Goal: Task Accomplishment & Management: Complete application form

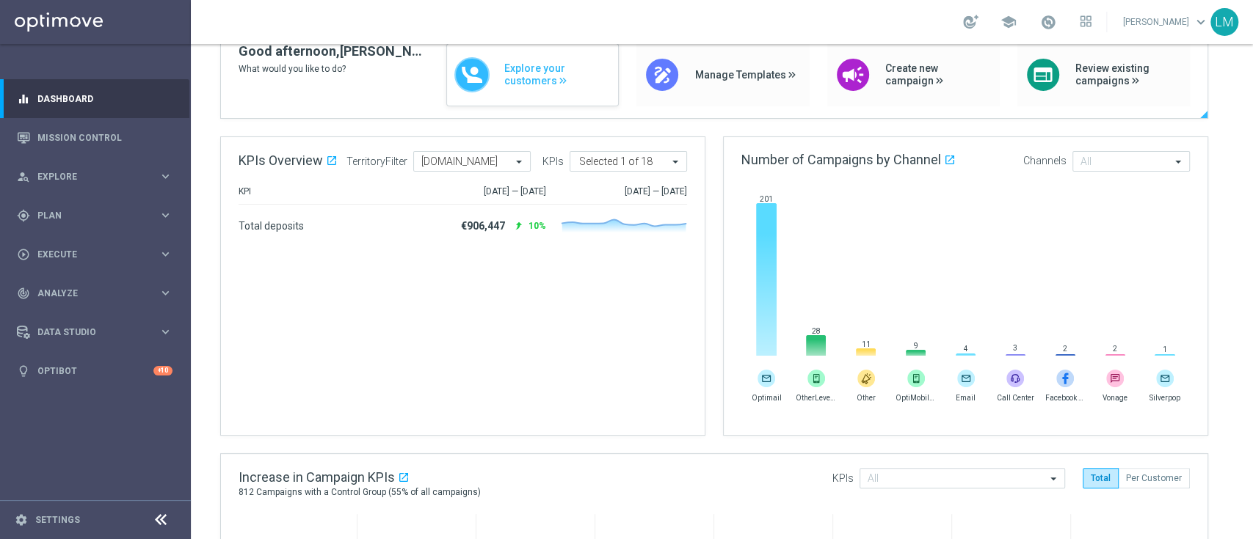
scroll to position [133, 0]
click at [65, 136] on link "Mission Control" at bounding box center [104, 137] width 135 height 39
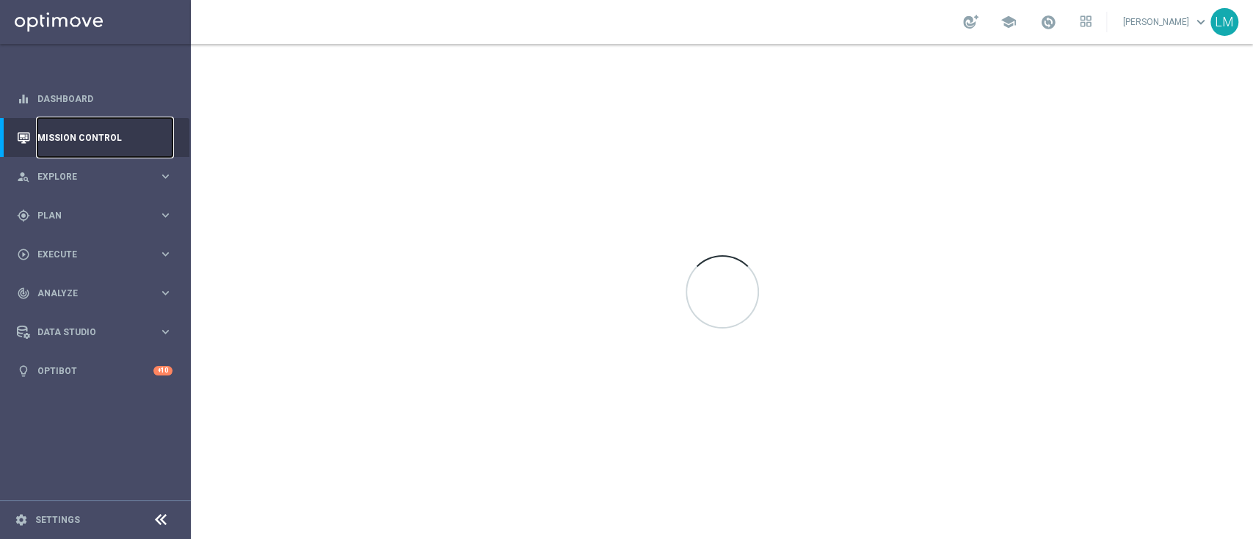
scroll to position [0, 0]
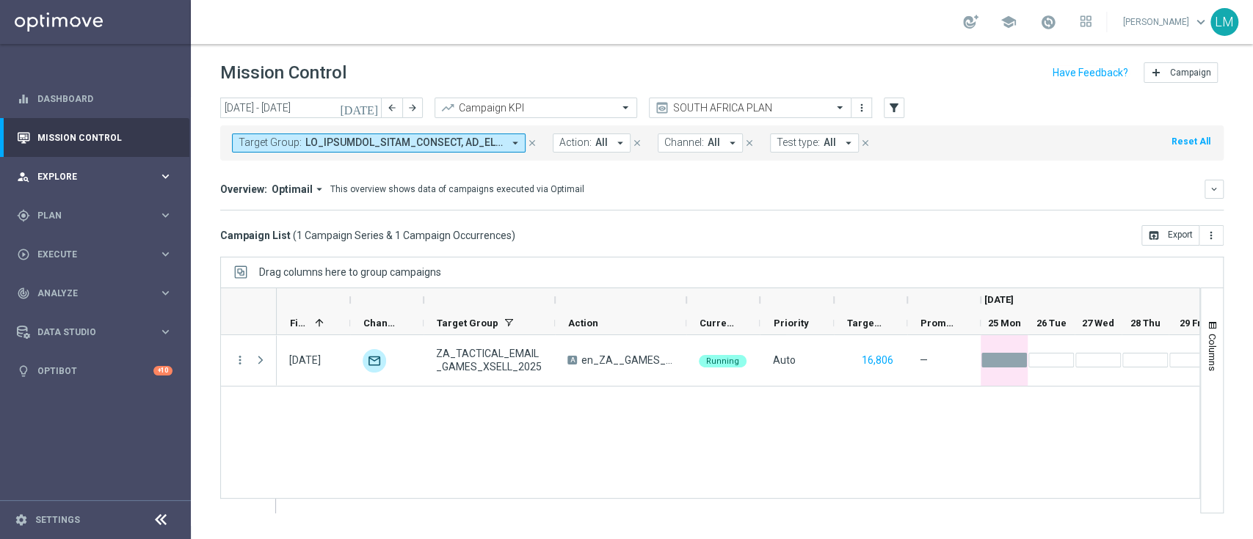
click at [143, 176] on span "Explore" at bounding box center [97, 176] width 121 height 9
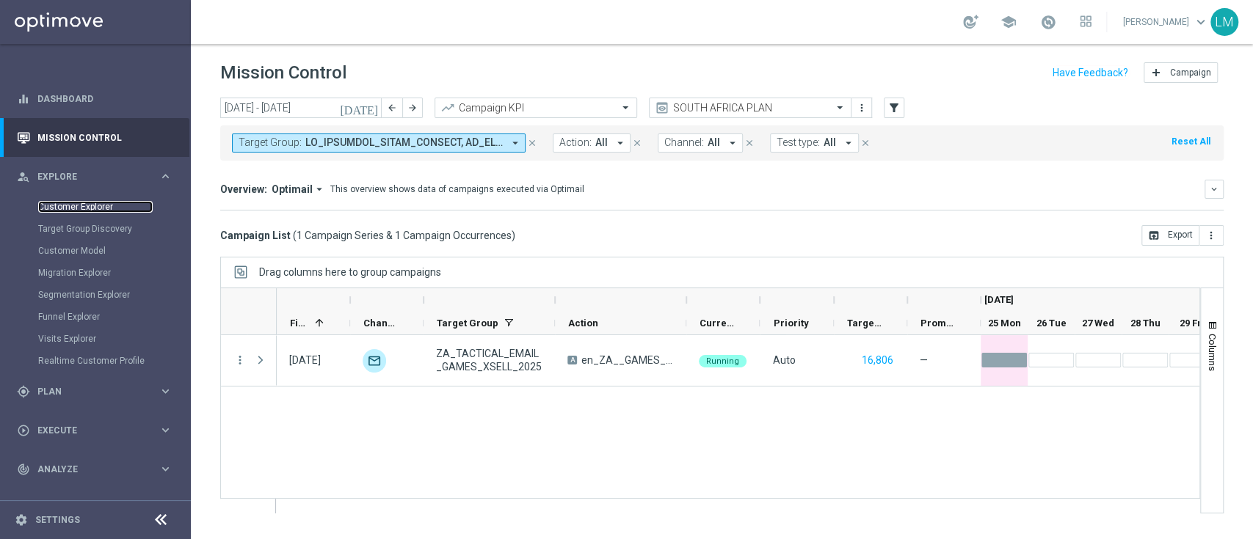
click at [106, 202] on link "Customer Explorer" at bounding box center [95, 207] width 114 height 12
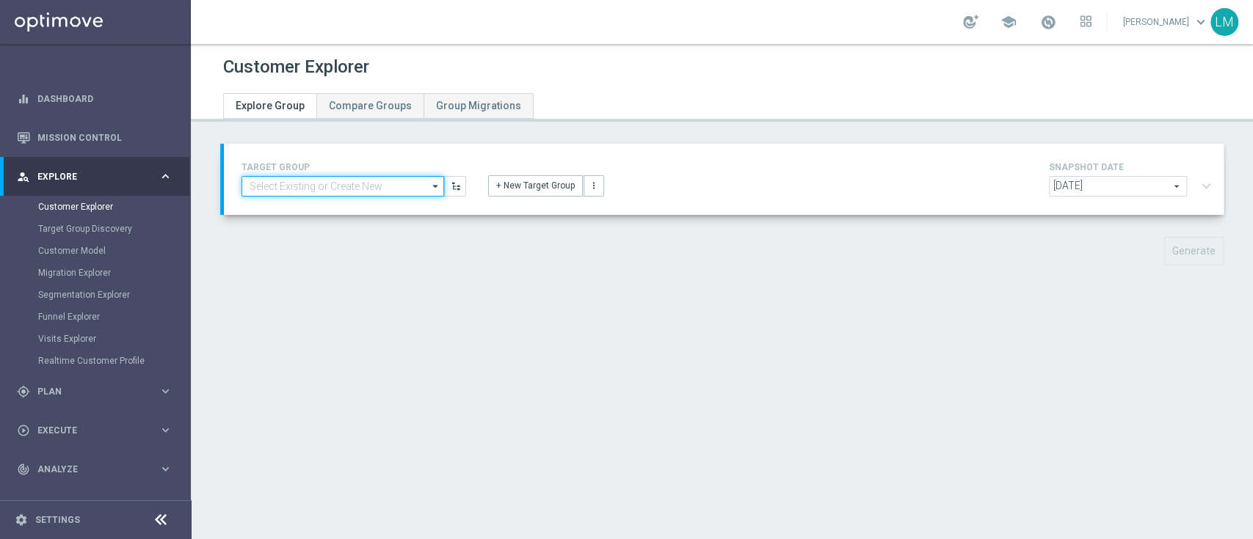
click at [375, 178] on input at bounding box center [342, 186] width 203 height 21
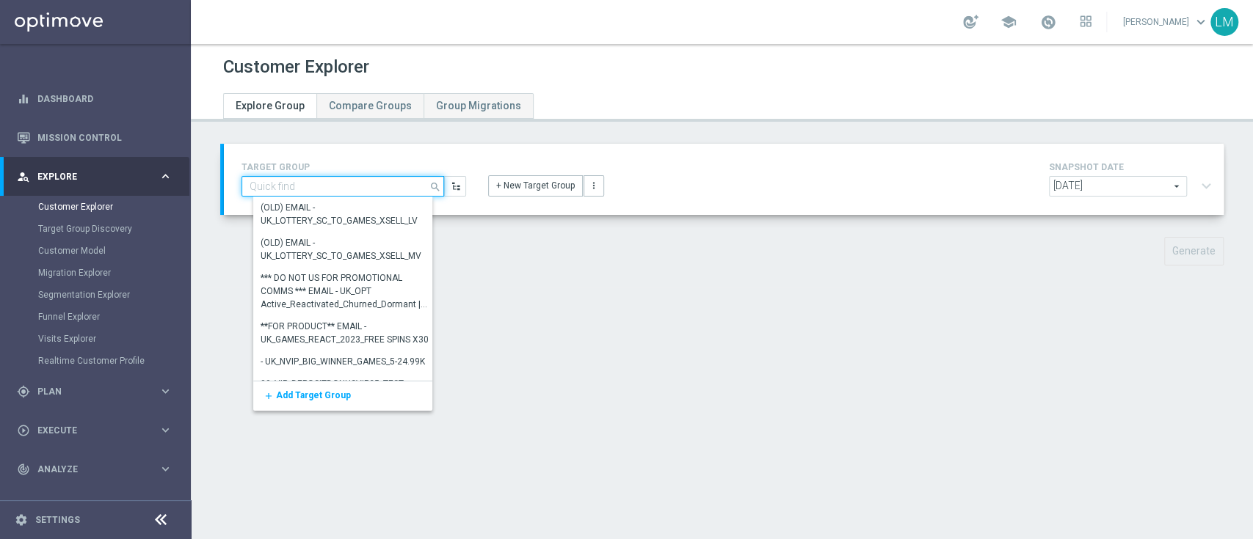
paste input "ZA_TACTICAL_EMAIL_INACTIVE_MB_REMINDER"
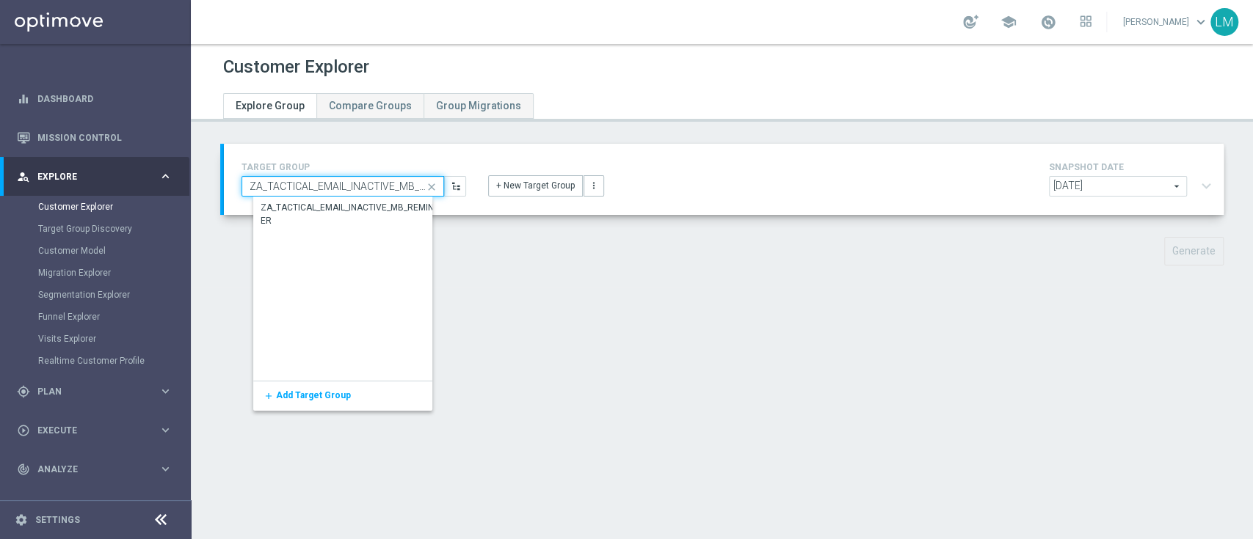
scroll to position [0, 44]
type input "ZA_TACTICAL_EMAIL_INACTIVE_MB_REMINDER"
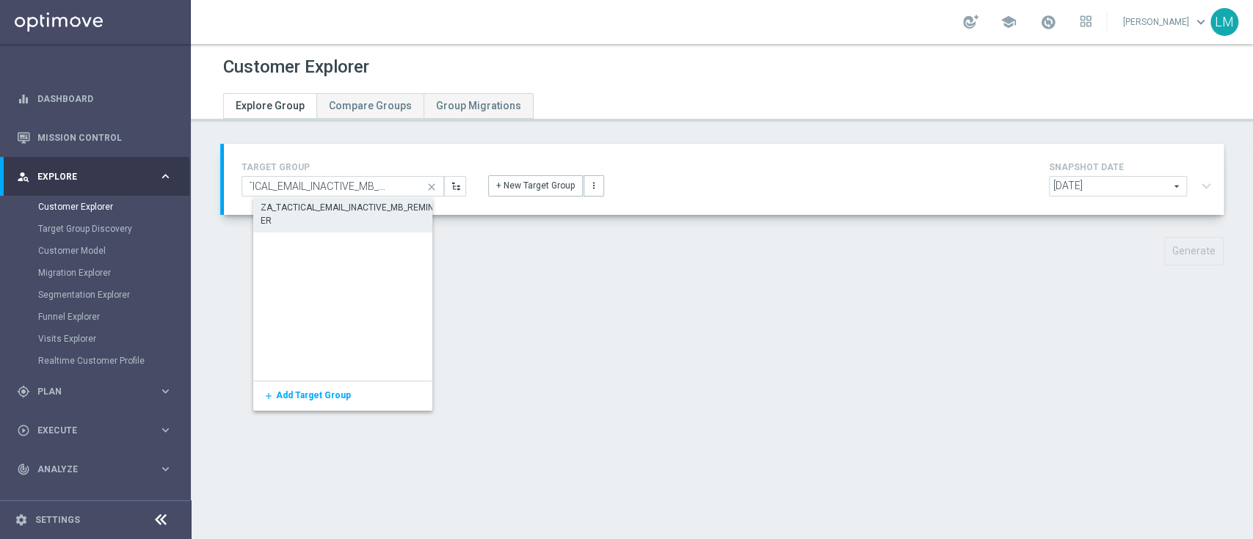
scroll to position [0, 0]
click at [354, 219] on div "ZA_TACTICAL_EMAIL_INACTIVE_MB_REMINDER" at bounding box center [352, 215] width 183 height 26
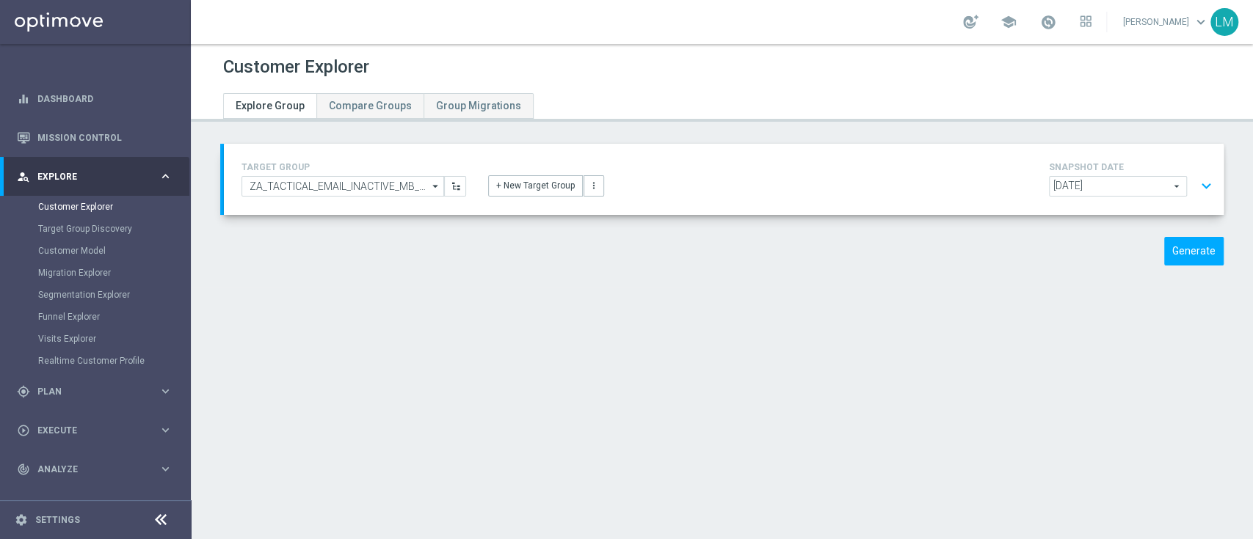
click at [1198, 181] on button "expand_more" at bounding box center [1205, 186] width 21 height 28
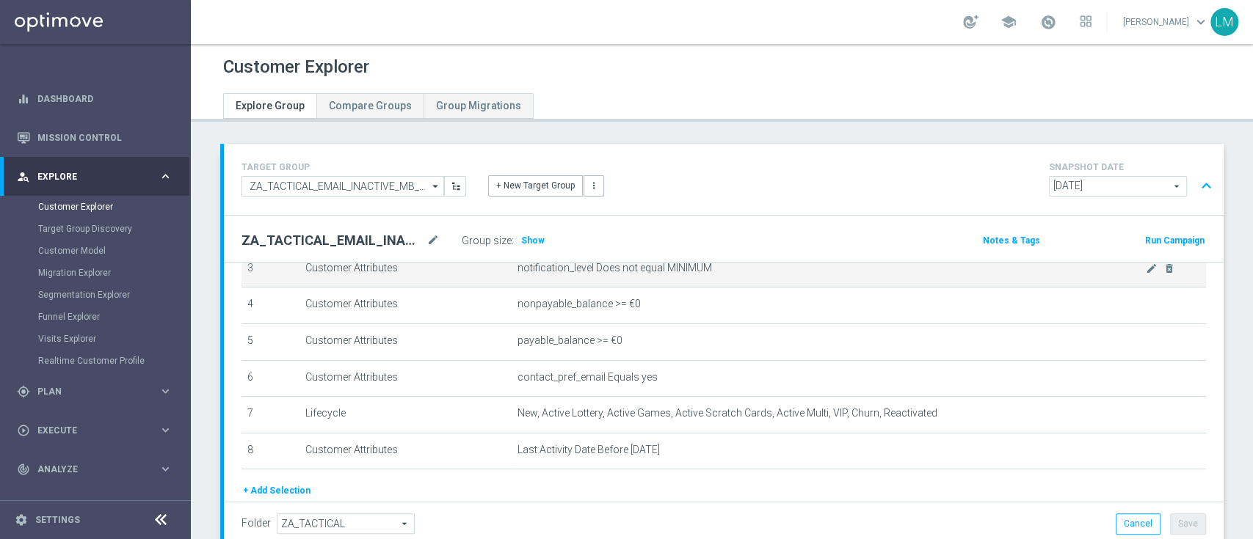
scroll to position [139, 0]
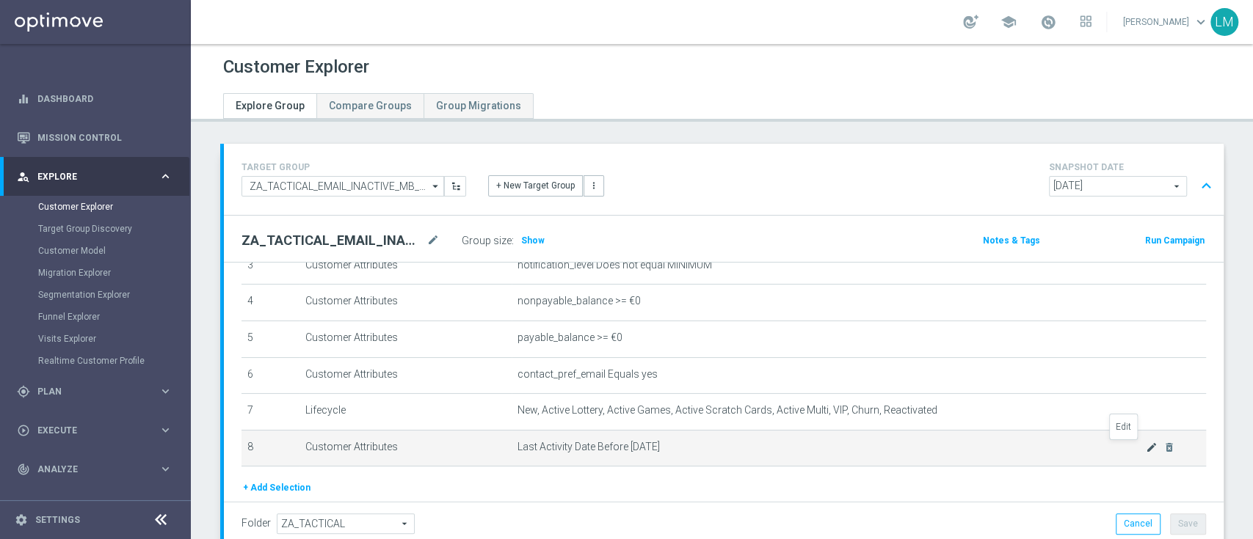
click at [1145, 451] on icon "mode_edit" at bounding box center [1151, 448] width 12 height 12
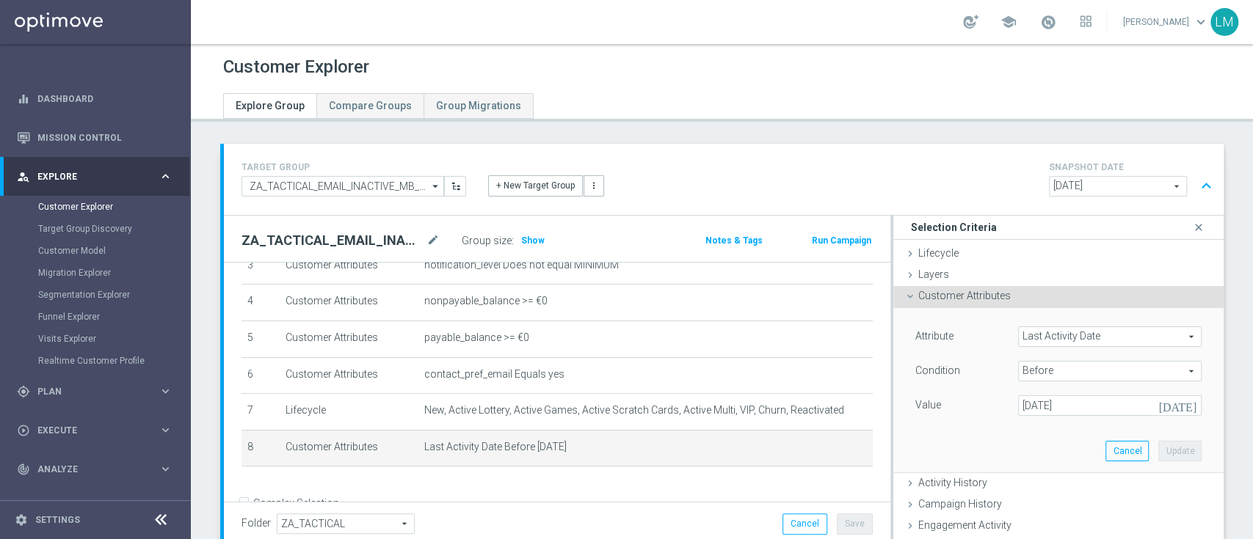
click at [1160, 408] on icon "[DATE]" at bounding box center [1179, 403] width 43 height 16
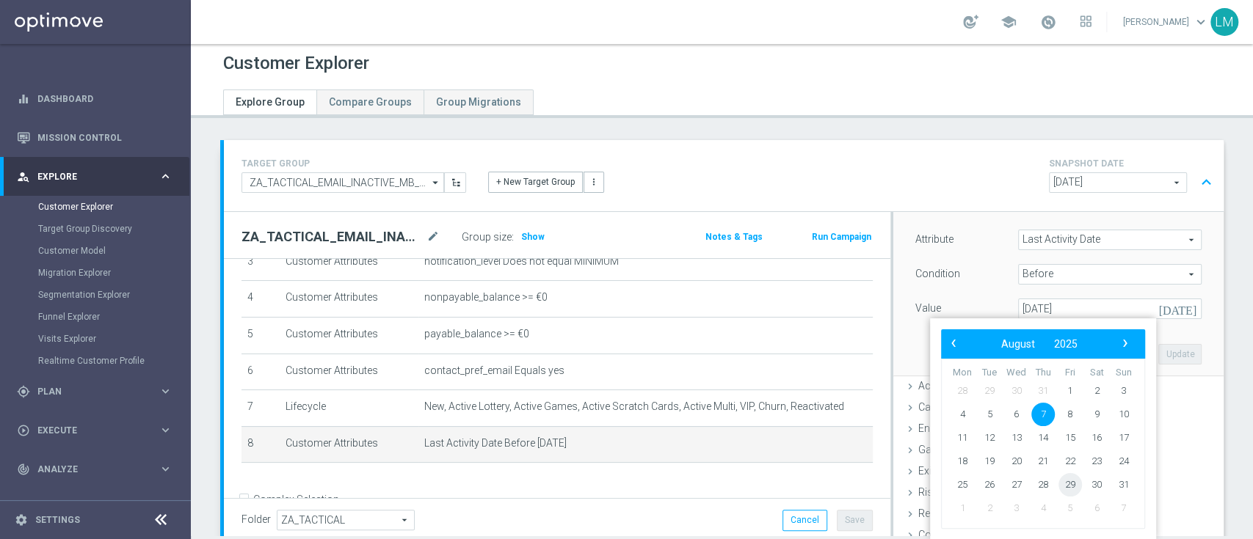
scroll to position [0, 0]
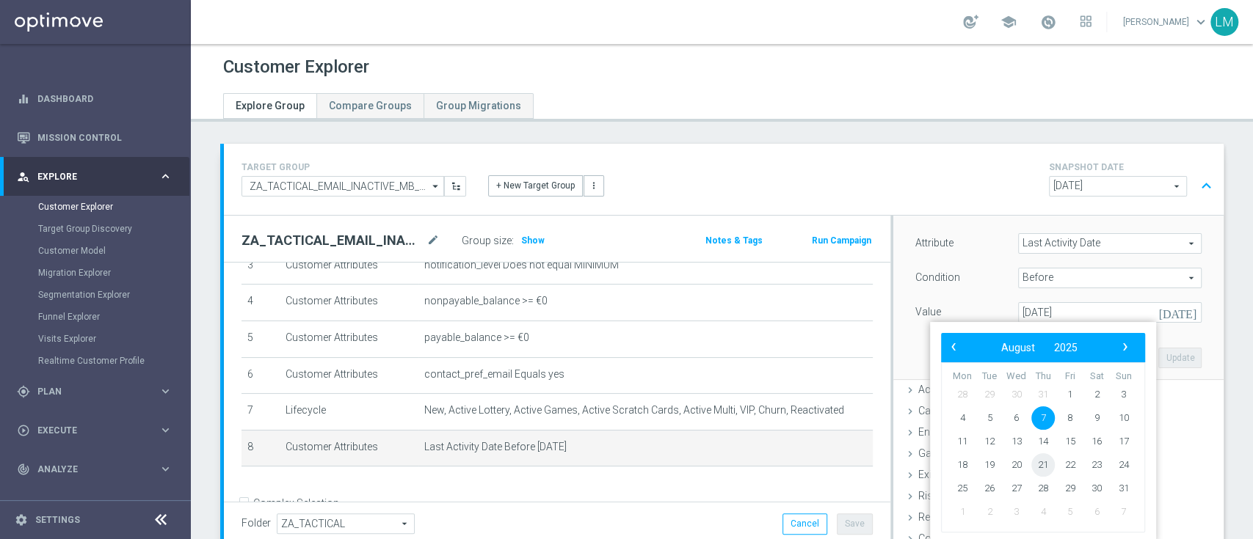
click at [1045, 458] on span "21" at bounding box center [1042, 464] width 23 height 23
type input "[DATE]"
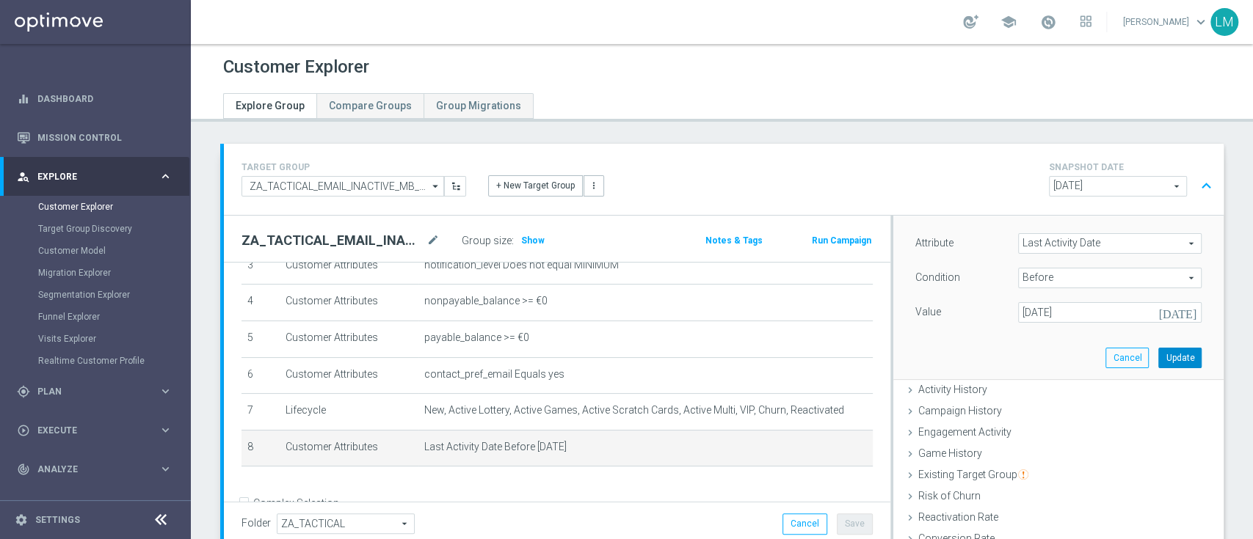
click at [1158, 355] on button "Update" at bounding box center [1179, 358] width 43 height 21
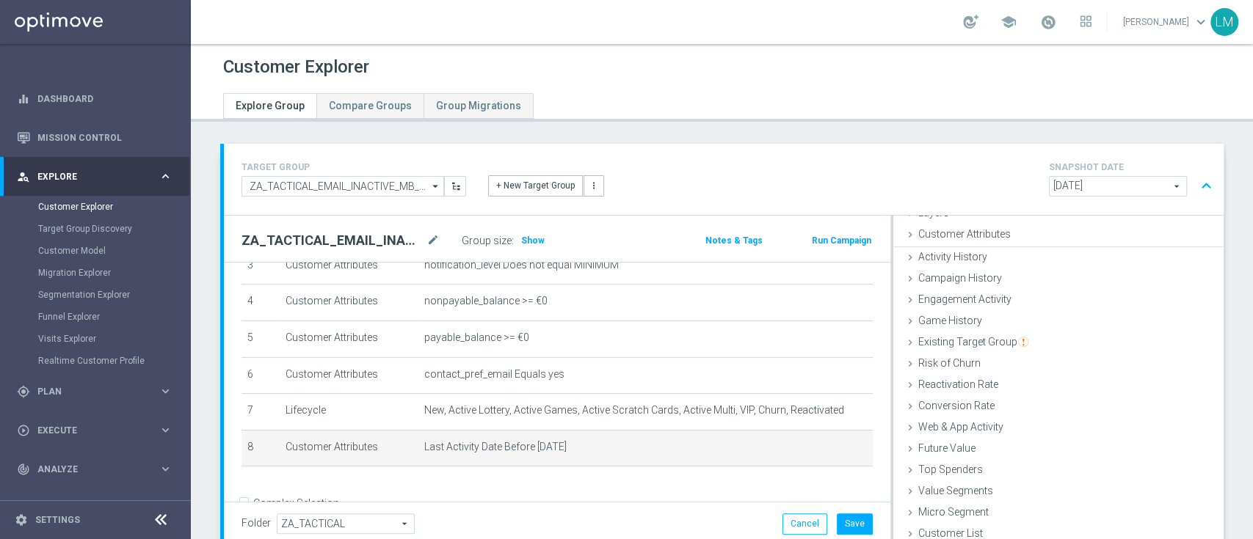
scroll to position [59, 0]
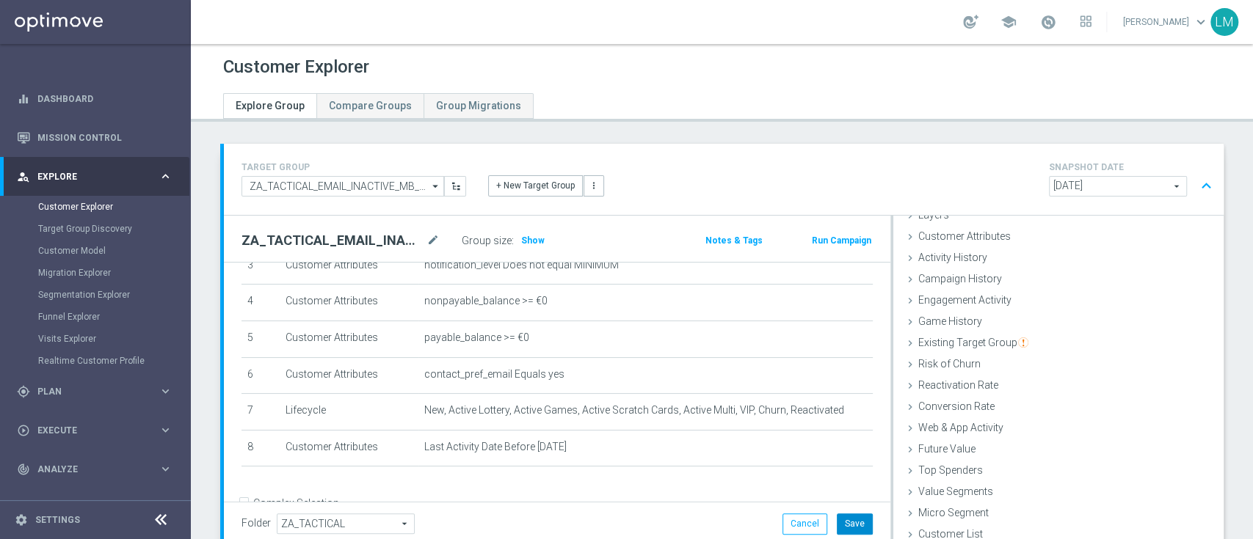
click at [850, 520] on button "Save" at bounding box center [854, 524] width 36 height 21
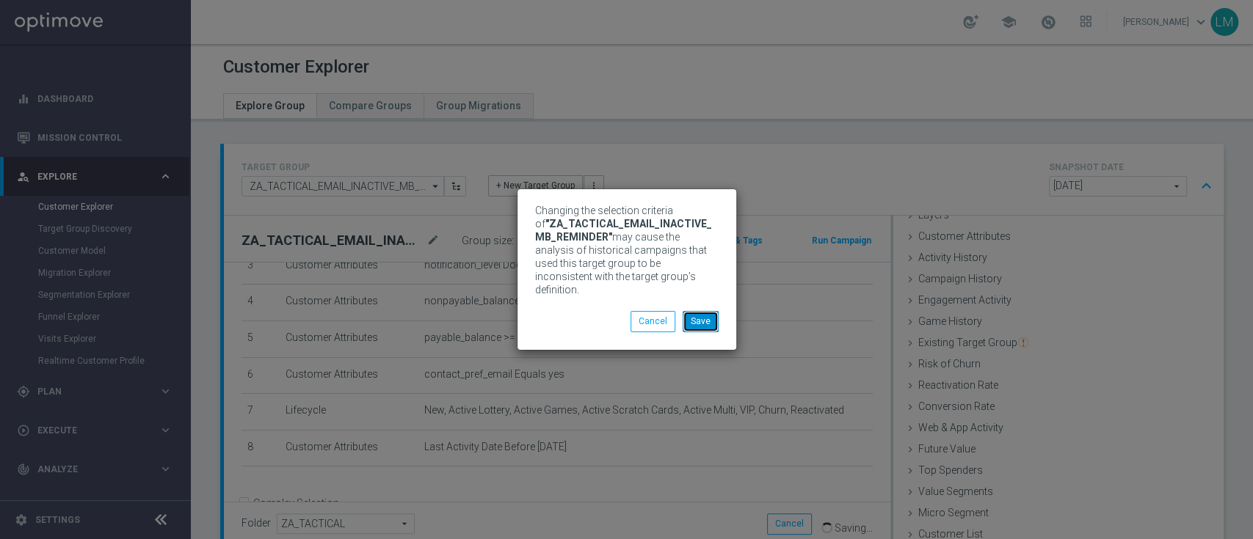
click at [711, 312] on button "Save" at bounding box center [700, 321] width 36 height 21
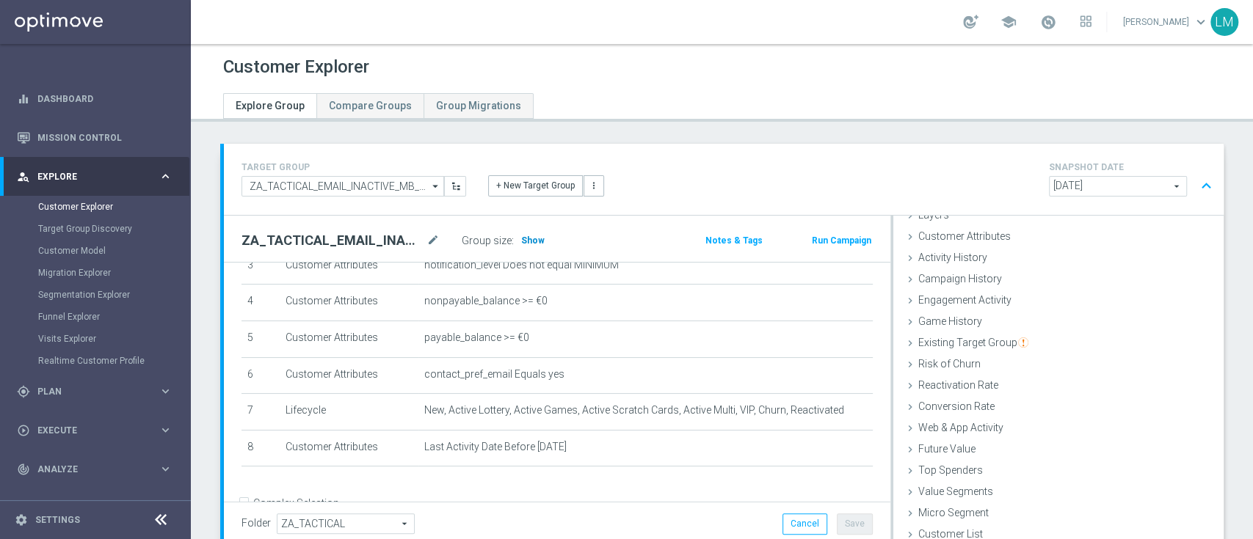
click at [528, 238] on span "Show" at bounding box center [532, 241] width 23 height 10
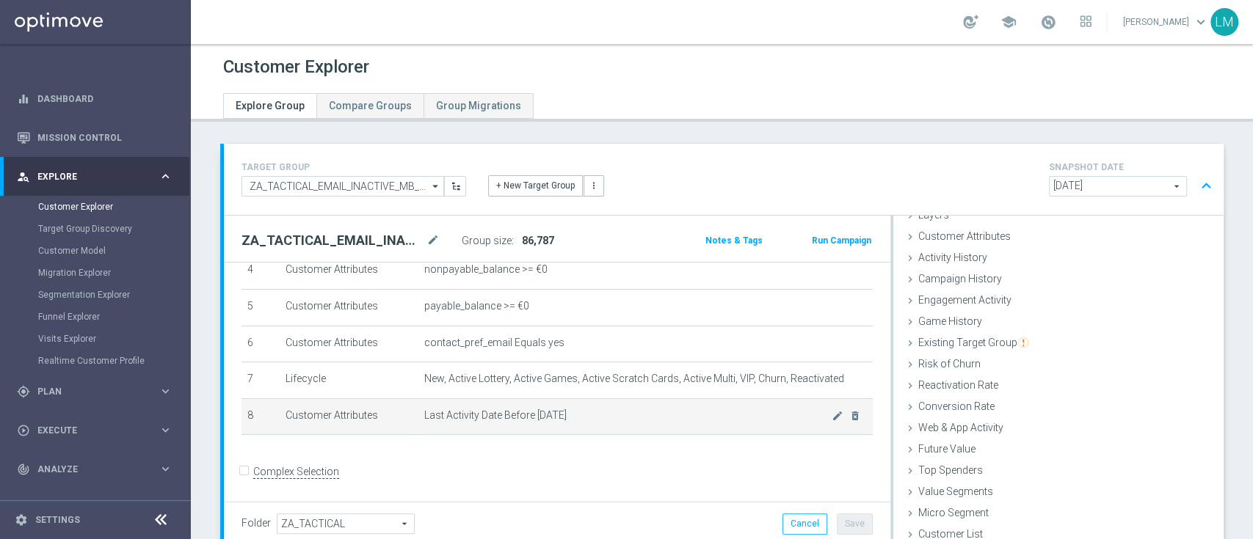
scroll to position [100, 0]
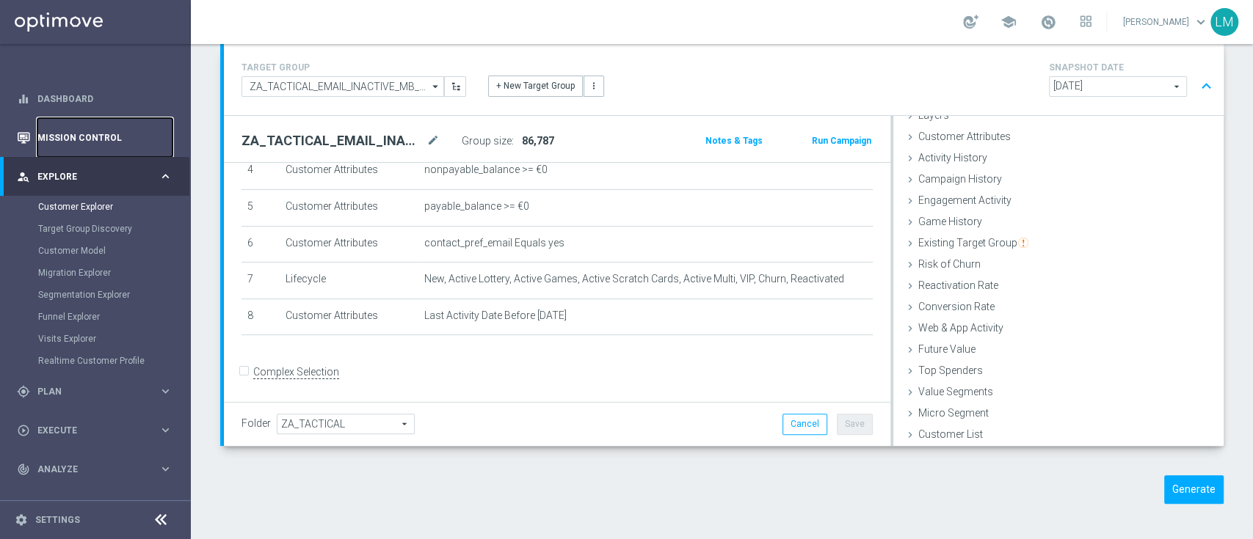
click at [146, 146] on link "Mission Control" at bounding box center [104, 137] width 135 height 39
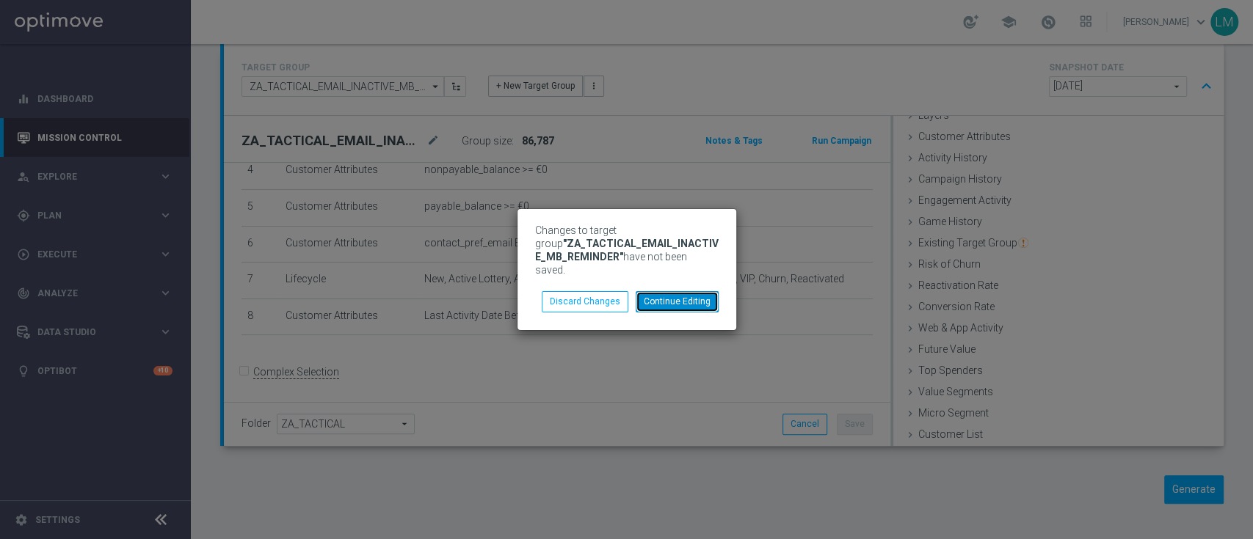
click at [666, 300] on button "Continue Editing" at bounding box center [676, 301] width 83 height 21
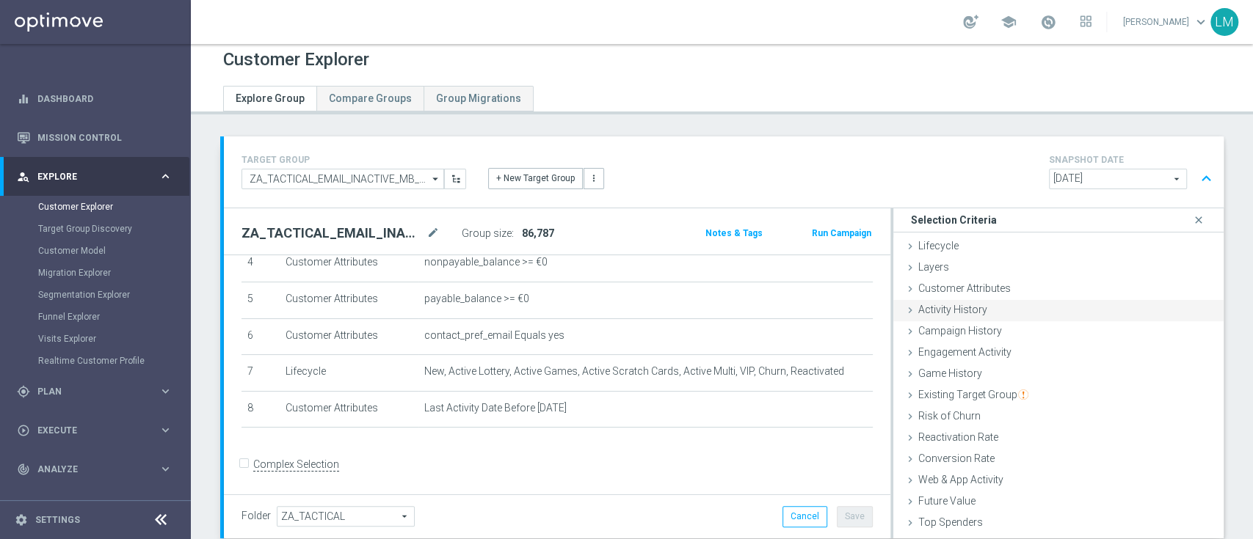
scroll to position [4, 0]
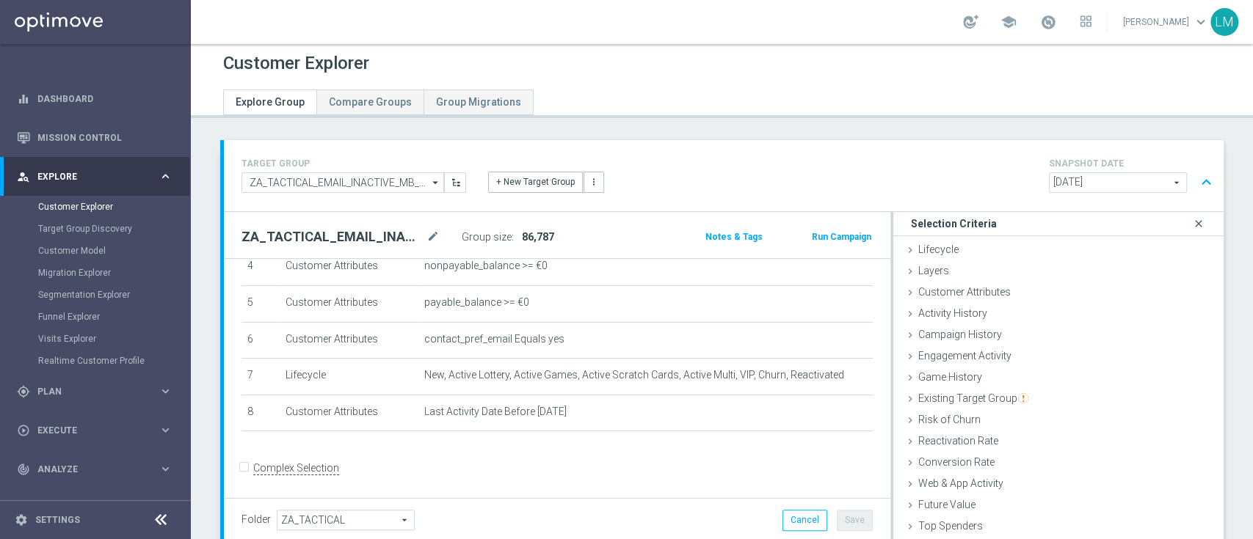
click at [1191, 220] on icon "close" at bounding box center [1198, 224] width 15 height 20
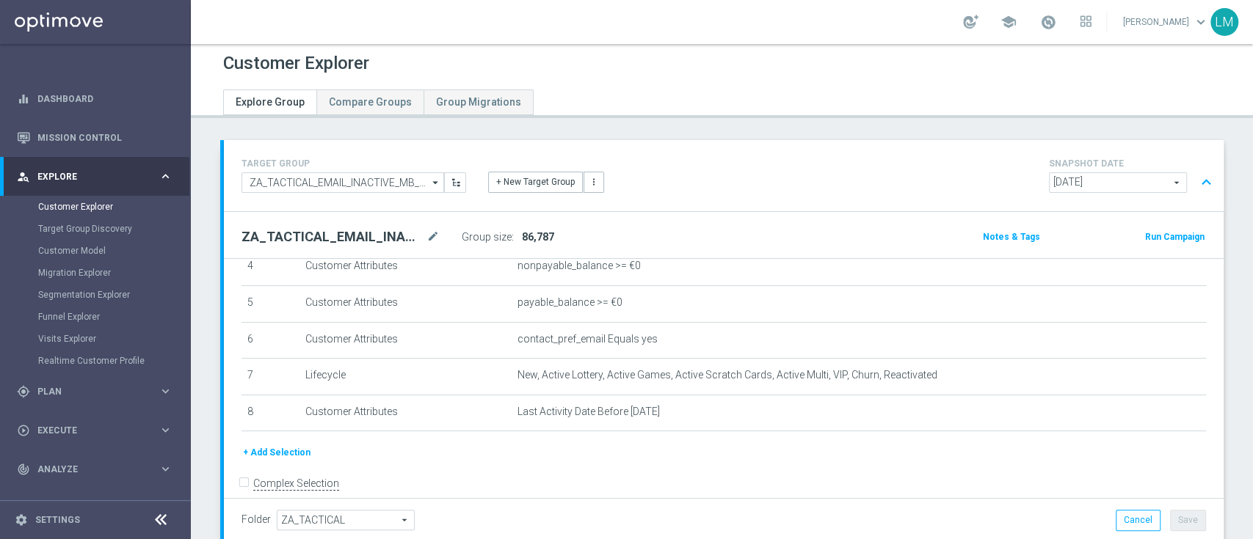
scroll to position [71, 0]
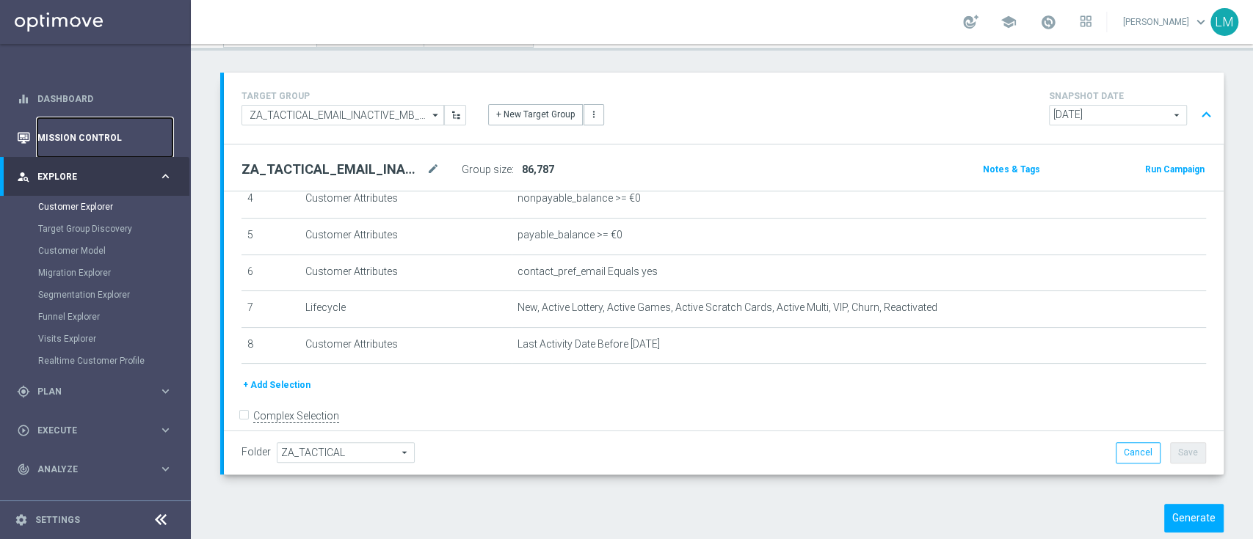
click at [134, 139] on link "Mission Control" at bounding box center [104, 137] width 135 height 39
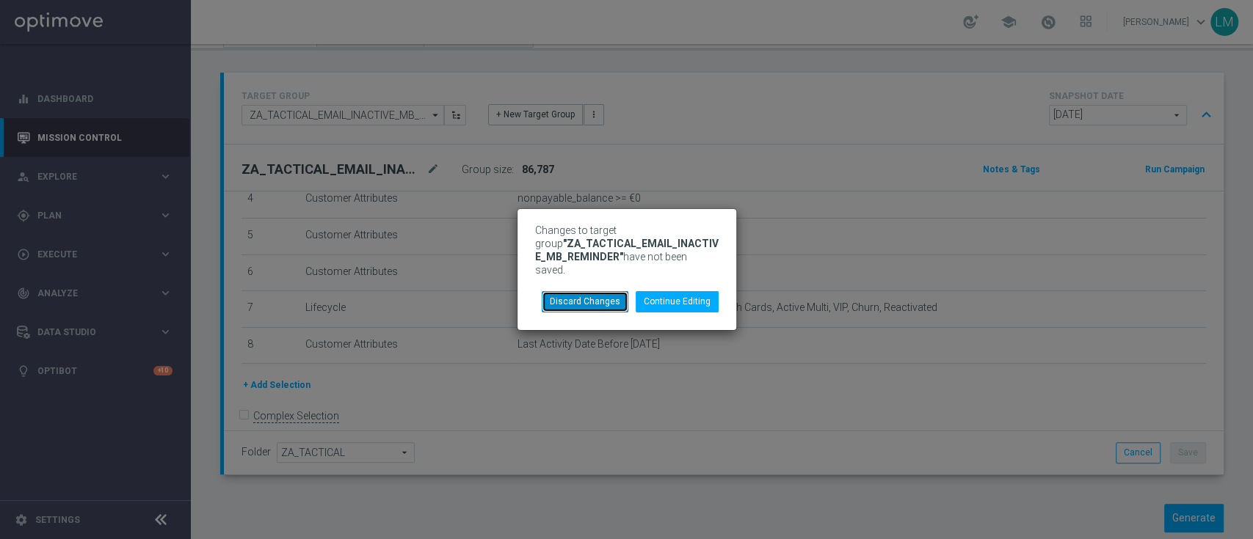
click at [605, 302] on button "Discard Changes" at bounding box center [585, 301] width 87 height 21
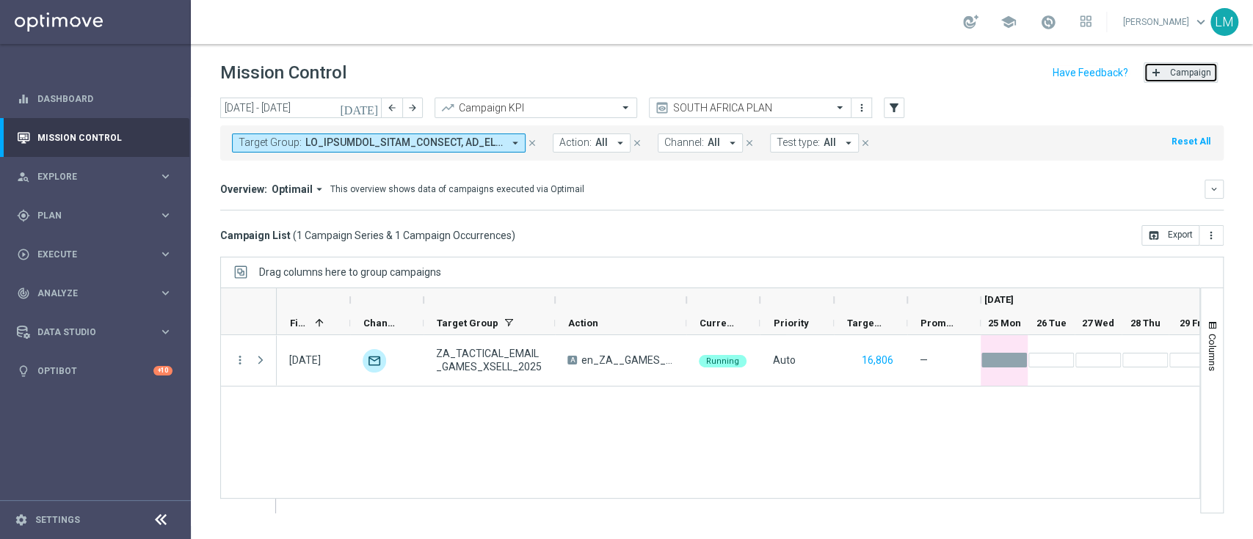
click at [1173, 81] on button "add Campaign" at bounding box center [1180, 72] width 74 height 21
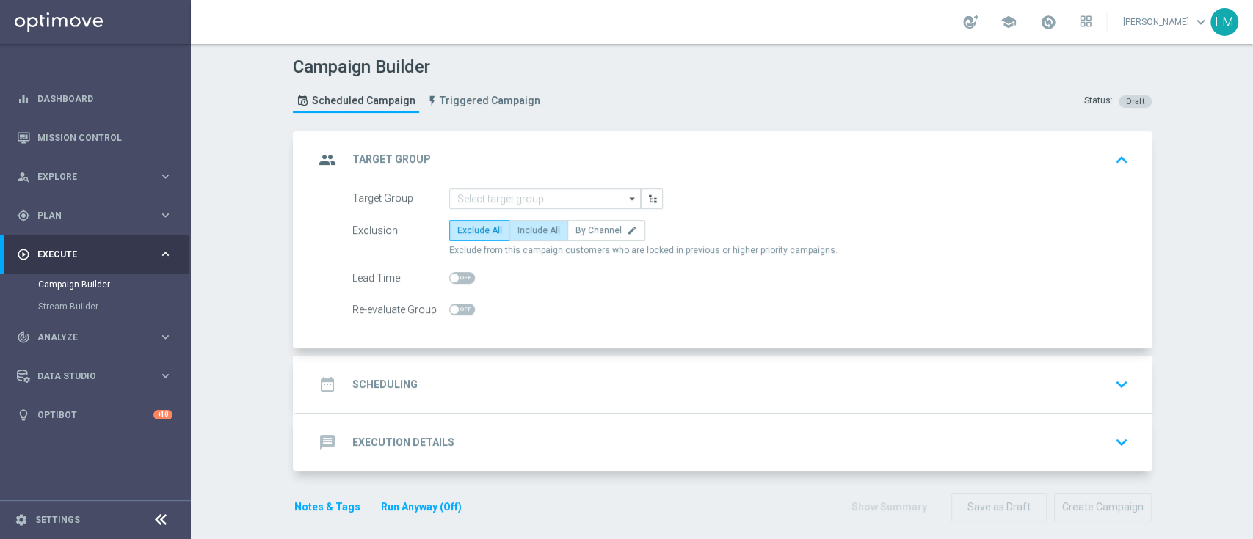
click at [528, 231] on span "Include All" at bounding box center [538, 230] width 43 height 10
click at [527, 231] on input "Include All" at bounding box center [522, 233] width 10 height 10
radio input "true"
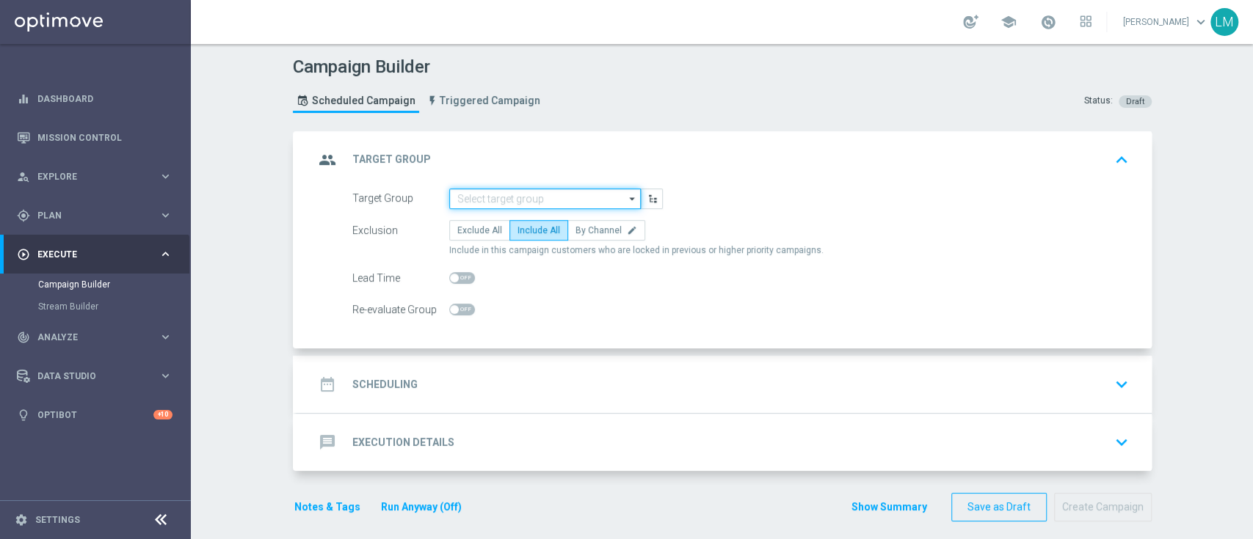
click at [547, 197] on input at bounding box center [545, 199] width 192 height 21
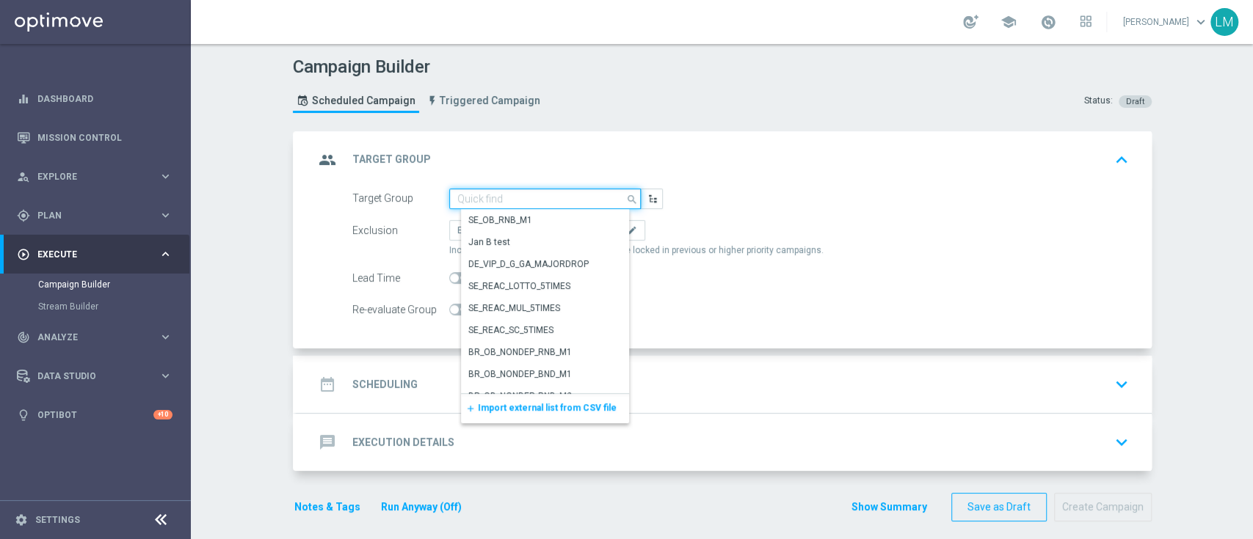
paste input "ZA_TACTICAL_EMAIL_INACTIVE_MB_REMINDER"
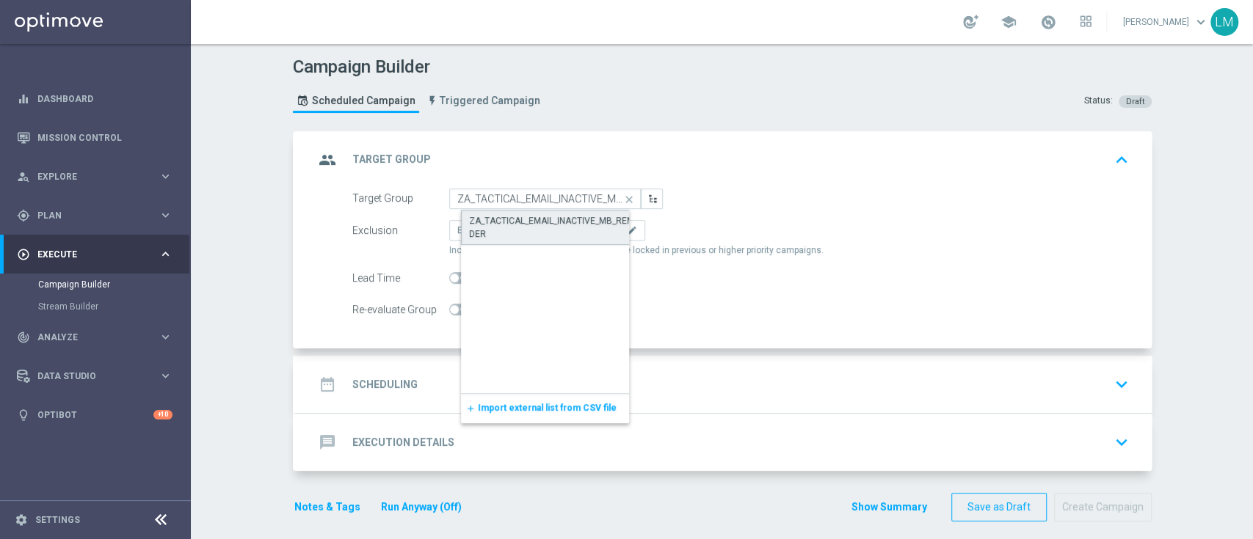
click at [543, 222] on div "ZA_TACTICAL_EMAIL_INACTIVE_MB_REMINDER" at bounding box center [557, 227] width 176 height 26
type input "ZA_TACTICAL_EMAIL_INACTIVE_MB_REMINDER"
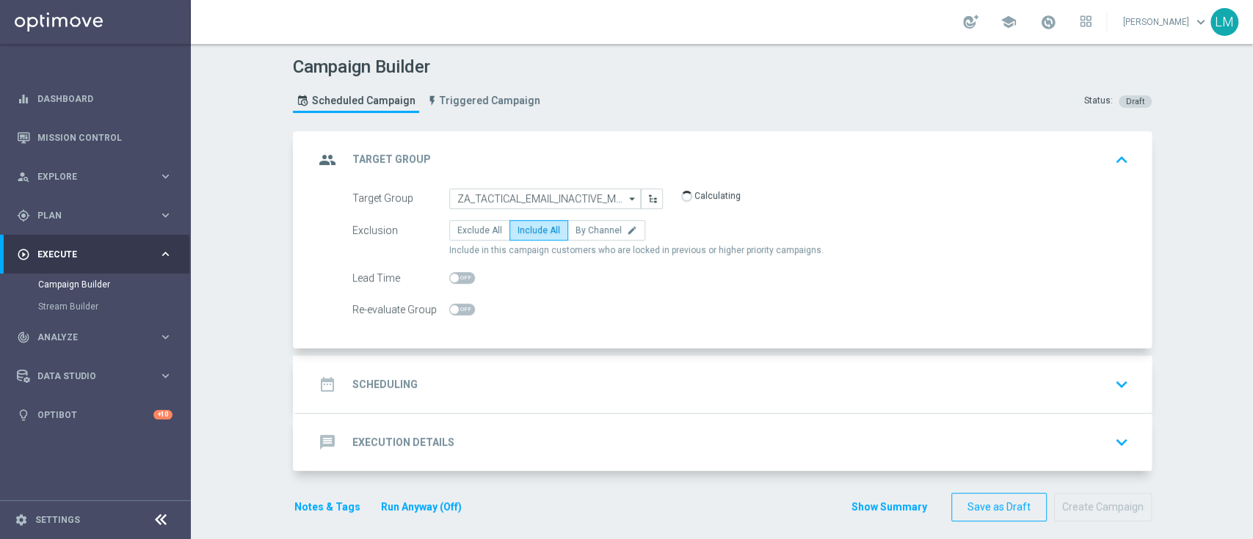
click at [566, 359] on div "date_range Scheduling keyboard_arrow_down" at bounding box center [723, 384] width 855 height 57
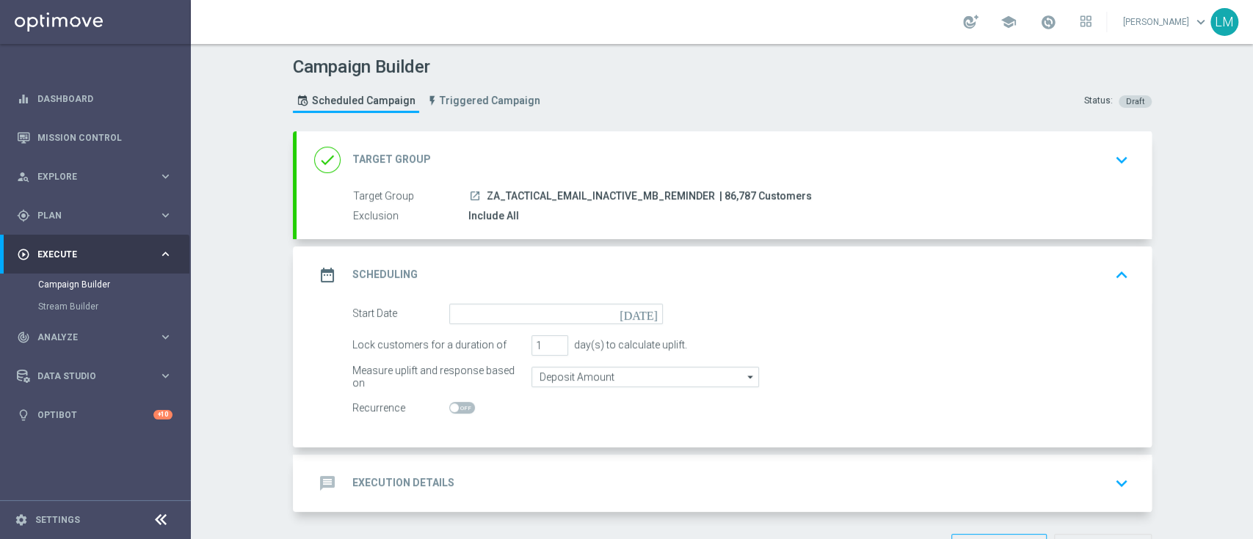
click at [646, 313] on icon "[DATE]" at bounding box center [640, 312] width 43 height 16
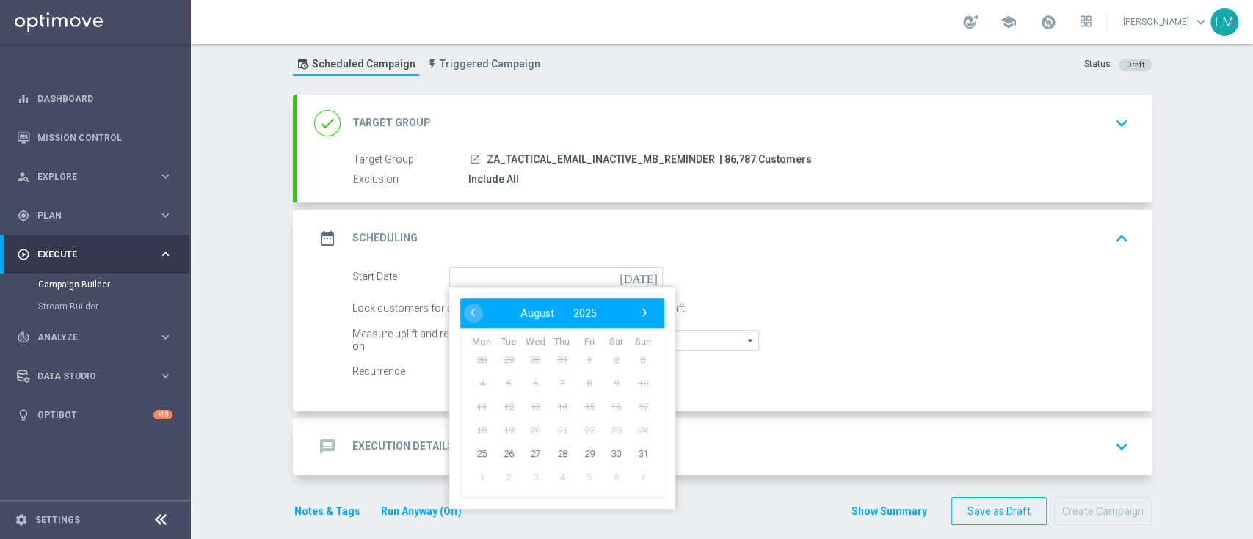
scroll to position [38, 0]
click at [505, 458] on span "26" at bounding box center [507, 451] width 23 height 23
type input "[DATE]"
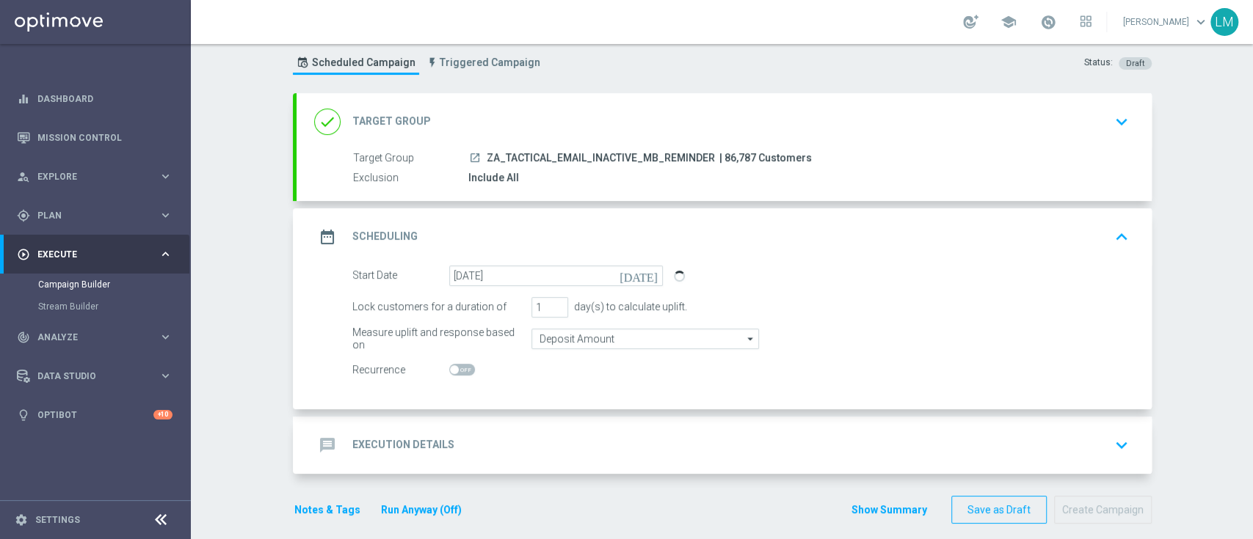
click at [542, 459] on div "message Execution Details keyboard_arrow_down" at bounding box center [723, 445] width 855 height 57
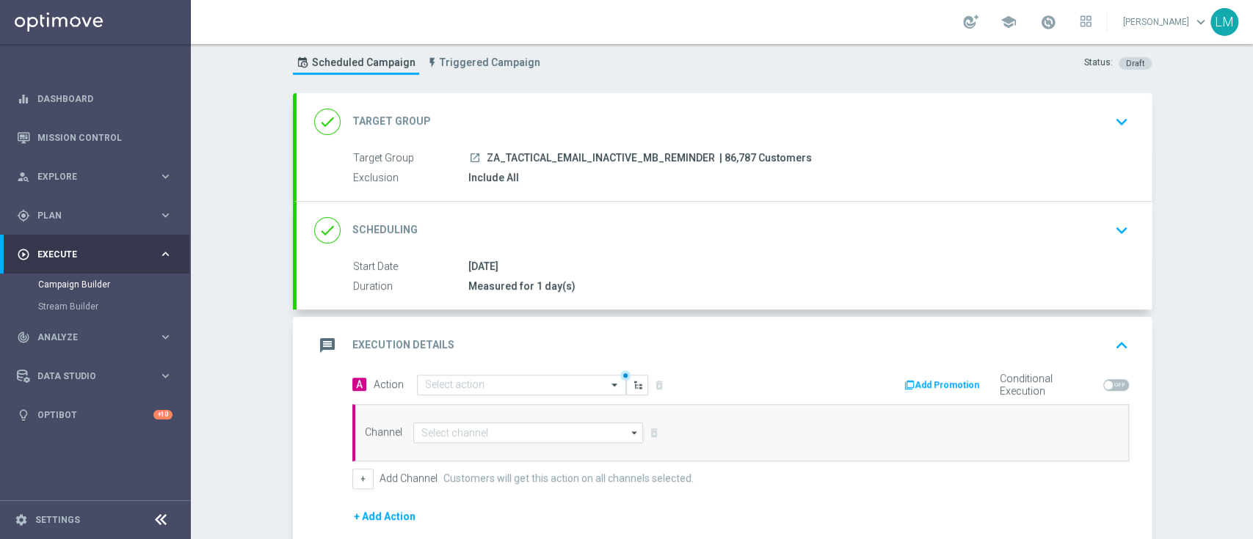
scroll to position [206, 0]
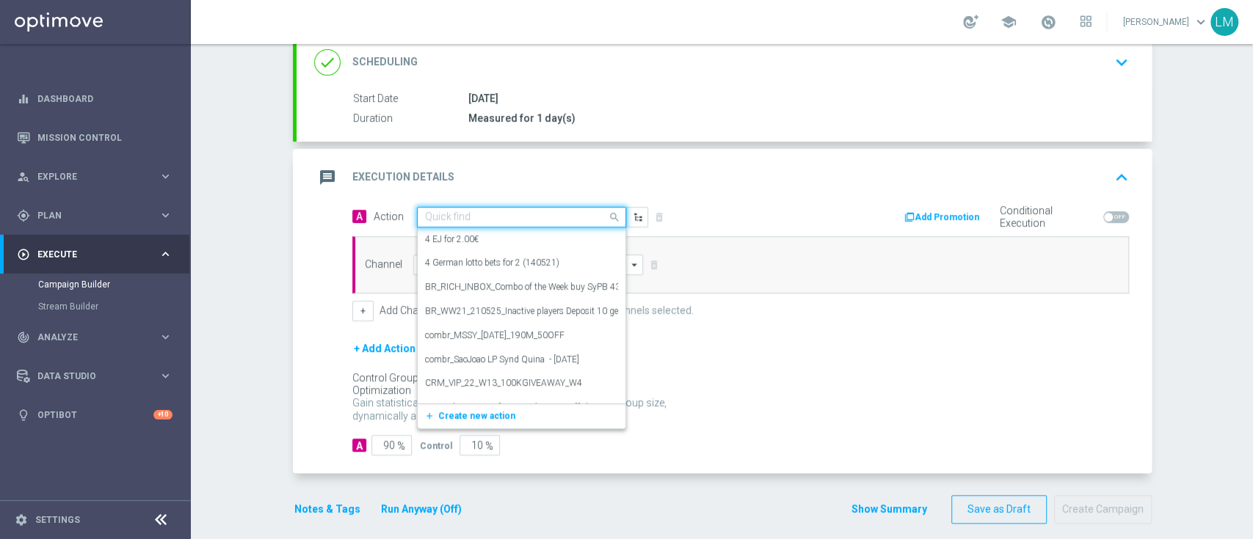
click at [566, 217] on input "text" at bounding box center [507, 217] width 164 height 12
paste input "en_ZA__MYSTERY_BOX_REMINDER_REBRAND__EMT_ALL_EM_TAC_LT"
type input "en_ZA__MYSTERY_BOX_REMINDER_REBRAND__EMT_ALL_EM_TAC_LT"
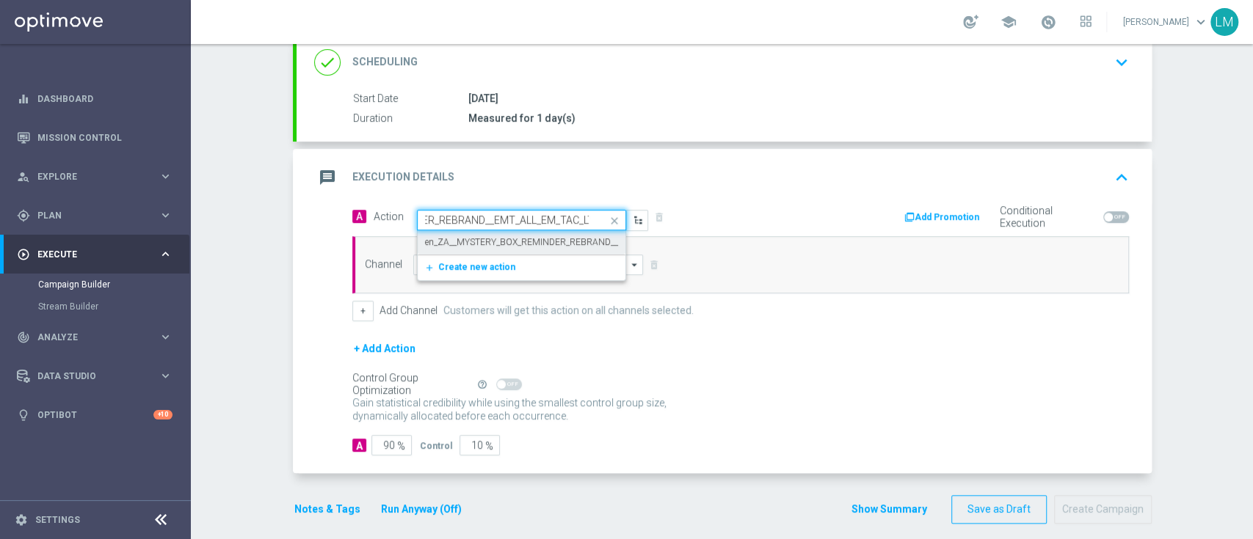
click at [498, 238] on label "en_ZA__MYSTERY_BOX_REMINDER_REBRAND__EMT_ALL_EM_TAC_LT" at bounding box center [564, 242] width 279 height 12
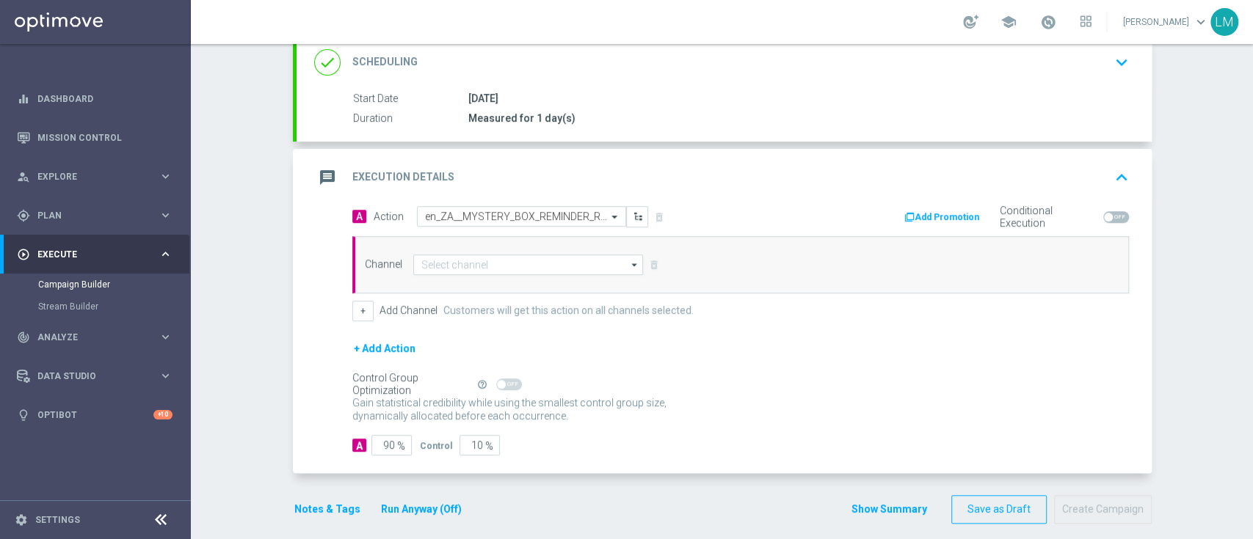
scroll to position [0, 0]
click at [497, 258] on input at bounding box center [528, 265] width 230 height 21
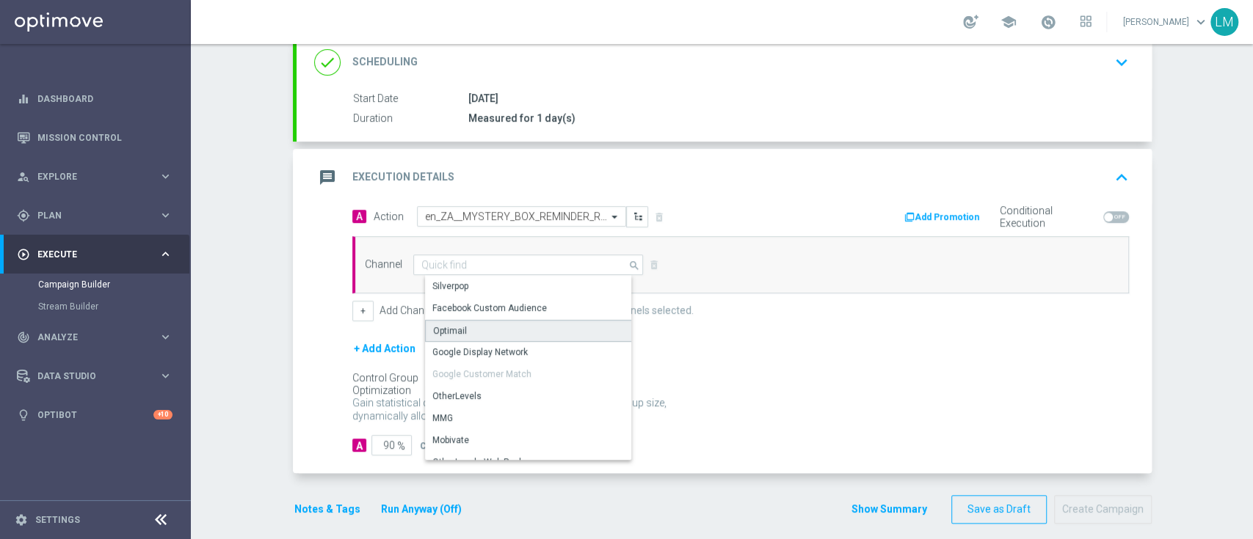
click at [472, 322] on div "Optimail" at bounding box center [534, 331] width 219 height 22
type input "Optimail"
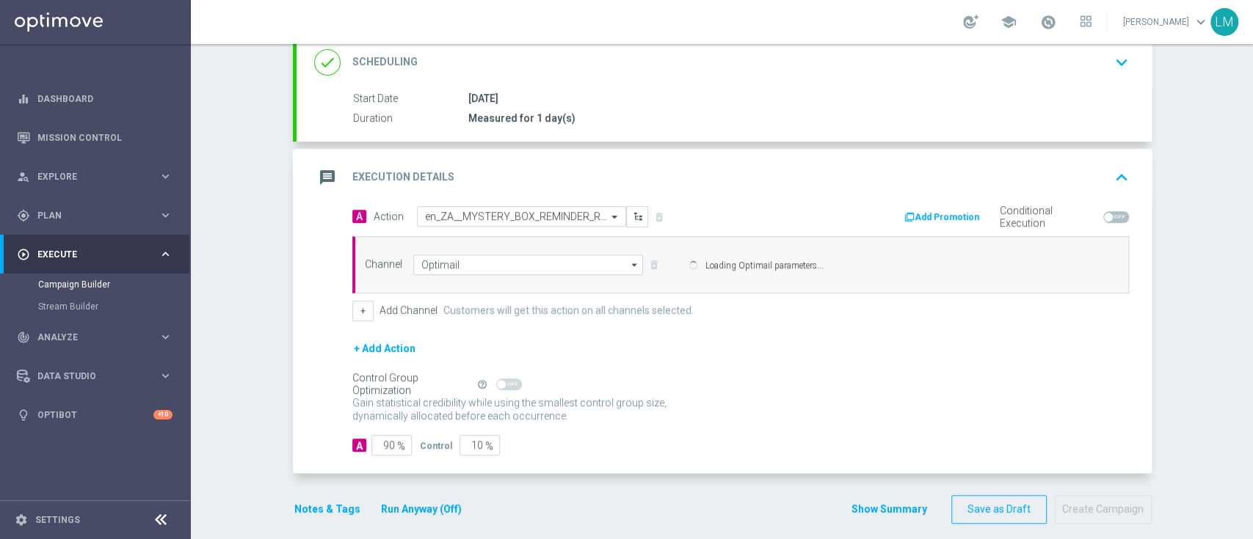
click at [464, 441] on form "A Action Select action en_ZA__MYSTERY_BOX_REMINDER_REBRAND__EMT_ALL_EM_TAC_LT d…" at bounding box center [740, 331] width 776 height 250
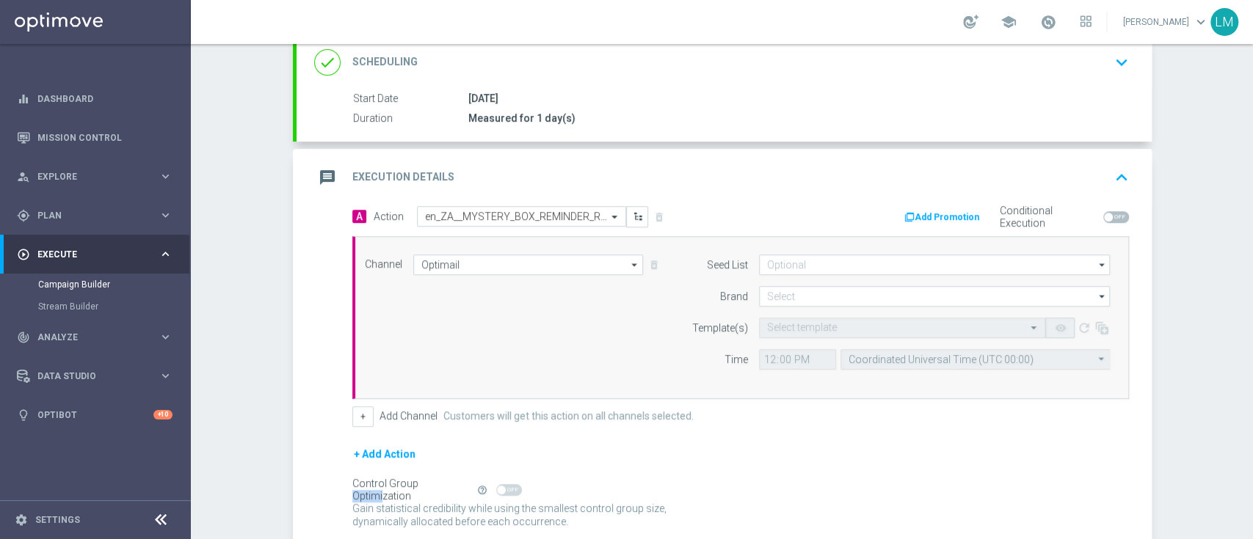
click at [464, 441] on form "A Action Select action en_ZA__MYSTERY_BOX_REMINDER_REBRAND__EMT_ALL_EM_TAC_LT d…" at bounding box center [740, 384] width 776 height 356
click at [475, 449] on div "+ Add Action" at bounding box center [740, 463] width 776 height 37
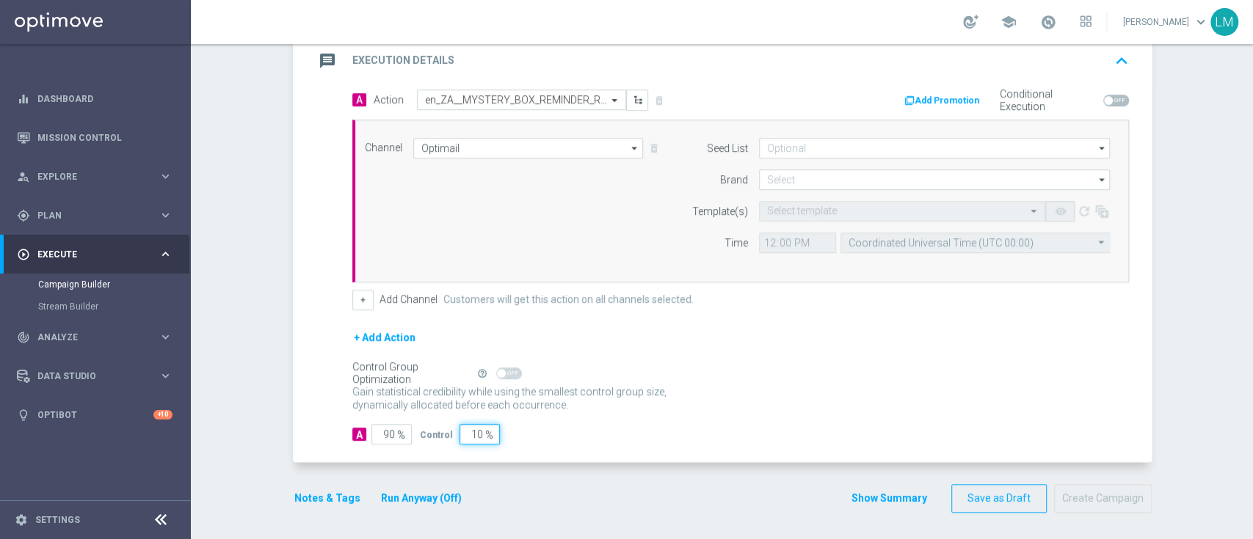
click at [466, 431] on input "10" at bounding box center [479, 434] width 40 height 21
type input "5"
type input "95"
type input "5"
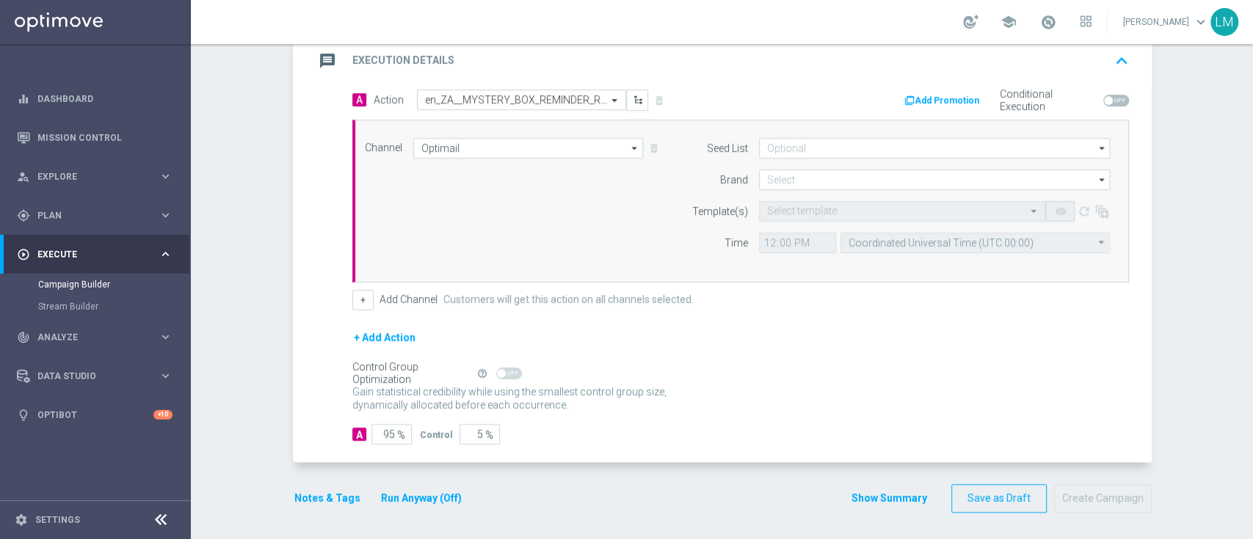
click at [716, 354] on div "+ Add Action" at bounding box center [740, 347] width 776 height 37
click at [782, 174] on input at bounding box center [934, 179] width 351 height 21
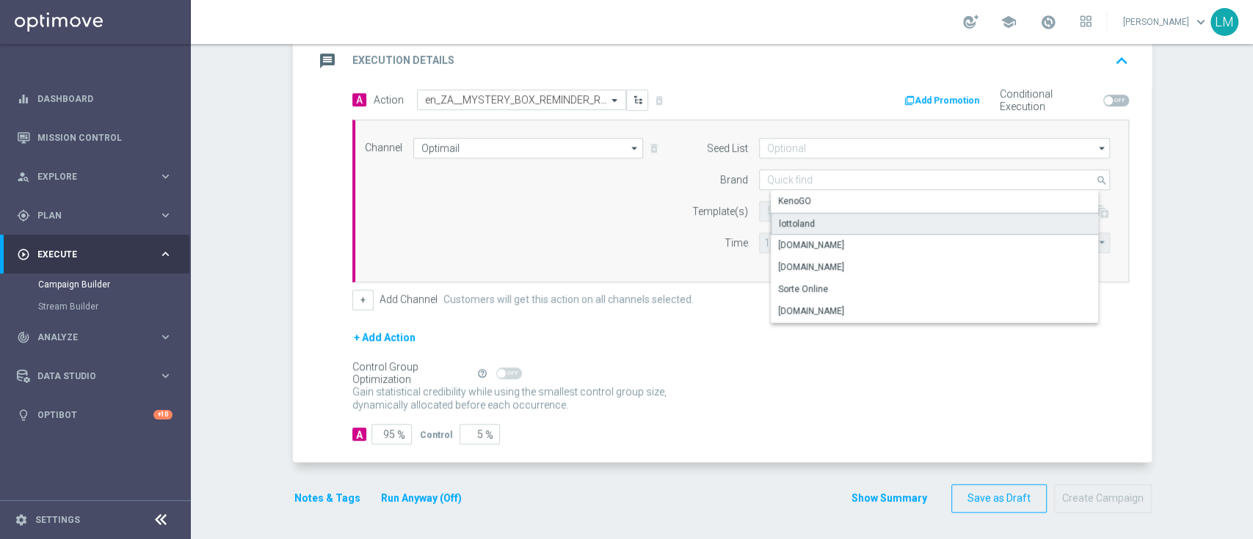
click at [786, 217] on div "lottoland" at bounding box center [797, 223] width 36 height 13
type input "lottoland"
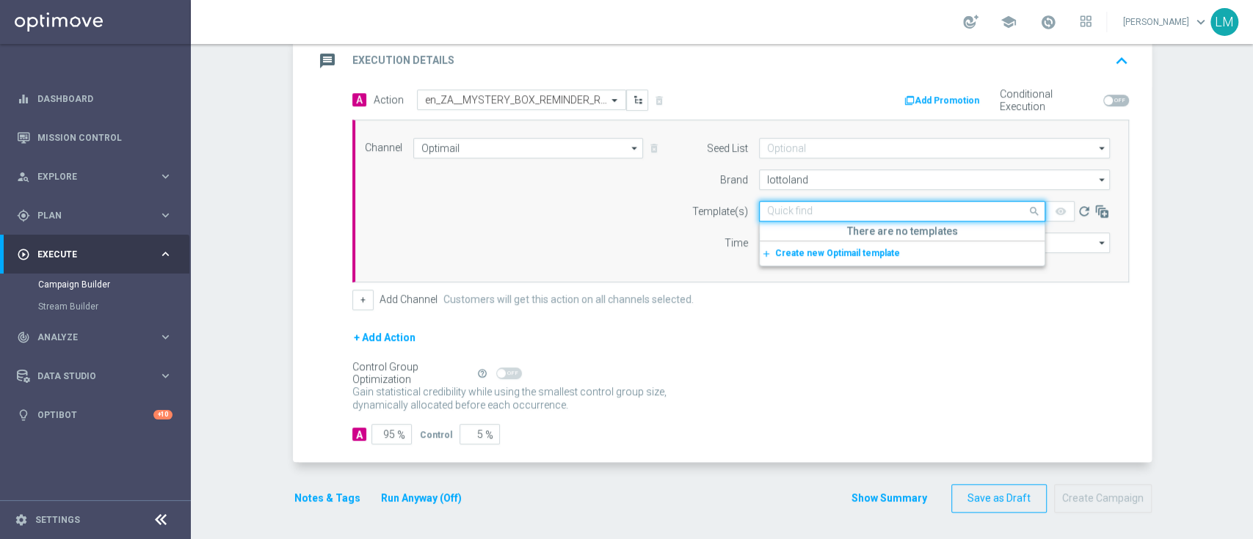
click at [786, 215] on input "text" at bounding box center [887, 211] width 241 height 12
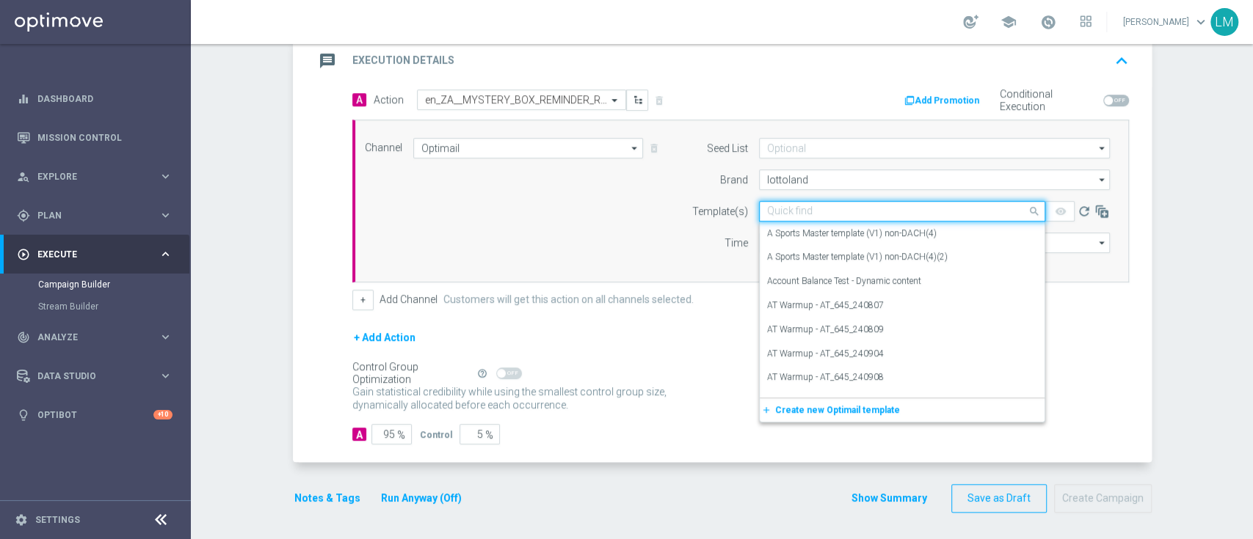
paste input "en_ZA__MYSTERY_BOX_REMINDER_REBRAND__EMT_ALL_EM_TAC_LT"
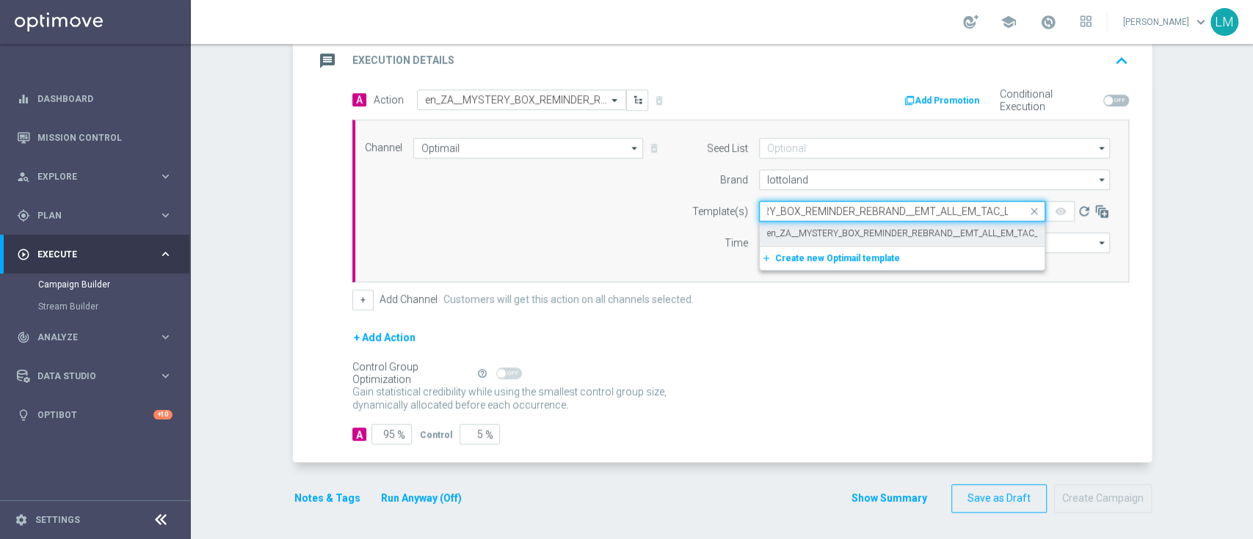
click at [790, 246] on div "add_new Create new Optimail template" at bounding box center [901, 258] width 285 height 24
click at [798, 241] on div "en_ZA__MYSTERY_BOX_REMINDER_REBRAND__EMT_ALL_EM_TAC_LT" at bounding box center [902, 234] width 270 height 24
type input "en_ZA__MYSTERY_BOX_REMINDER_REBRAND__EMT_ALL_EM_TAC_LT"
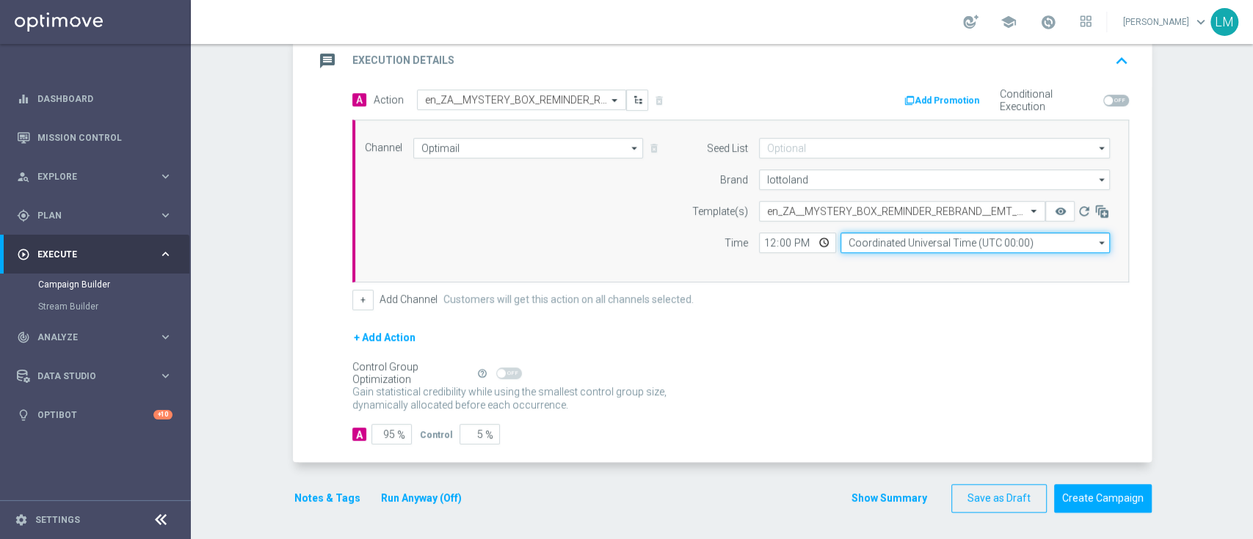
click at [892, 248] on input "Coordinated Universal Time (UTC 00:00)" at bounding box center [974, 243] width 269 height 21
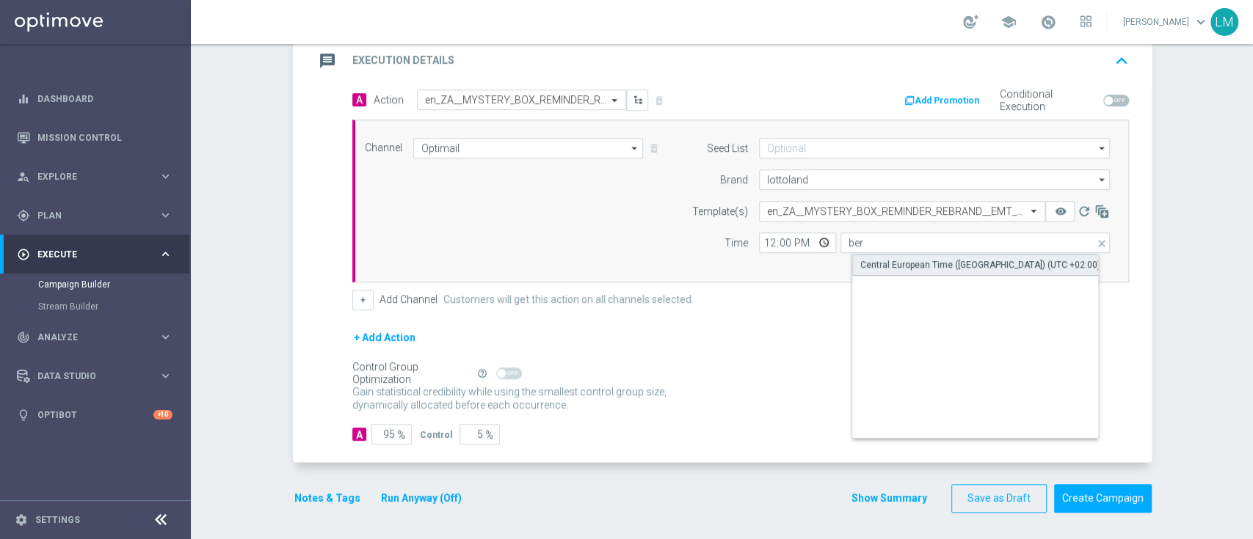
click at [904, 268] on div "Central European Time ([GEOGRAPHIC_DATA]) (UTC +02:00)" at bounding box center [980, 264] width 240 height 13
type input "Central European Time ([GEOGRAPHIC_DATA]) (UTC +02:00)"
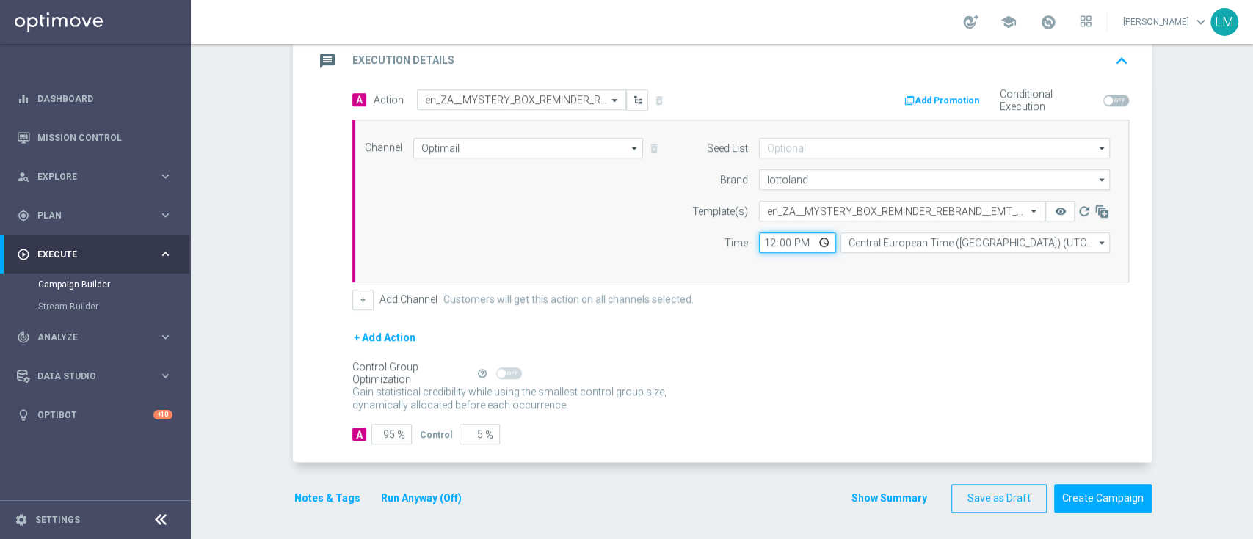
click at [816, 240] on input "12:00" at bounding box center [797, 243] width 77 height 21
click at [684, 226] on form "Template(s) Select template en_ZA__MYSTERY_BOX_REMINDER_REBRAND__EMT_ALL_EM_TAC…" at bounding box center [897, 227] width 426 height 52
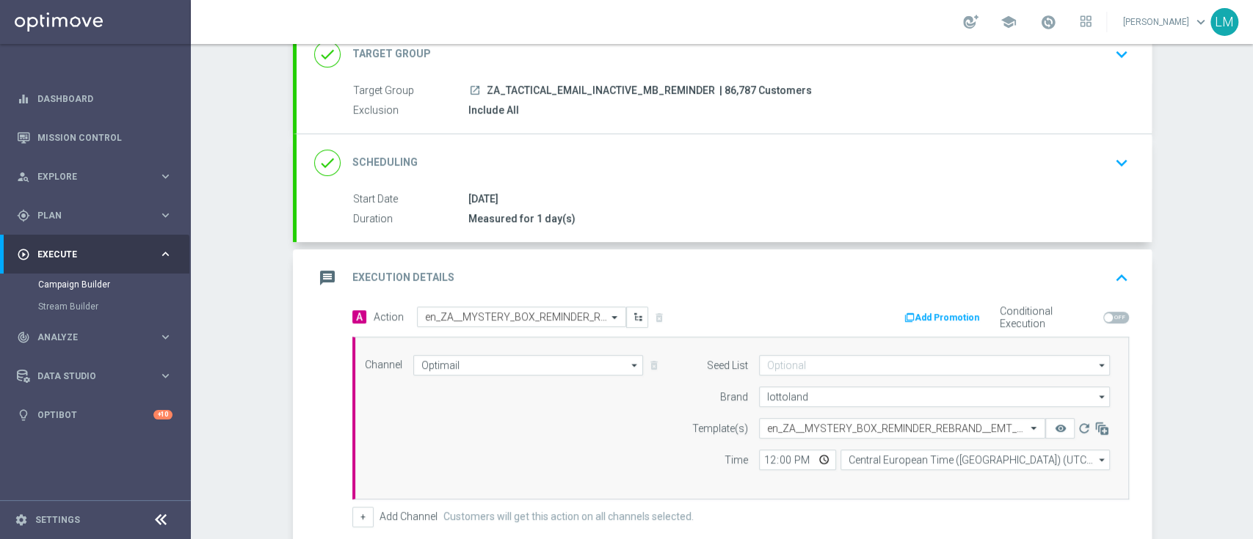
scroll to position [323, 0]
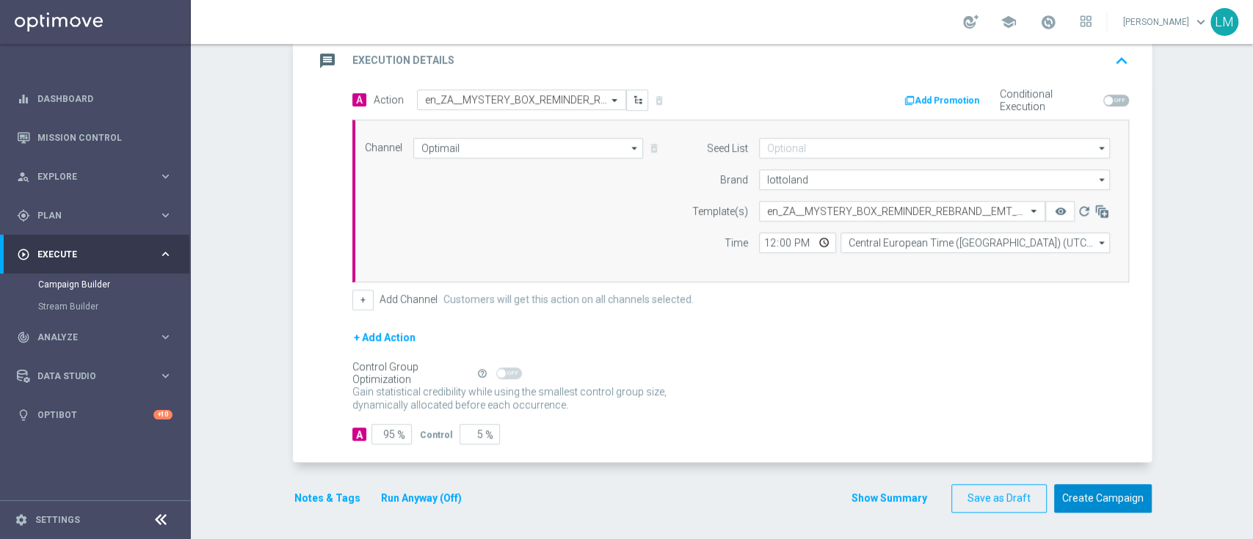
click at [1114, 490] on button "Create Campaign" at bounding box center [1103, 498] width 98 height 29
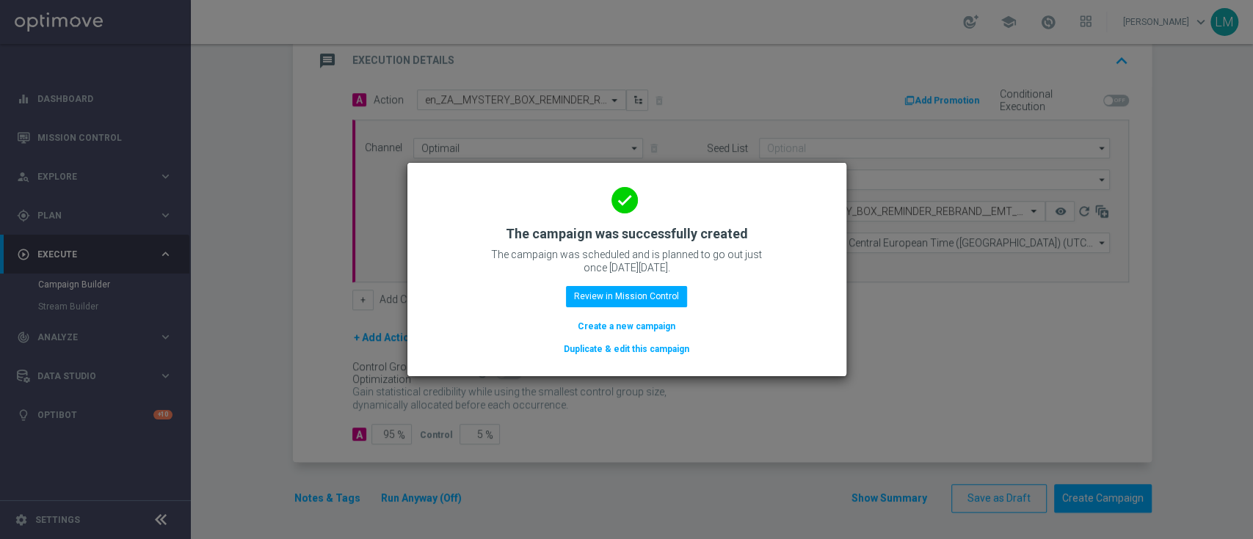
click at [599, 321] on button "Create a new campaign" at bounding box center [626, 326] width 101 height 16
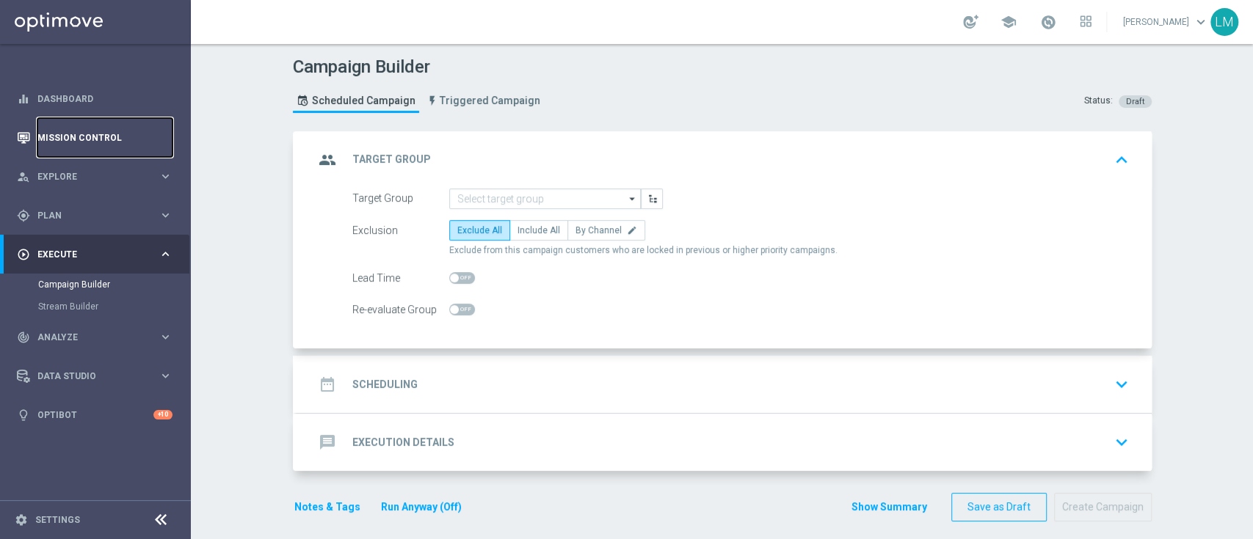
click at [139, 134] on link "Mission Control" at bounding box center [104, 137] width 135 height 39
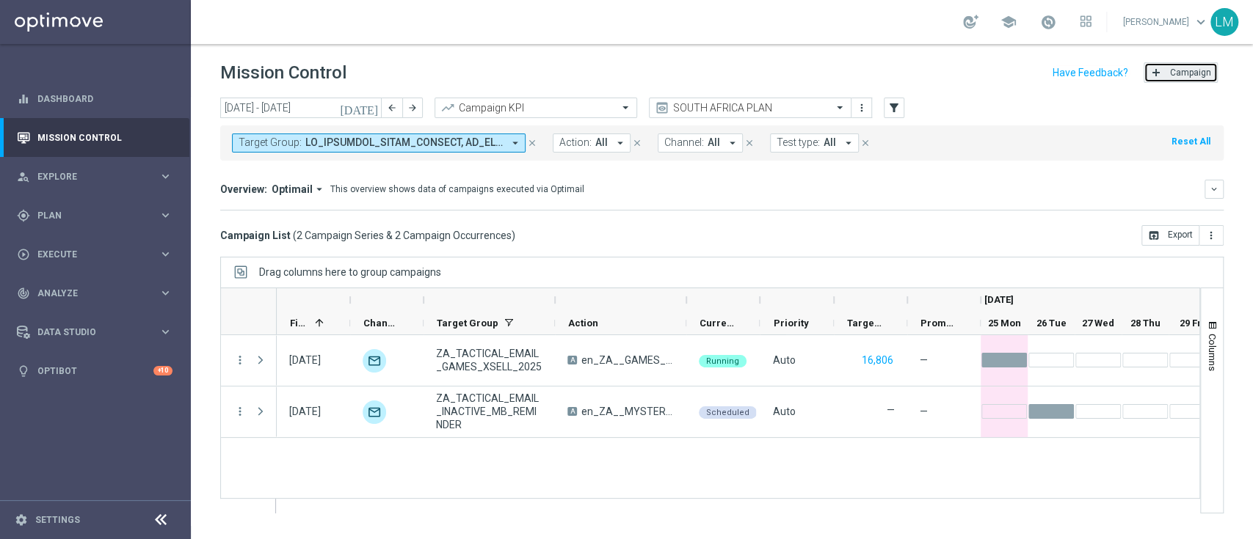
click at [1162, 74] on icon "add" at bounding box center [1156, 73] width 12 height 12
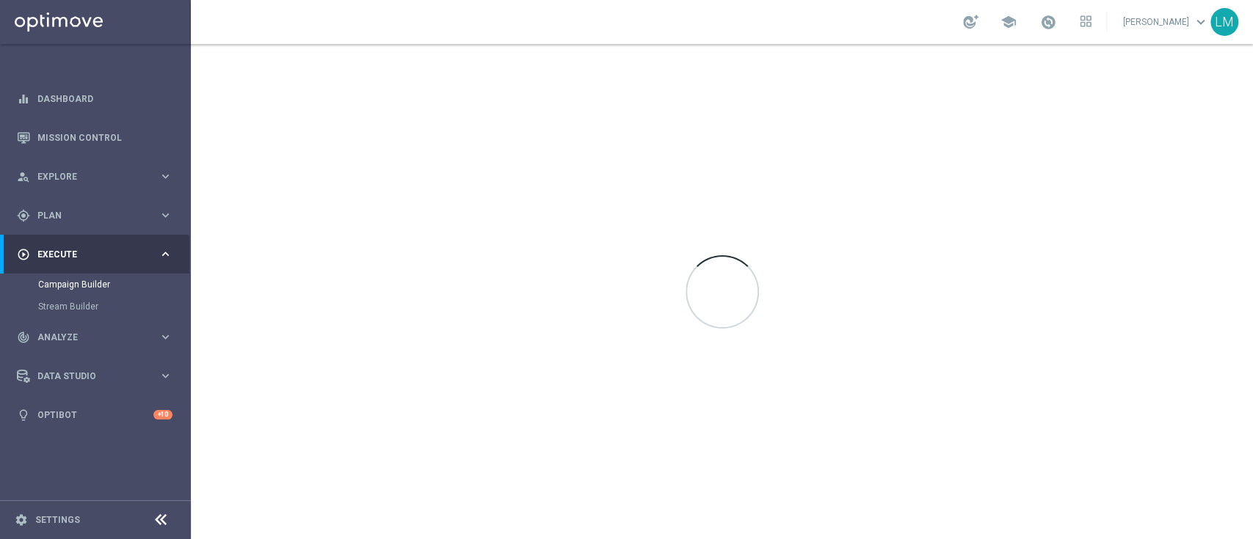
click at [1162, 74] on div at bounding box center [722, 291] width 1062 height 495
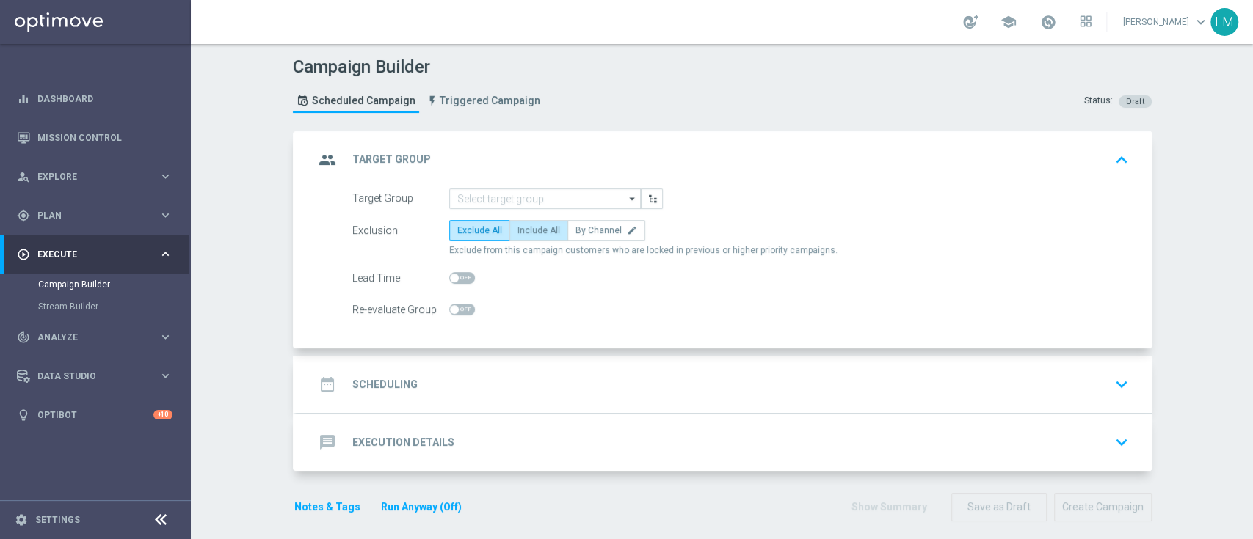
click at [529, 230] on span "Include All" at bounding box center [538, 230] width 43 height 10
click at [527, 230] on input "Include All" at bounding box center [522, 233] width 10 height 10
radio input "true"
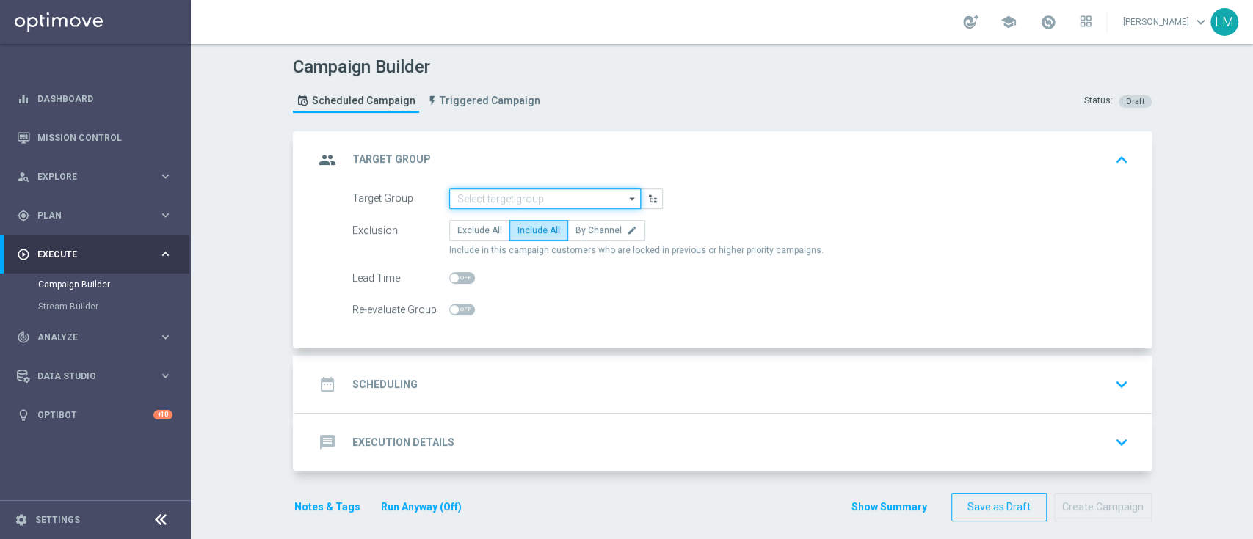
click at [529, 207] on input at bounding box center [545, 199] width 192 height 21
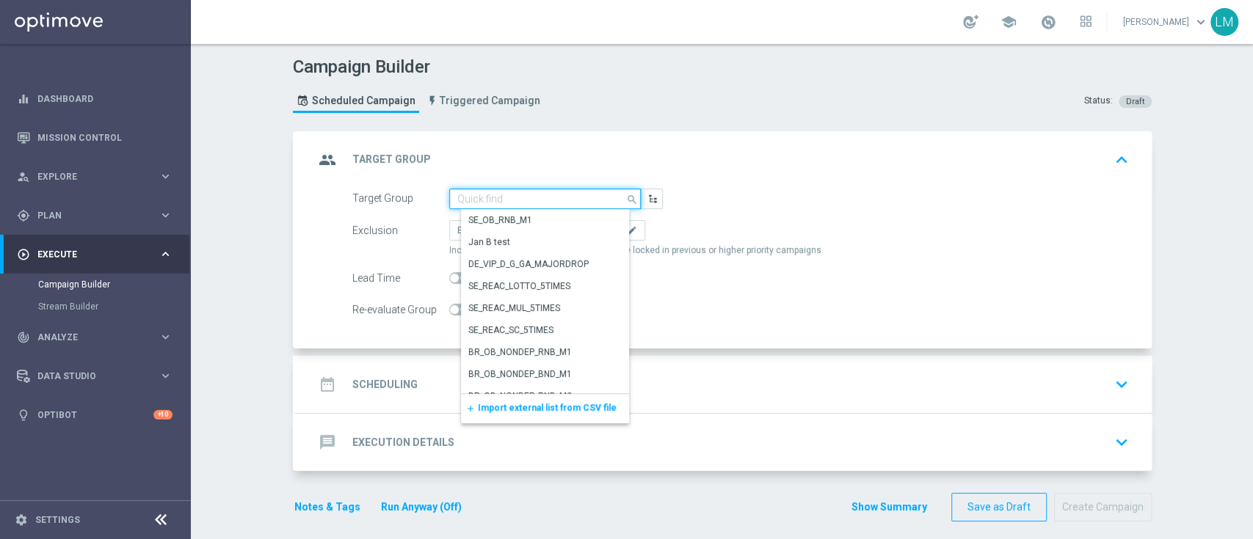
paste input "en_ZA__WACKY_WEDNESDAY_AUGUST25_REMINDER3__ALL_EMA_TAC_LT"
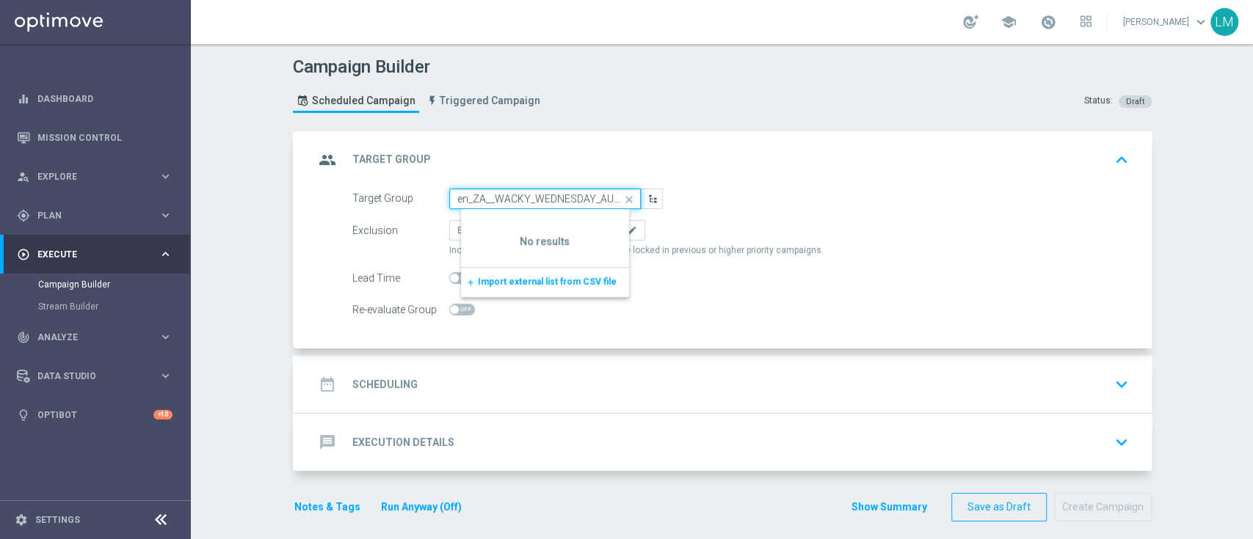
click at [534, 195] on input "en_ZA__WACKY_WEDNESDAY_AUGUST25_REMINDER3__ALL_EMA_TAC_LT" at bounding box center [545, 199] width 192 height 21
paste input "ZA_TACTICAL_EMAIL_HAS_NOT_PLAYED_LAST_7_DAYS_BUT_HAS_PLAYED_THIS_MONTH"
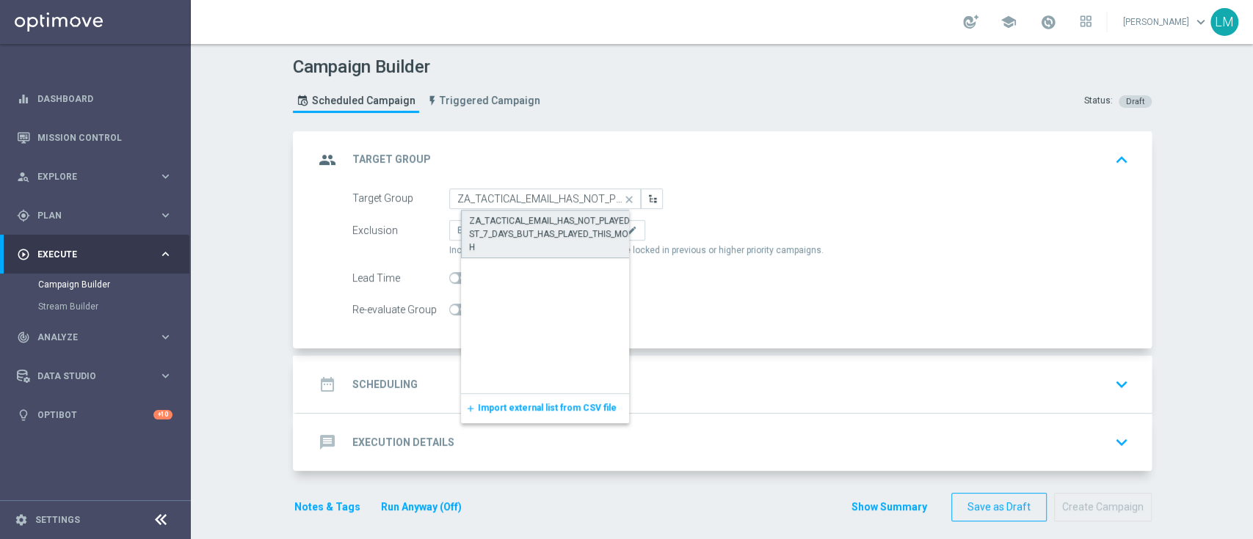
click at [534, 221] on div "ZA_TACTICAL_EMAIL_HAS_NOT_PLAYED_LAST_7_DAYS_BUT_HAS_PLAYED_THIS_MONTH" at bounding box center [557, 234] width 176 height 40
type input "ZA_TACTICAL_EMAIL_HAS_NOT_PLAYED_LAST_7_DAYS_BUT_HAS_PLAYED_THIS_MONTH"
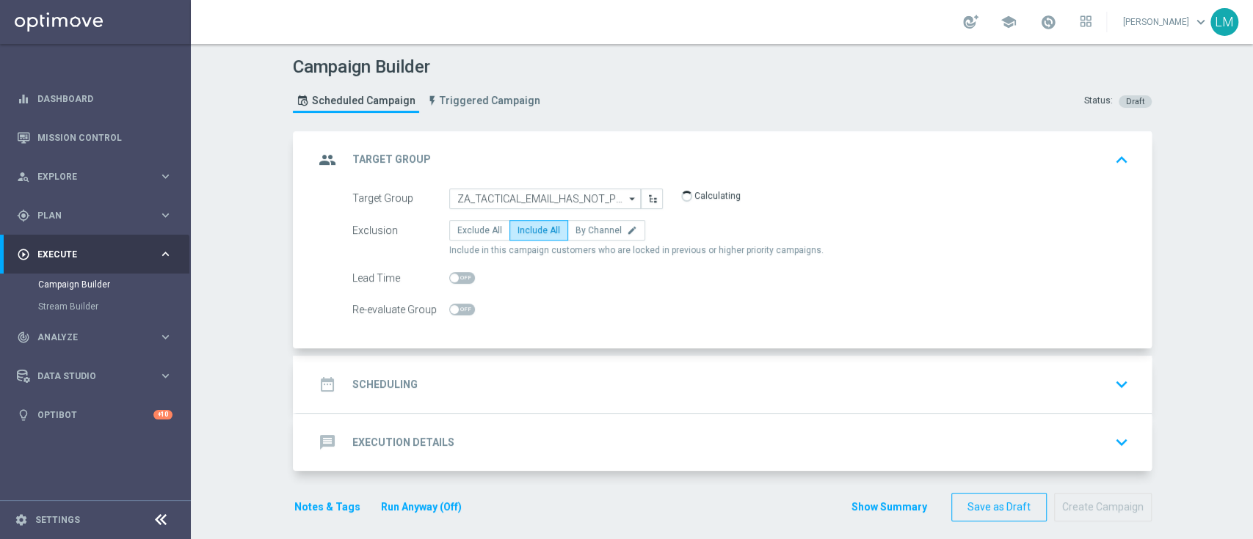
click at [609, 377] on div "date_range Scheduling keyboard_arrow_down" at bounding box center [724, 385] width 820 height 28
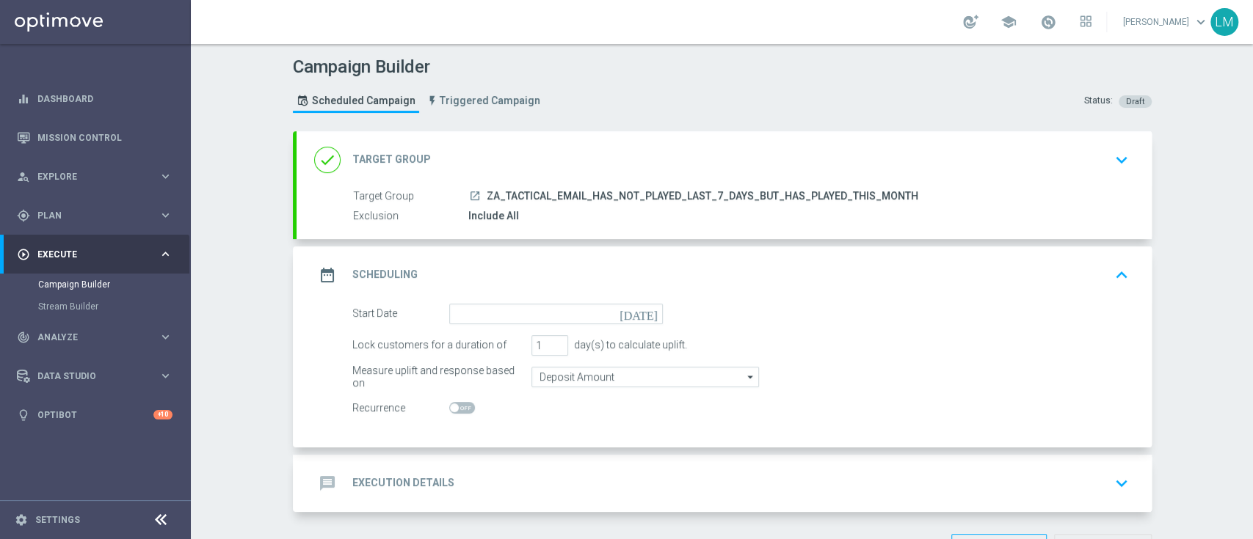
click at [639, 314] on icon "[DATE]" at bounding box center [640, 312] width 43 height 16
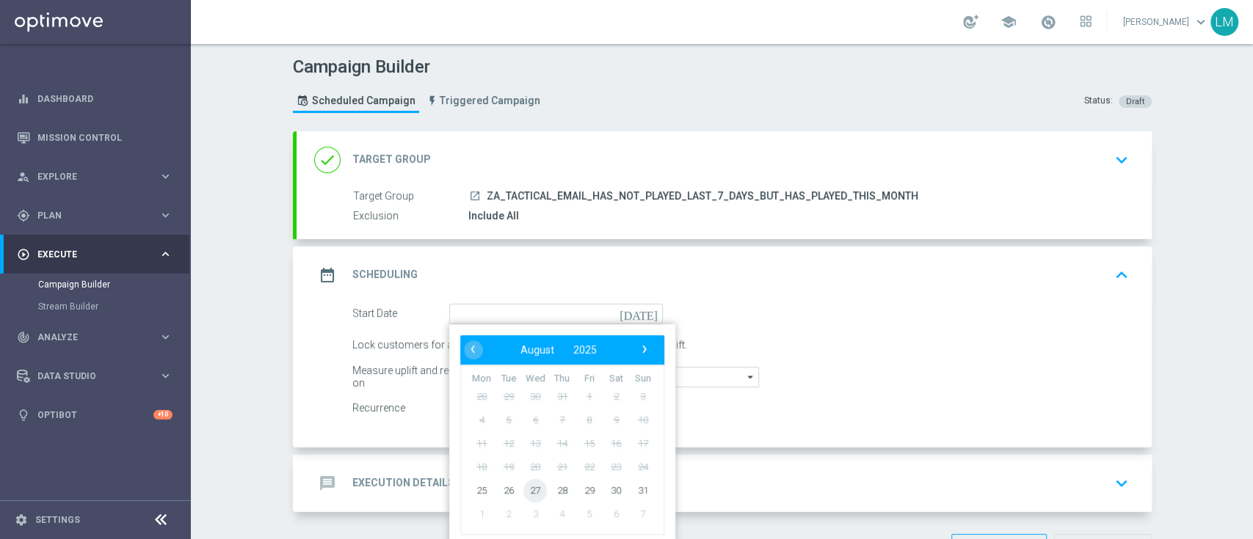
click at [531, 486] on span "27" at bounding box center [534, 489] width 23 height 23
type input "[DATE]"
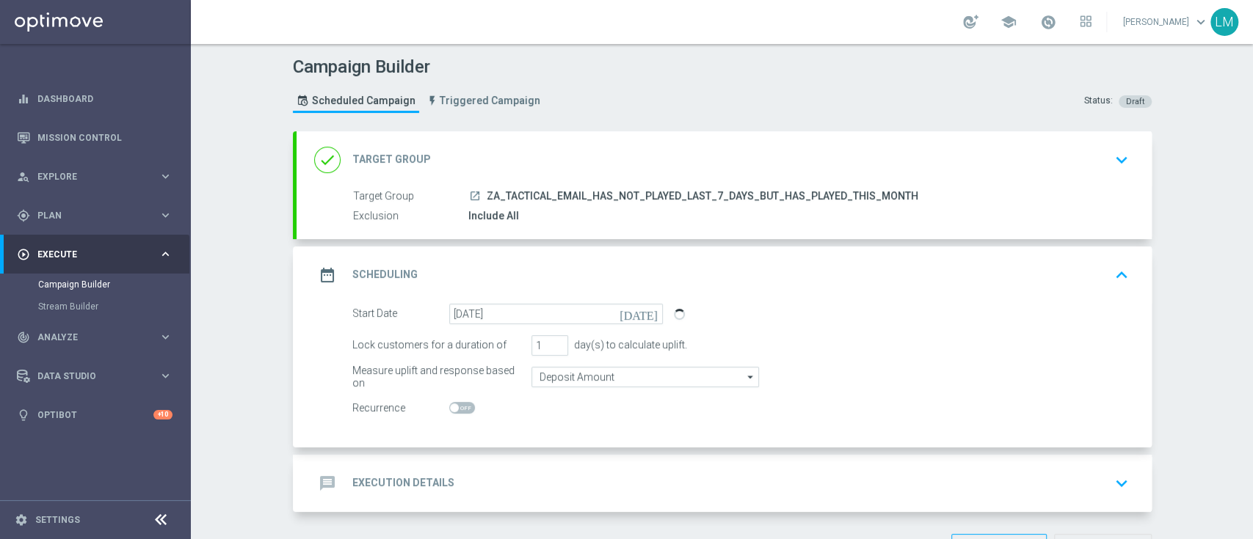
click at [531, 486] on div "message Execution Details keyboard_arrow_down" at bounding box center [724, 484] width 820 height 28
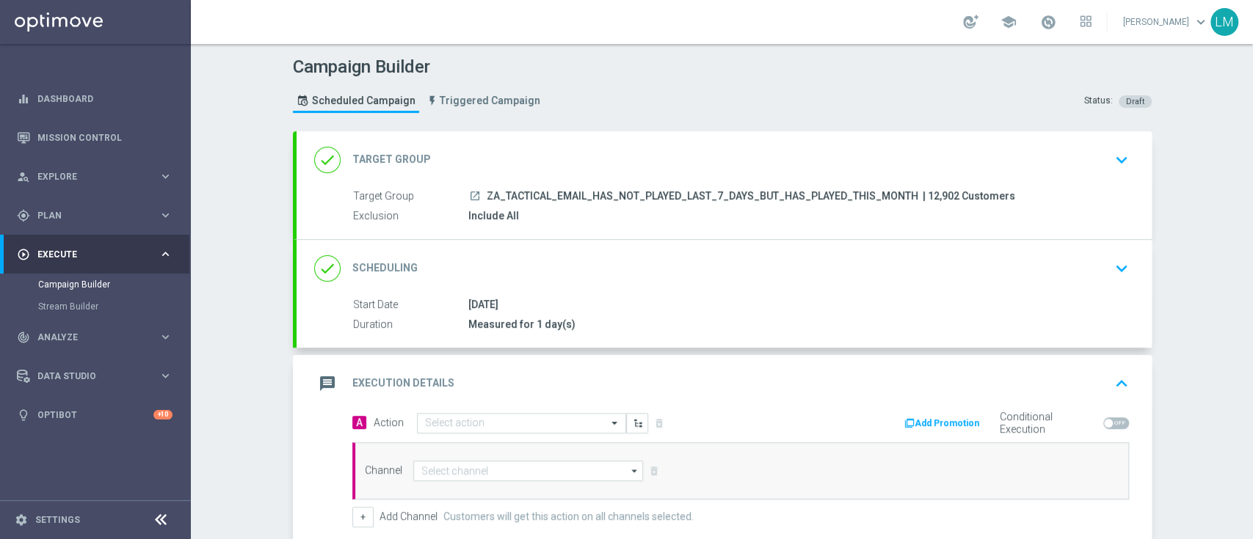
scroll to position [194, 0]
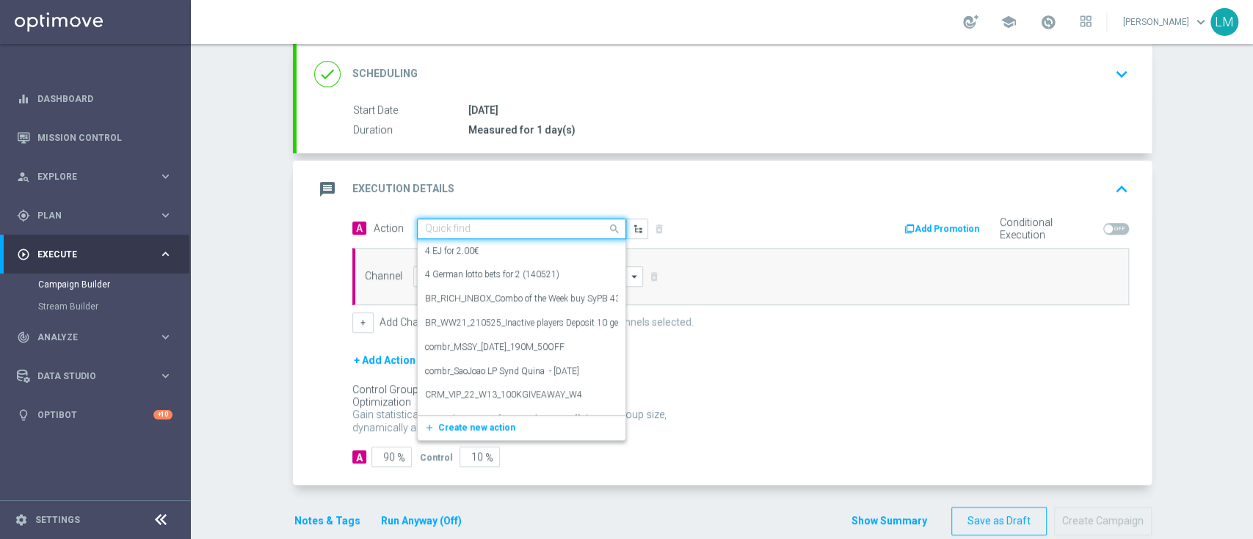
click at [475, 233] on div "Quick find" at bounding box center [521, 229] width 209 height 21
paste input "en_ZA__WACKY_WEDNESDAY_AUGUST25_REMINDER3__ALL_EMA_TAC_LT"
type input "en_ZA__WACKY_WEDNESDAY_AUGUST25_REMINDER3__ALL_EMA_TAC_LT"
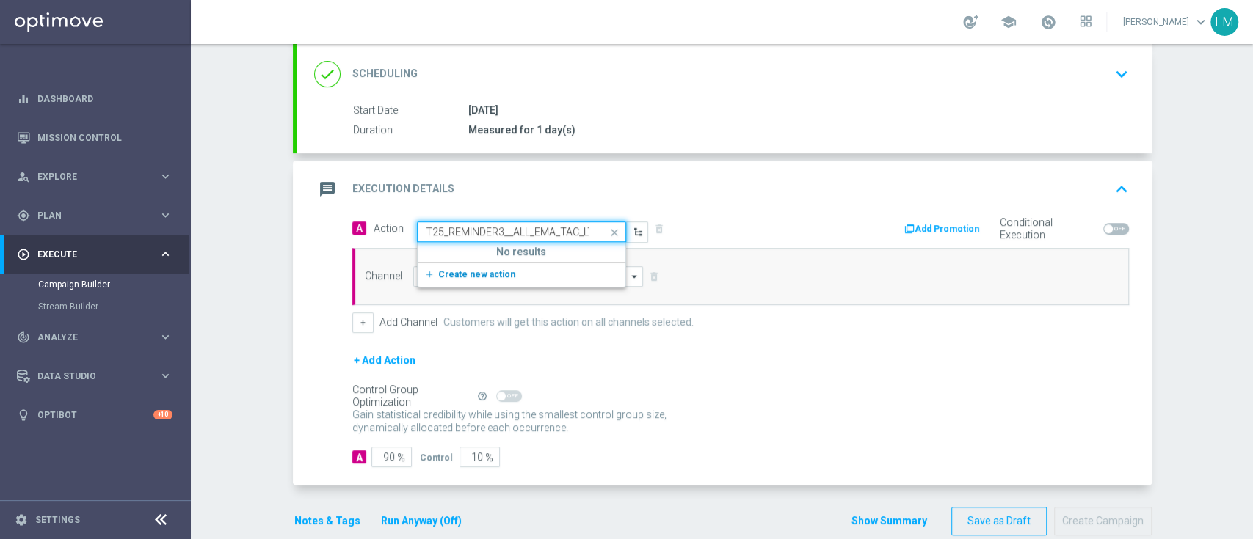
click at [474, 279] on button "add_new Create new action" at bounding box center [519, 274] width 203 height 17
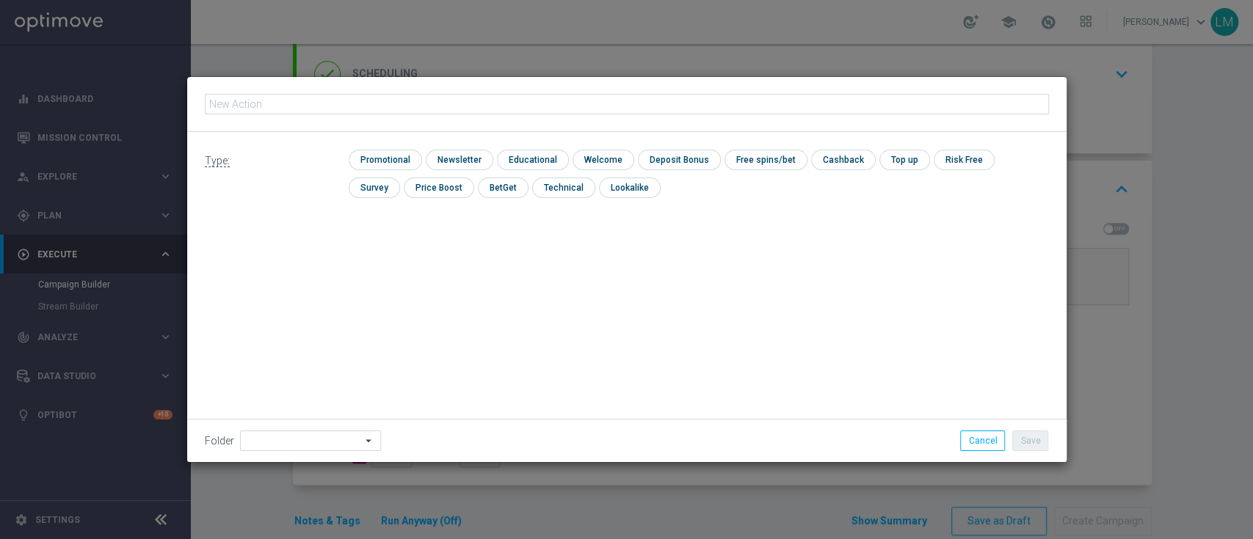
type input "en_ZA__WACKY_WEDNESDAY_AUGUST25_REMINDER3__ALL_EMA_TAC_LT"
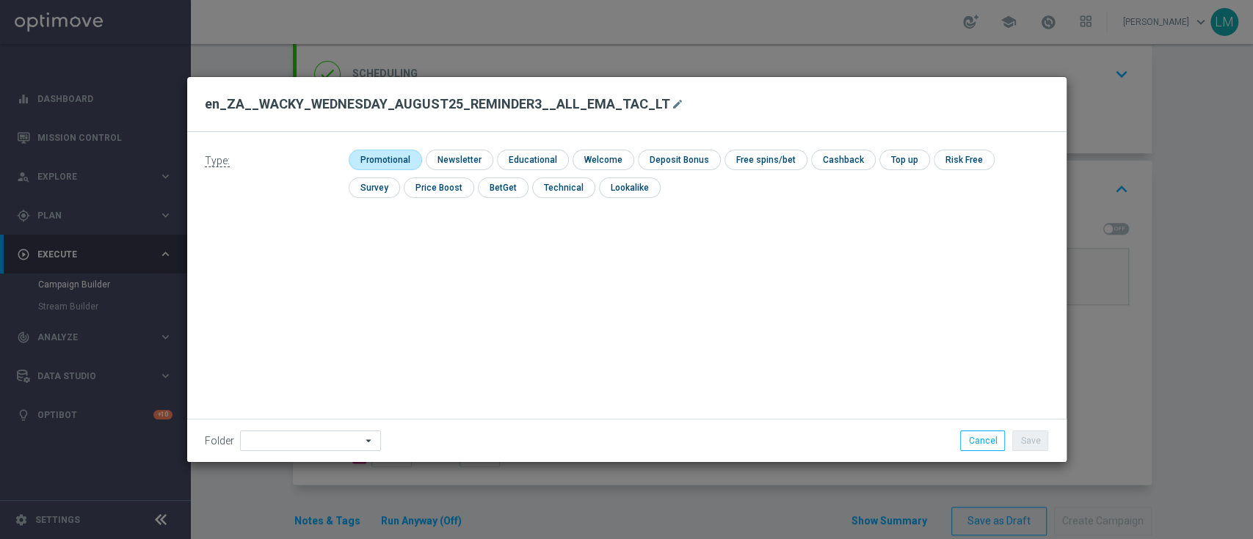
click at [405, 165] on input "checkbox" at bounding box center [384, 160] width 70 height 20
checkbox input "true"
click at [1013, 434] on button "Save" at bounding box center [1030, 441] width 36 height 21
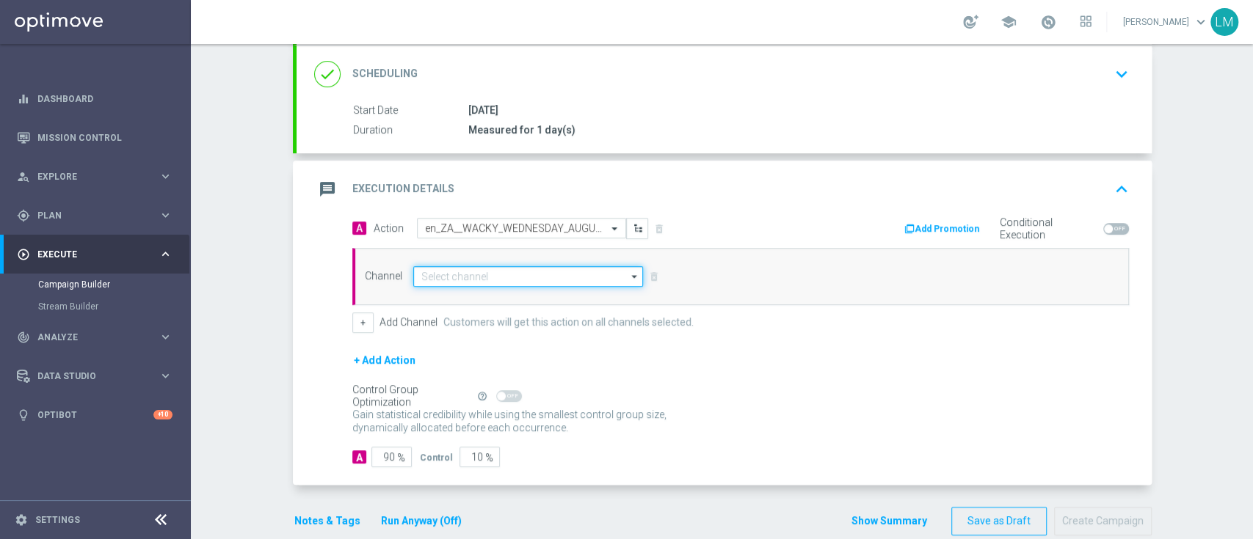
click at [512, 272] on input at bounding box center [528, 276] width 230 height 21
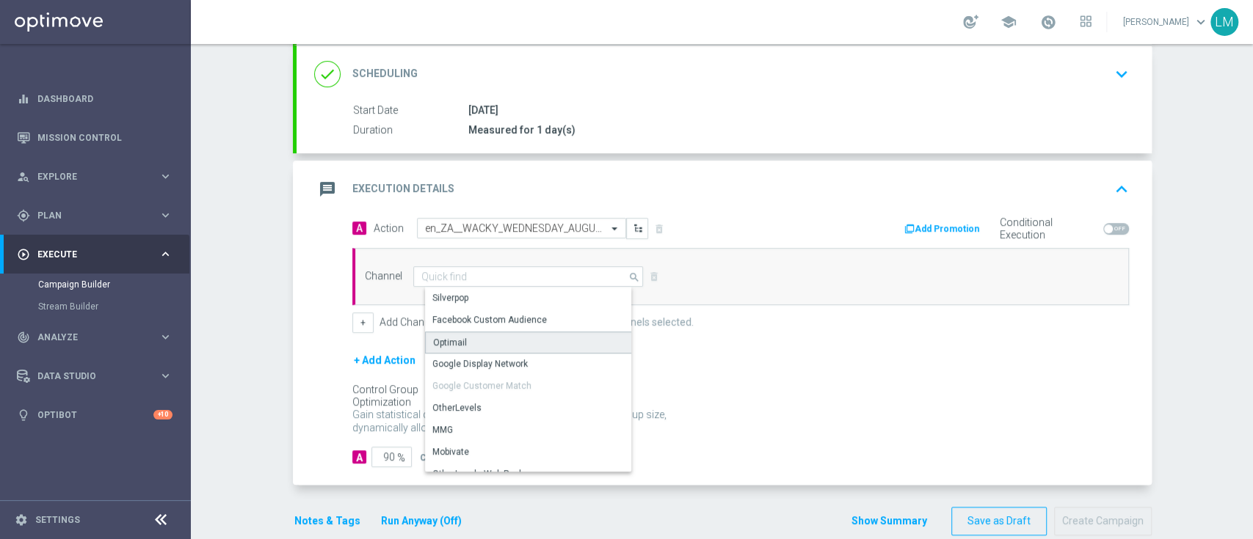
click at [479, 343] on div "Optimail" at bounding box center [534, 343] width 219 height 22
type input "Optimail"
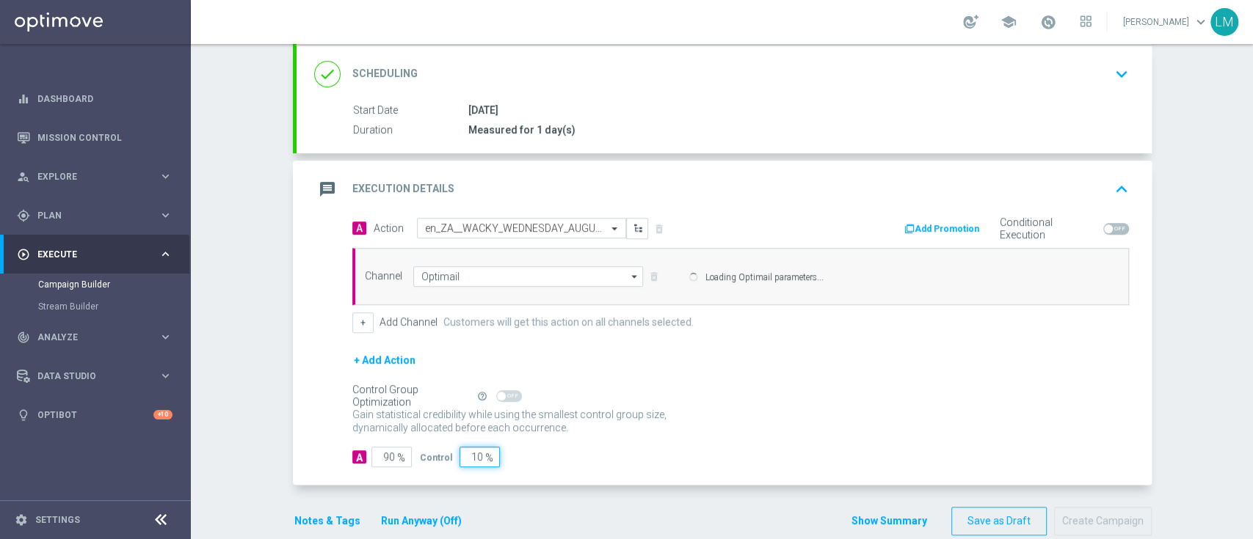
click at [466, 453] on input "10" at bounding box center [479, 457] width 40 height 21
type input "5"
type input "95"
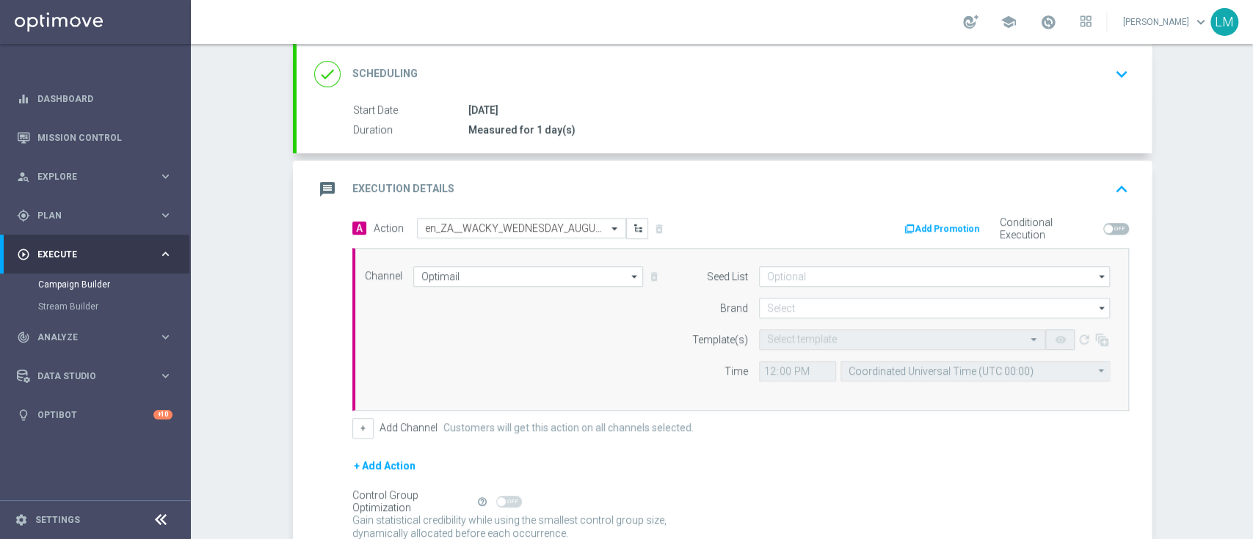
type input "5"
click at [770, 306] on input at bounding box center [934, 308] width 351 height 21
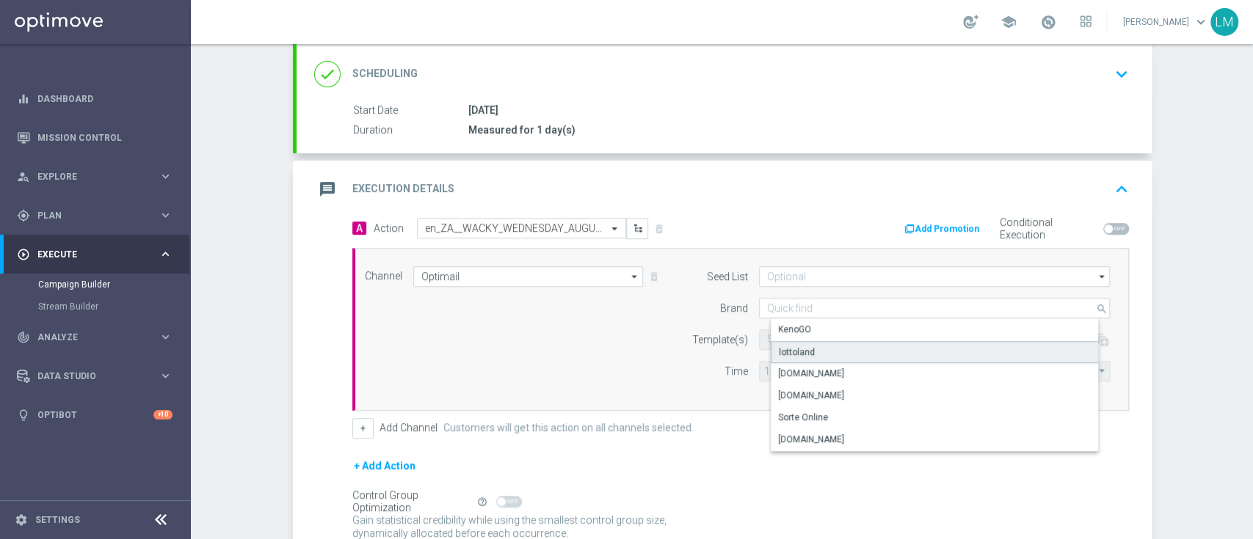
click at [803, 346] on div "lottoland" at bounding box center [797, 352] width 36 height 13
type input "lottoland"
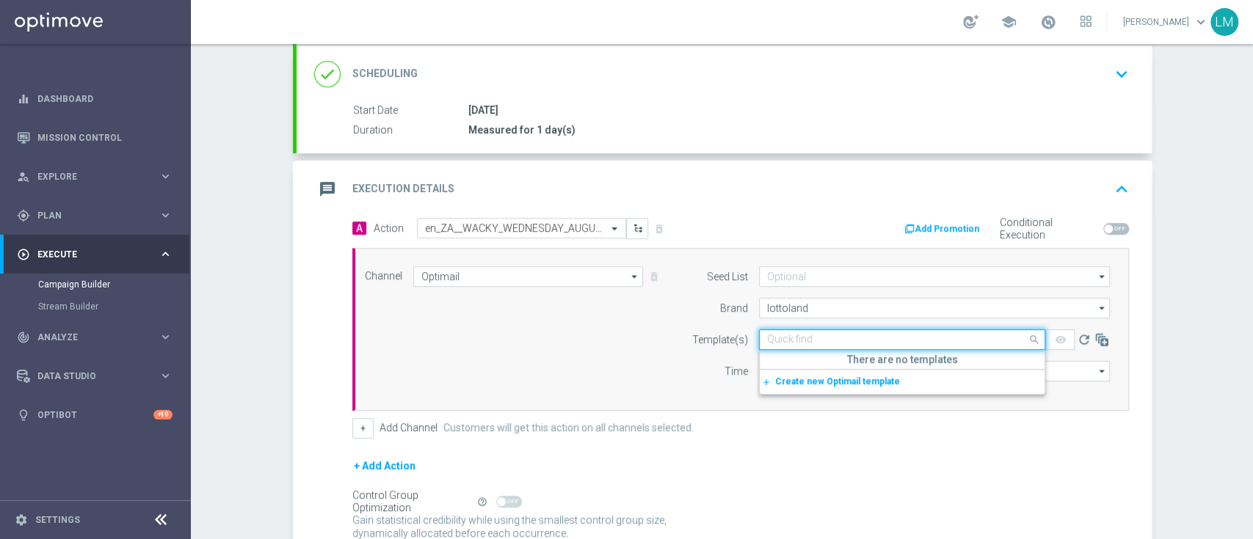
click at [803, 343] on input "text" at bounding box center [887, 340] width 241 height 12
paste input "en_ZA__WACKY_WEDNESDAY_AUGUST25_REMINDER3__ALL_EMA_TAC_LT"
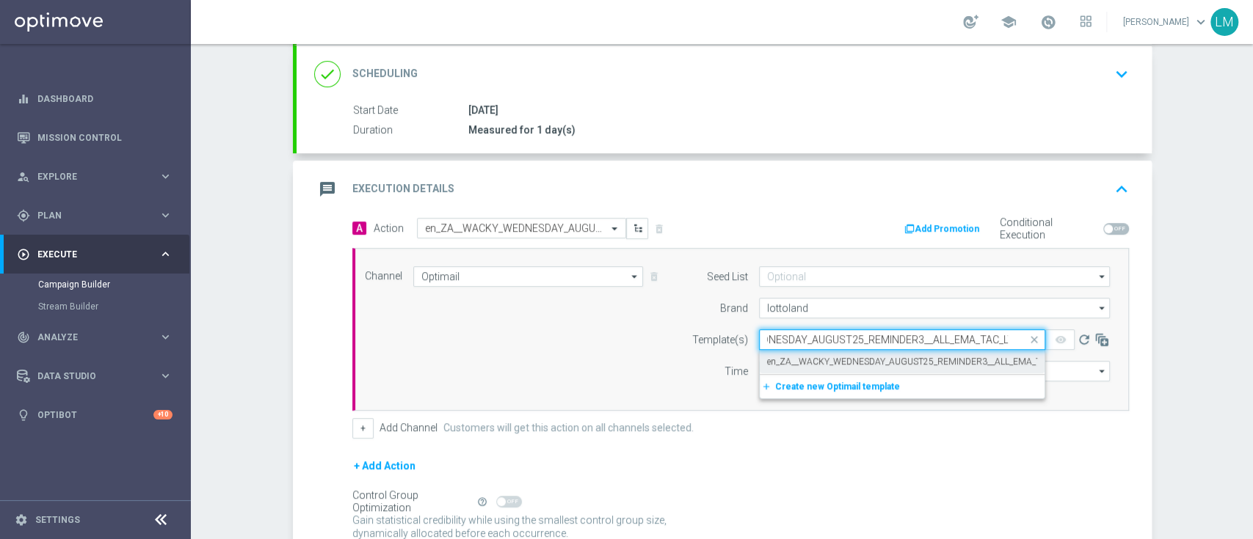
click at [809, 362] on label "en_ZA__WACKY_WEDNESDAY_AUGUST25_REMINDER3__ALL_EMA_TAC_LT" at bounding box center [915, 362] width 297 height 12
type input "en_ZA__WACKY_WEDNESDAY_AUGUST25_REMINDER3__ALL_EMA_TAC_LT"
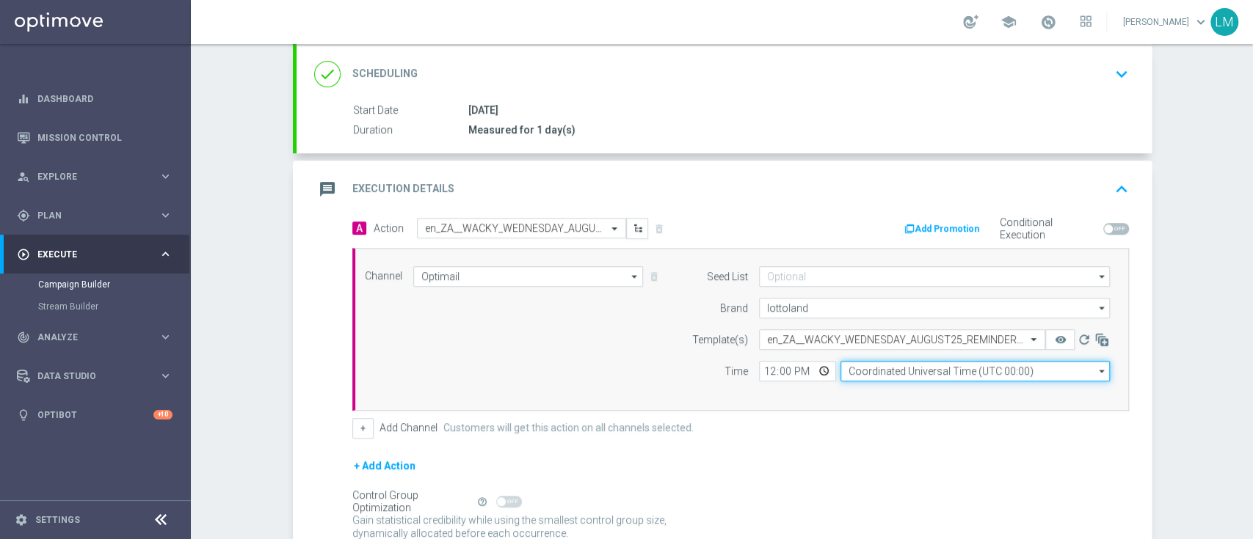
click at [851, 371] on input "Coordinated Universal Time (UTC 00:00)" at bounding box center [974, 371] width 269 height 21
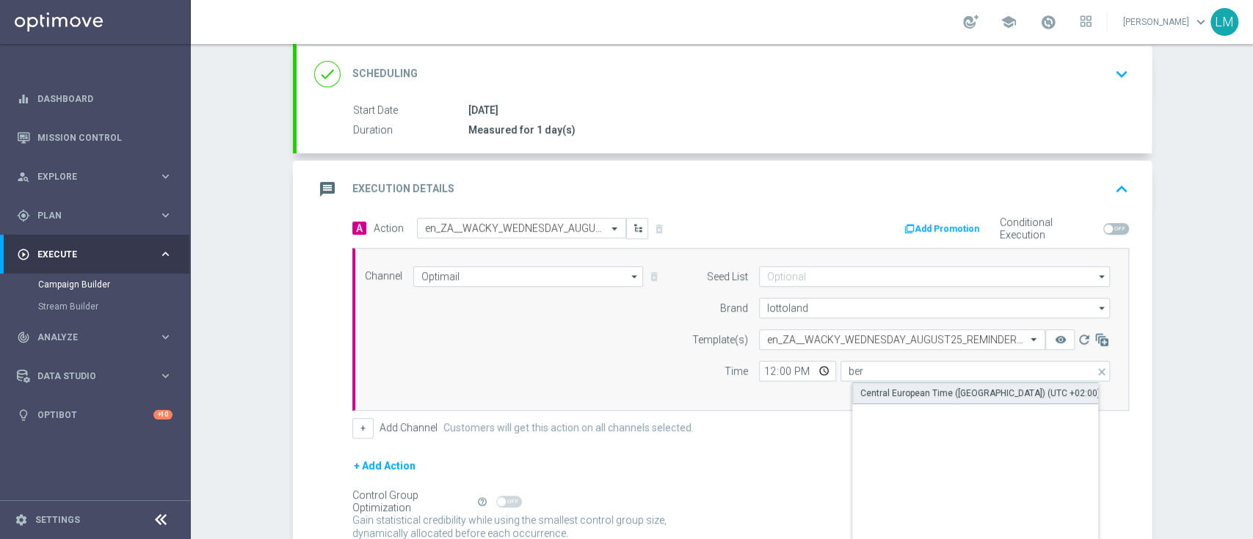
click at [852, 396] on div "Central European Time ([GEOGRAPHIC_DATA]) (UTC +02:00)" at bounding box center [987, 393] width 270 height 22
type input "Central European Time ([GEOGRAPHIC_DATA]) (UTC +02:00)"
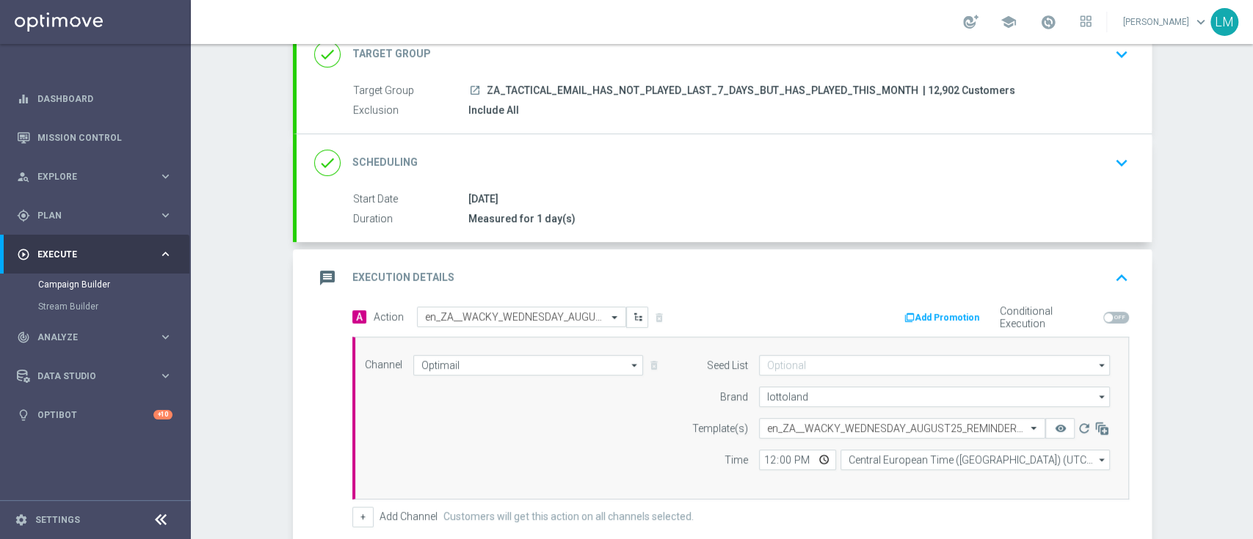
scroll to position [323, 0]
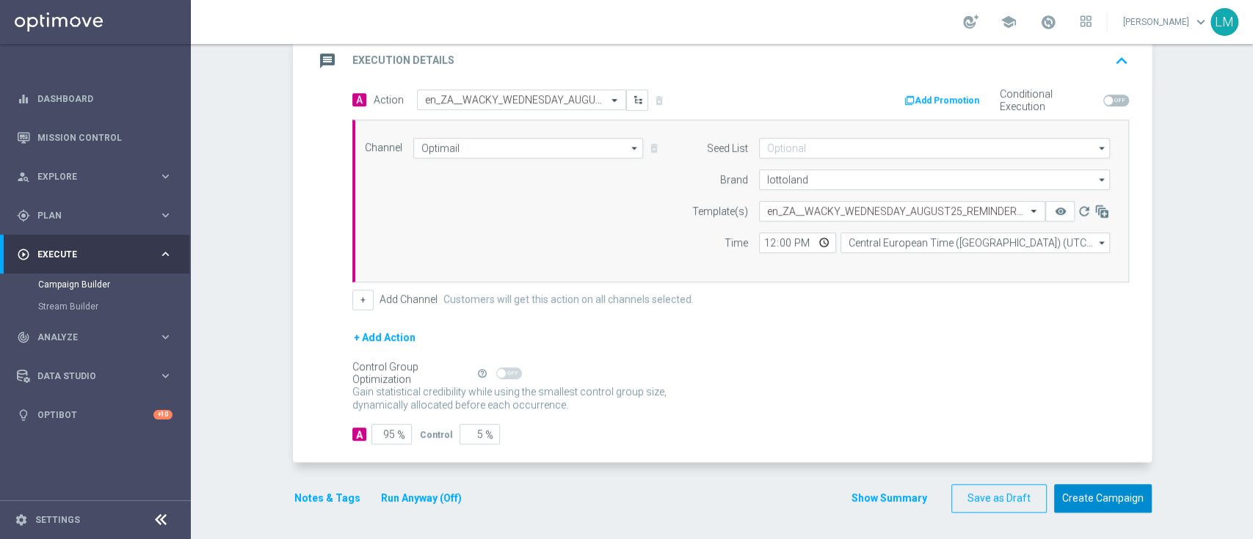
click at [1116, 508] on button "Create Campaign" at bounding box center [1103, 498] width 98 height 29
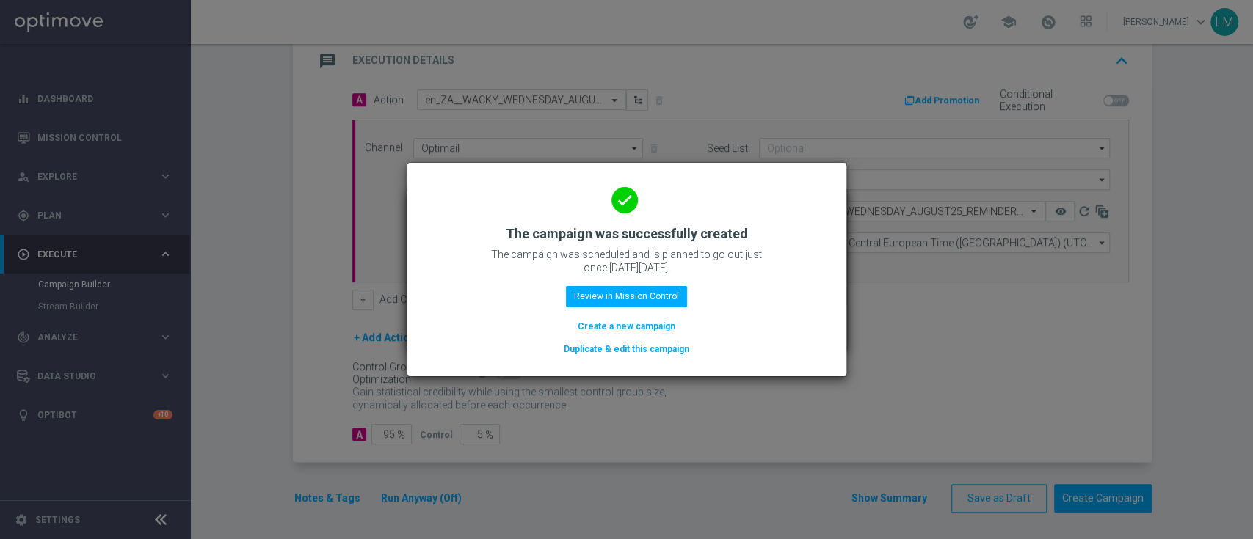
click at [665, 326] on button "Create a new campaign" at bounding box center [626, 326] width 101 height 16
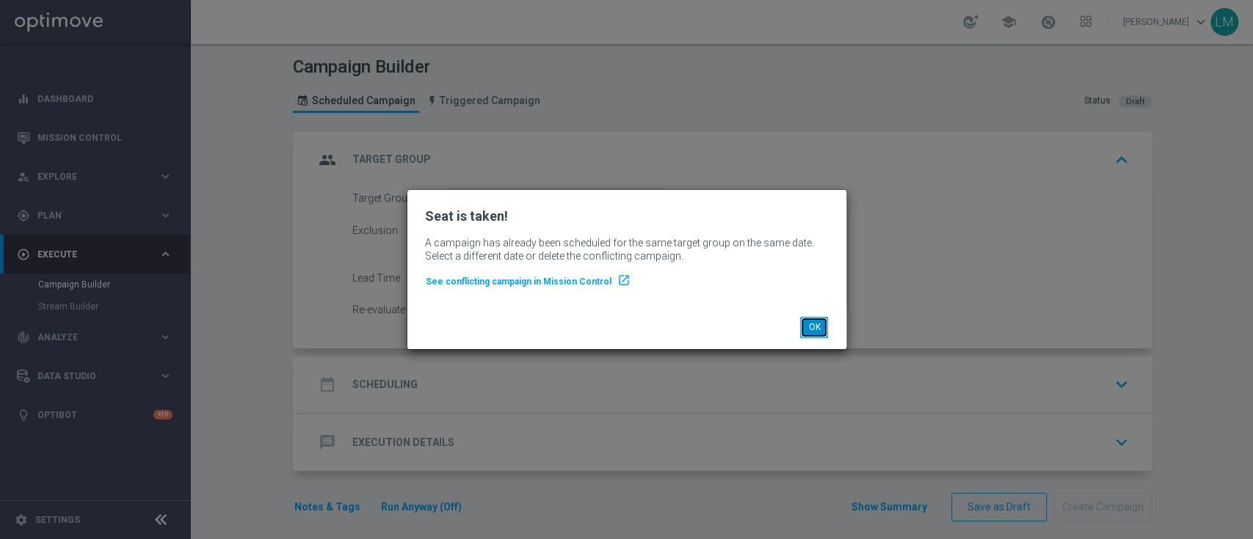
click at [822, 330] on button "OK" at bounding box center [814, 327] width 28 height 21
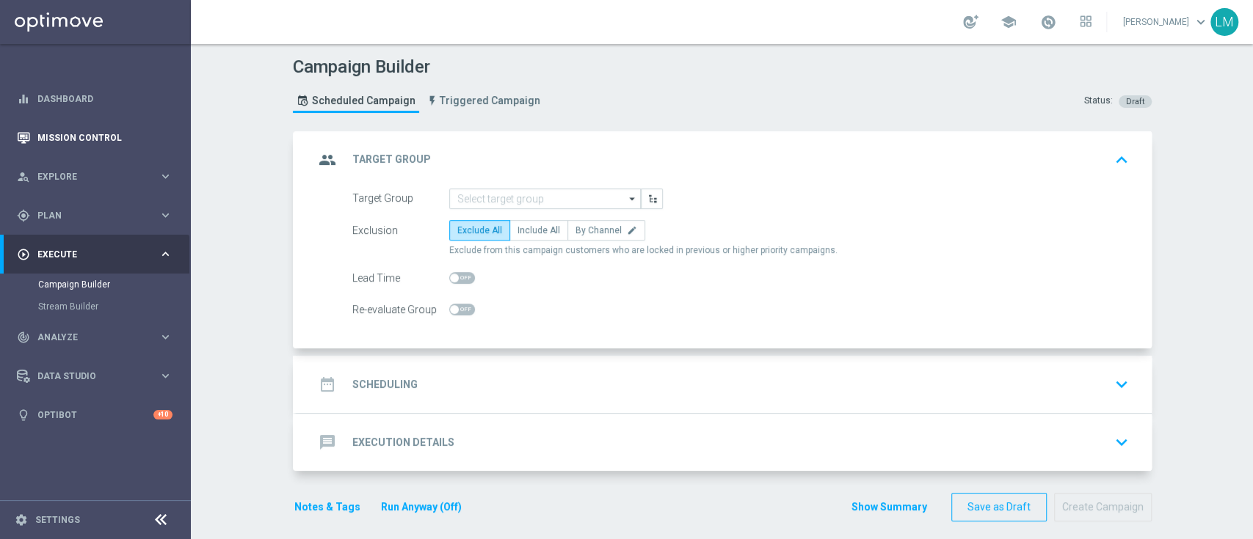
click at [34, 118] on div "Mission Control" at bounding box center [95, 137] width 156 height 39
click at [82, 138] on link "Mission Control" at bounding box center [104, 137] width 135 height 39
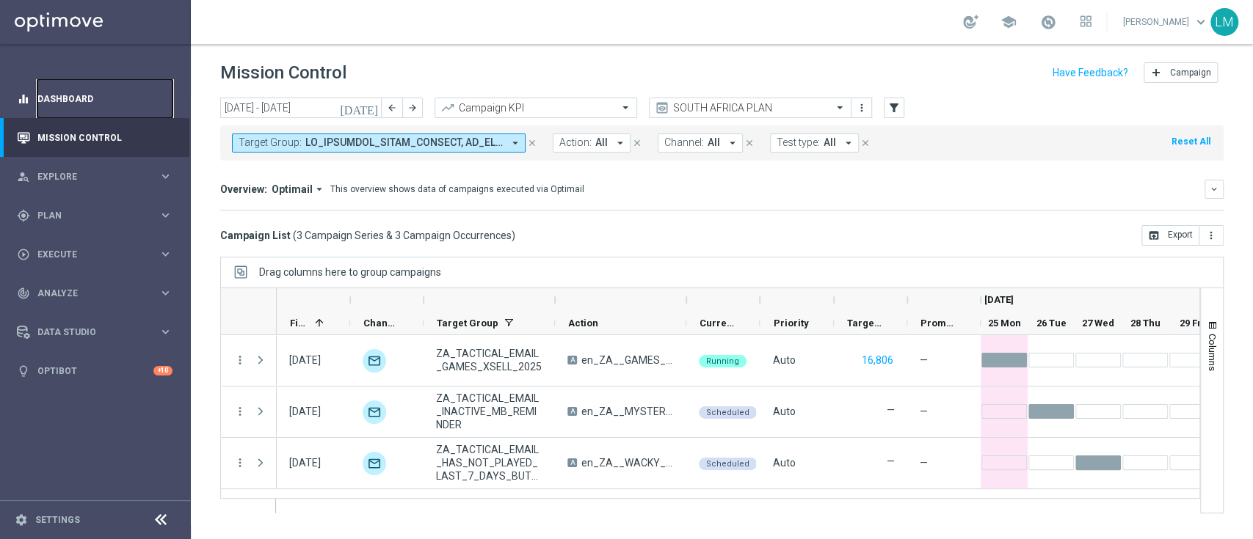
click at [131, 95] on link "Dashboard" at bounding box center [104, 98] width 135 height 39
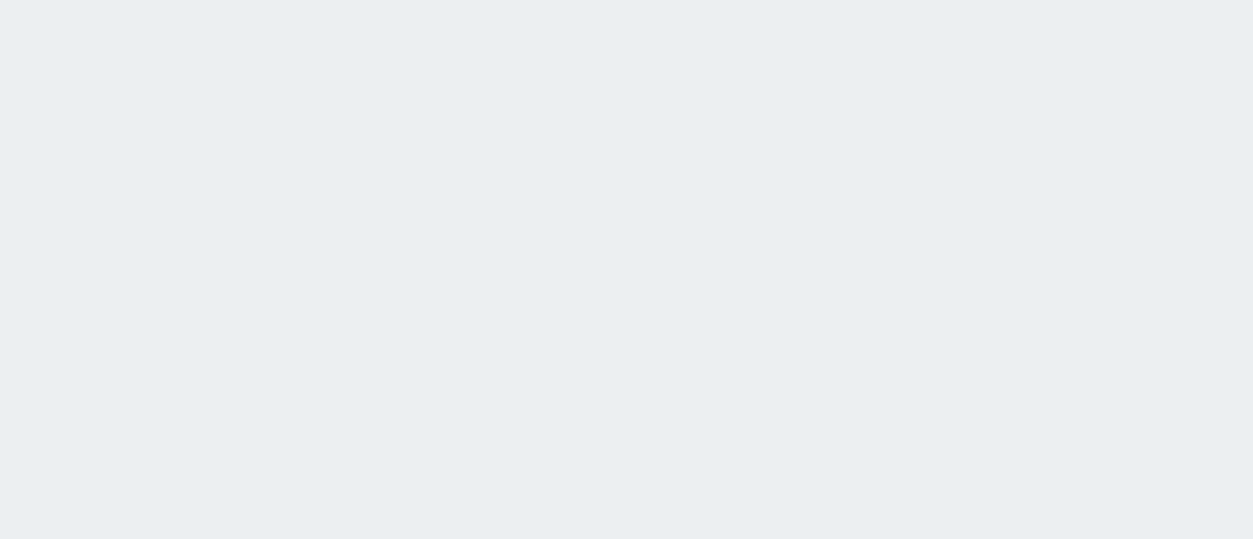
click at [396, 0] on html at bounding box center [626, 0] width 1253 height 0
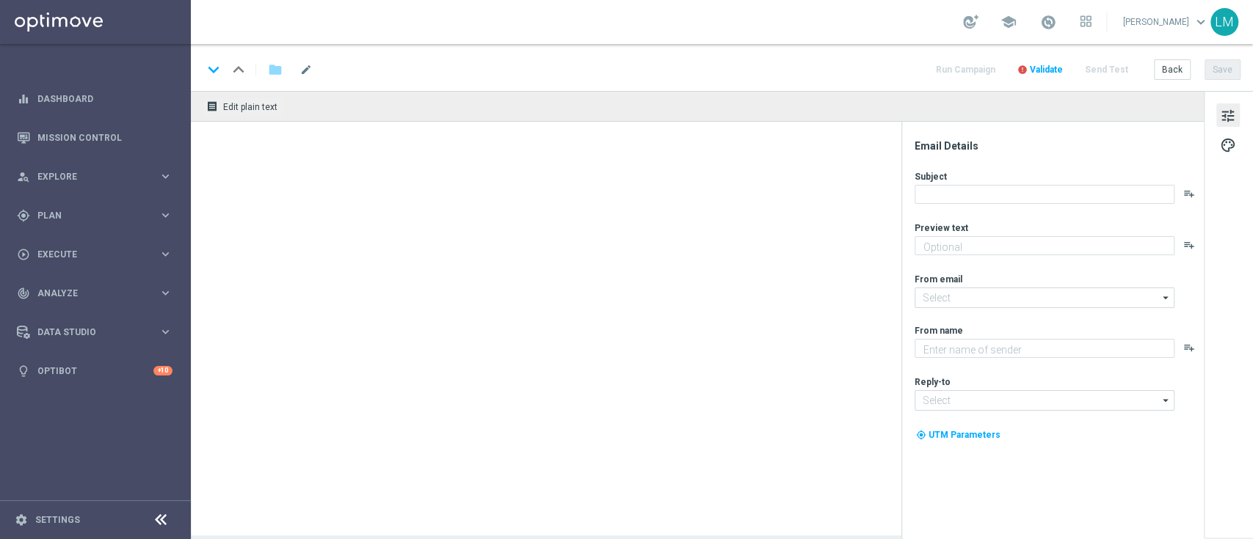
type textarea "Find out before this expires!"
type textarea "Lottoland"
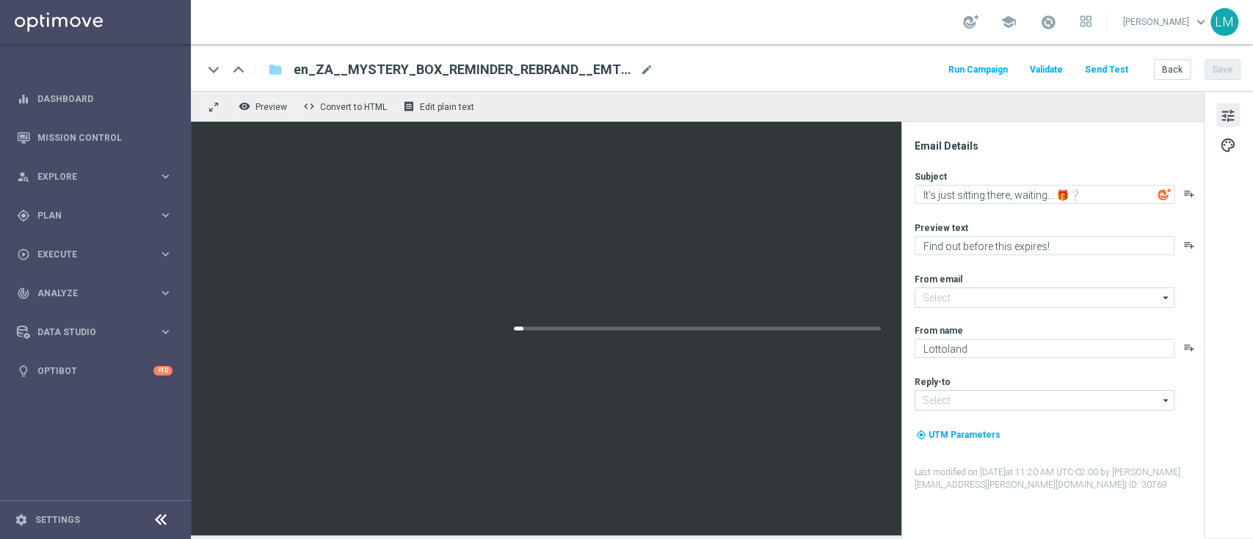
type input "mail@crm.lottoland.com"
type input "support@lottoland.co.za"
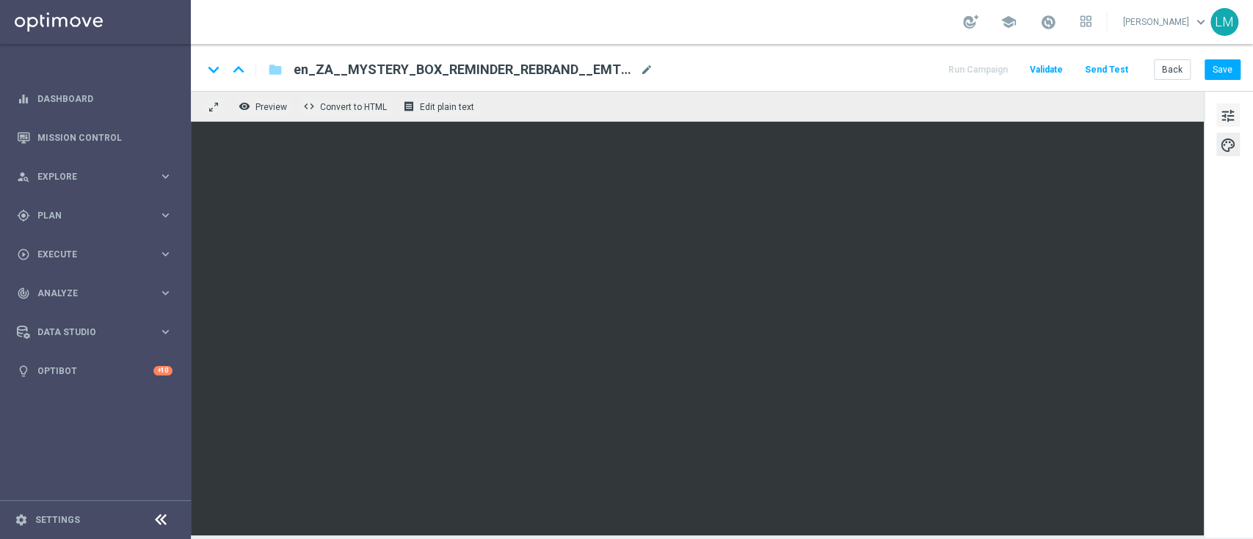
click at [1220, 106] on span "tune" at bounding box center [1228, 115] width 16 height 19
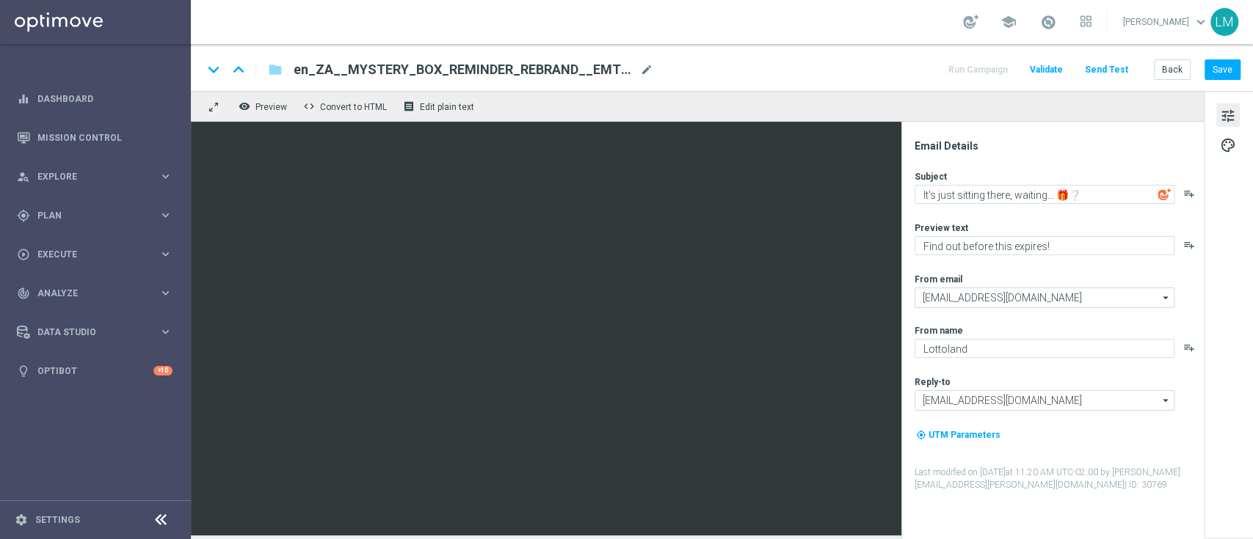
drag, startPoint x: 1018, startPoint y: 208, endPoint x: 1045, endPoint y: 206, distance: 27.2
click at [1045, 206] on div "Subject It's just sitting there, waiting... 🎁❔ playlist_add Preview text Find o…" at bounding box center [1058, 330] width 288 height 321
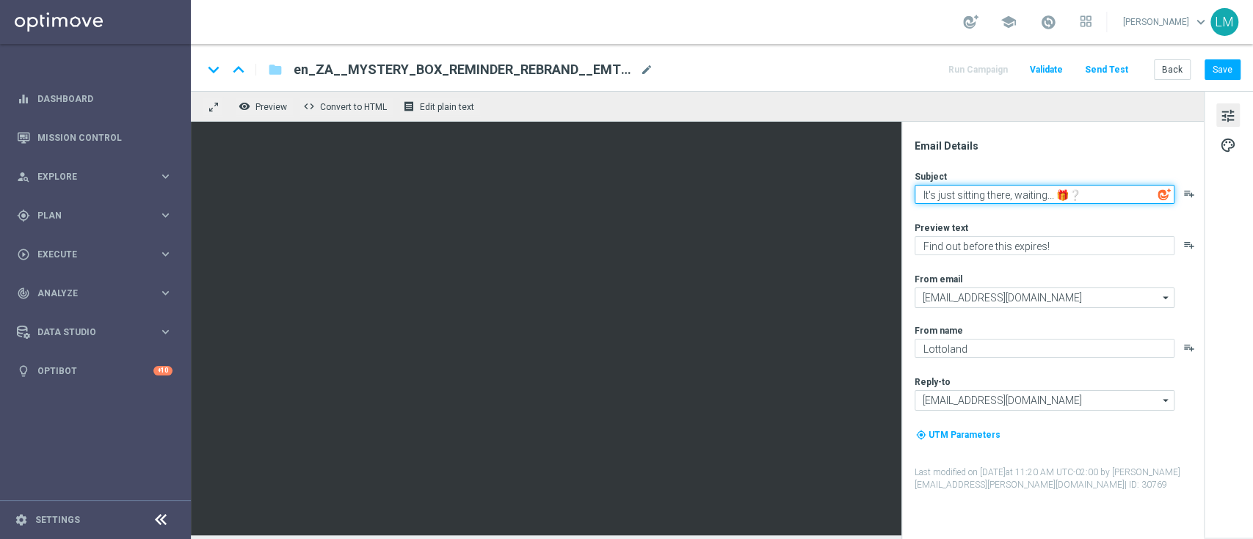
drag, startPoint x: 1049, startPoint y: 197, endPoint x: 908, endPoint y: 197, distance: 141.6
click at [908, 197] on div "Email Details Subject It's just sitting there, waiting... 🎁❔ playlist_add Previ…" at bounding box center [1052, 331] width 302 height 418
click at [1033, 190] on textarea "Fancy claiming your Mystery... 🎁❔" at bounding box center [1044, 194] width 260 height 19
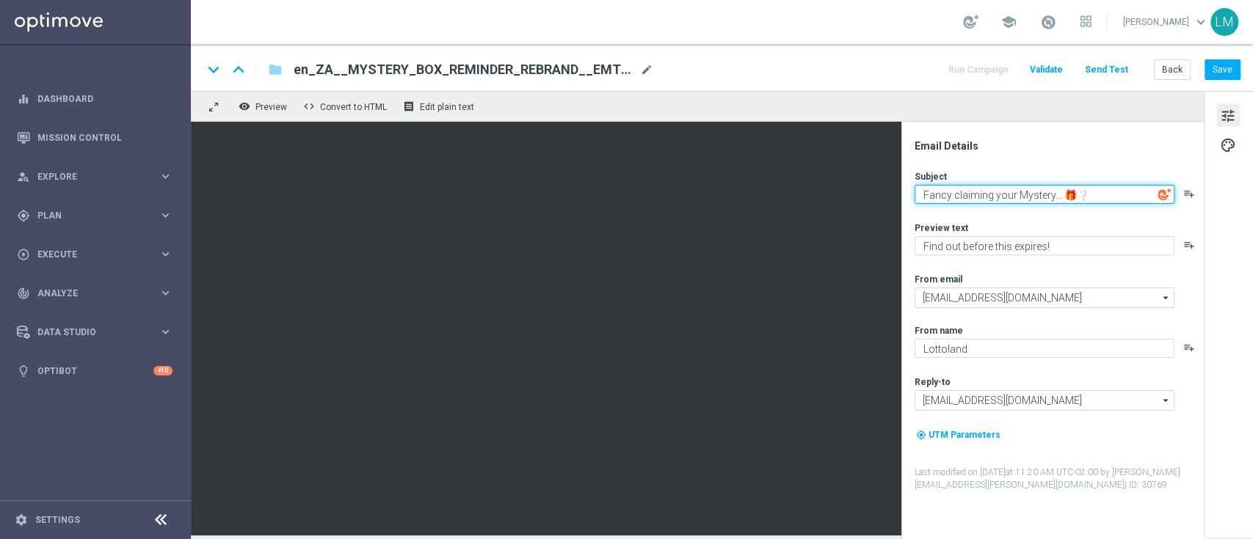
type textarea "Fancy claiming your Mystery... 🎁❔"
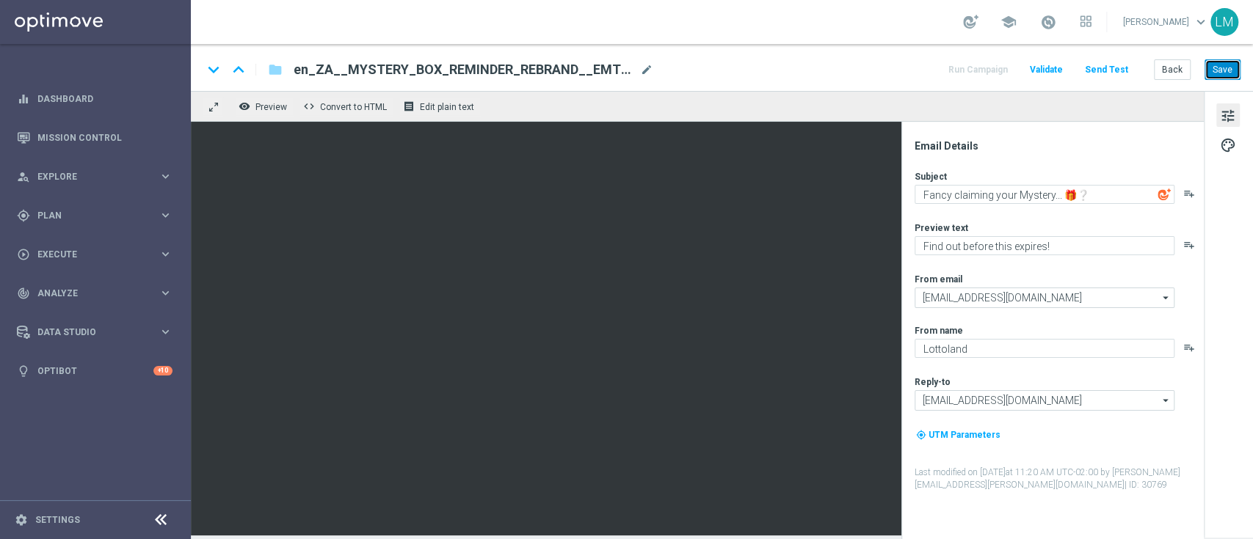
click at [1219, 70] on button "Save" at bounding box center [1222, 69] width 36 height 21
click at [1128, 65] on button "Send Test" at bounding box center [1106, 70] width 48 height 20
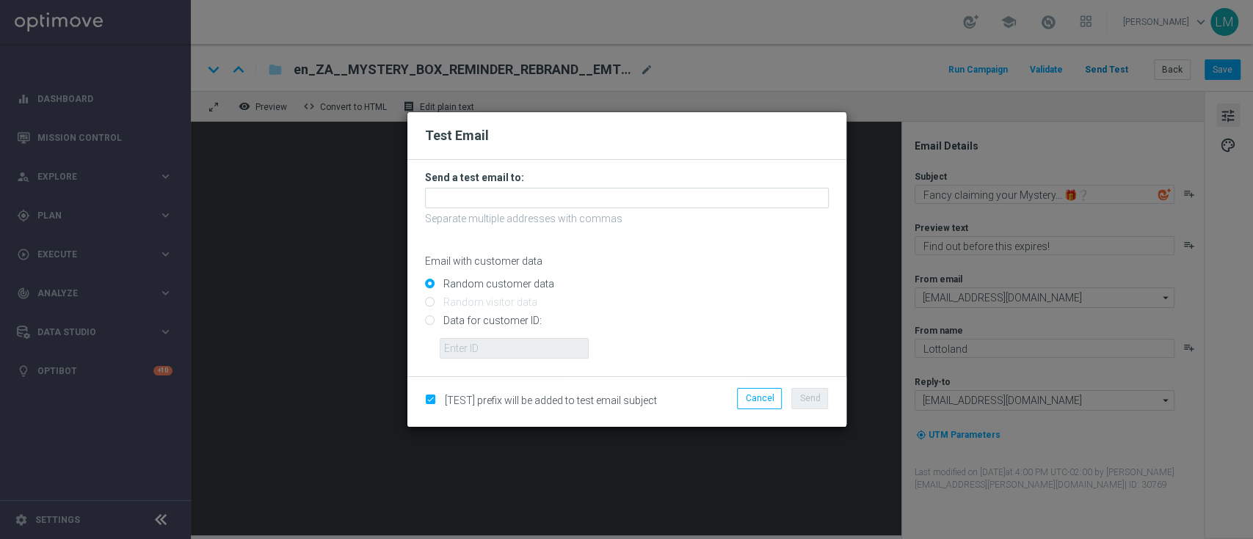
click at [1128, 65] on modal-container "Test Email Send a test email to: Separate multiple addresses with commas Email …" at bounding box center [626, 269] width 1253 height 539
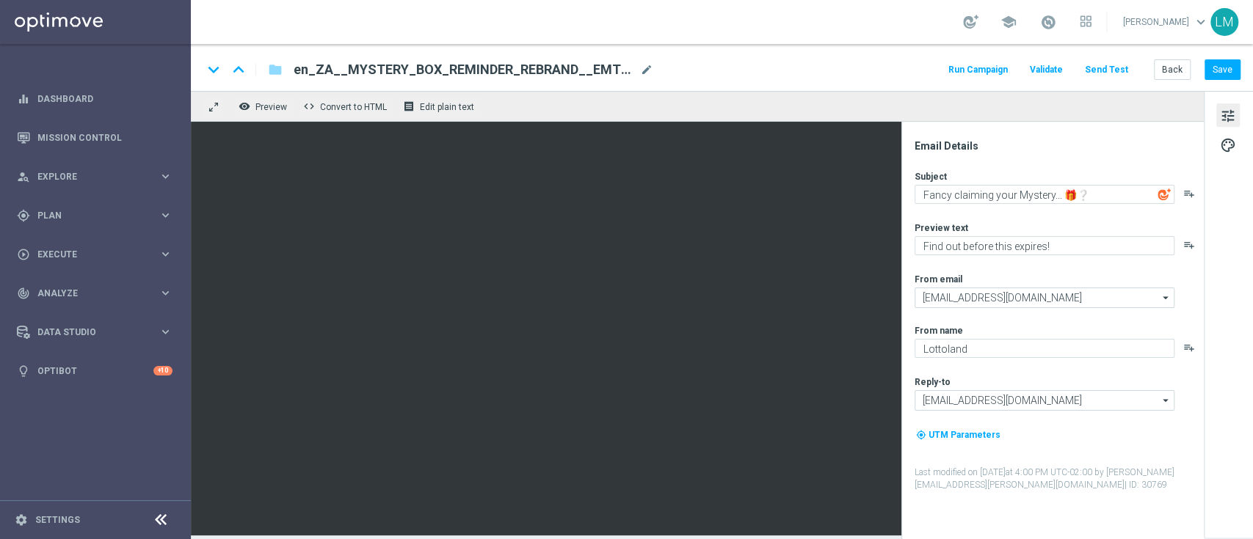
click at [1128, 65] on button "Send Test" at bounding box center [1106, 70] width 48 height 20
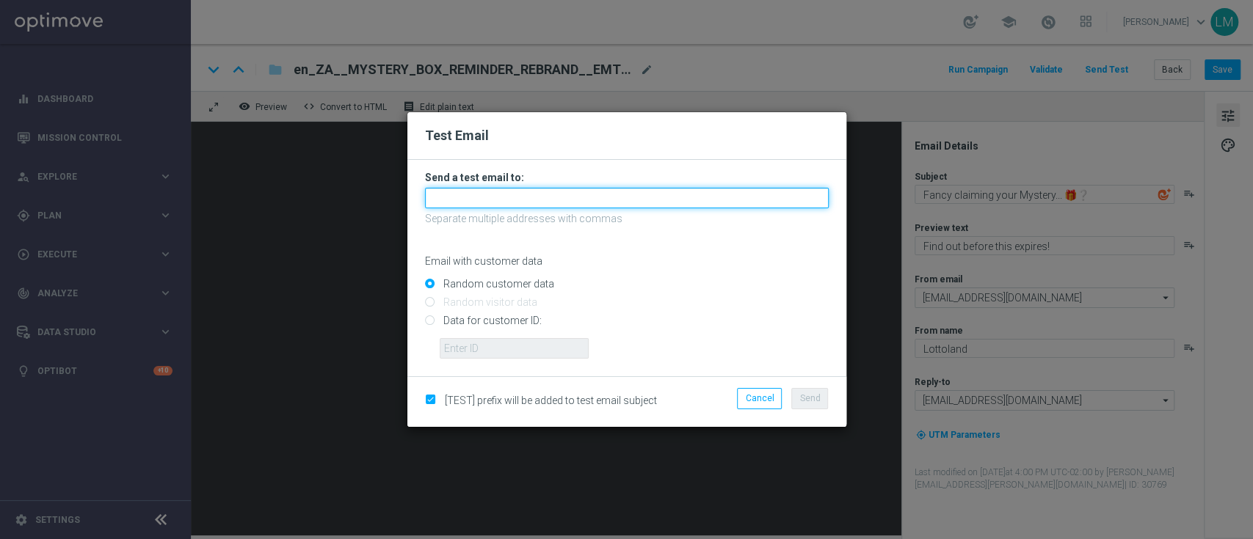
click at [591, 198] on input "text" at bounding box center [627, 198] width 404 height 21
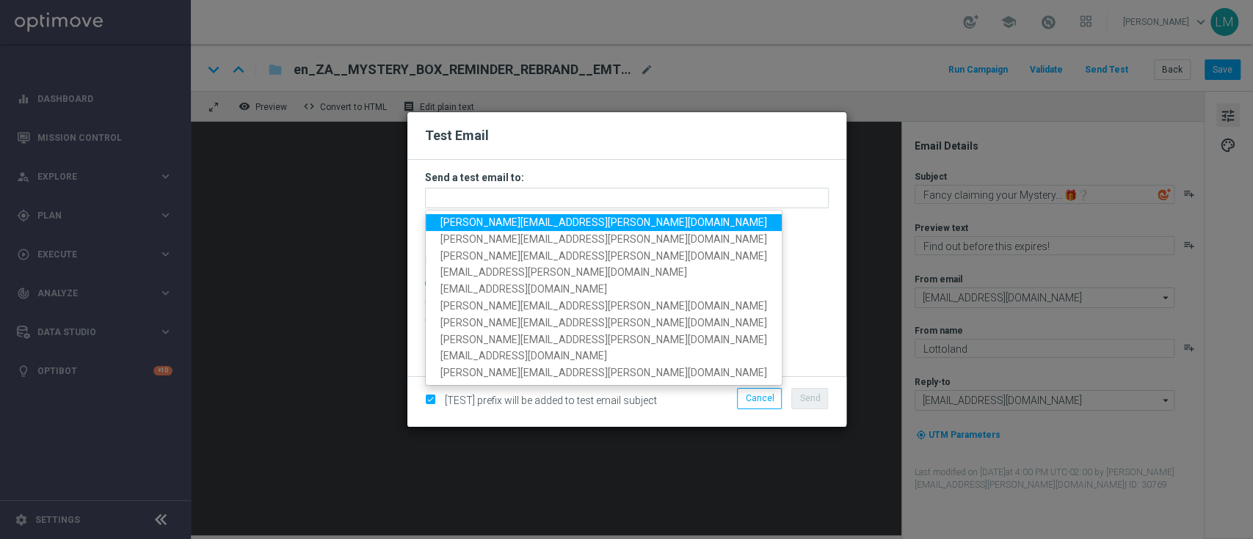
click at [569, 221] on span "leslie.martinez@lottoland.com" at bounding box center [603, 222] width 327 height 12
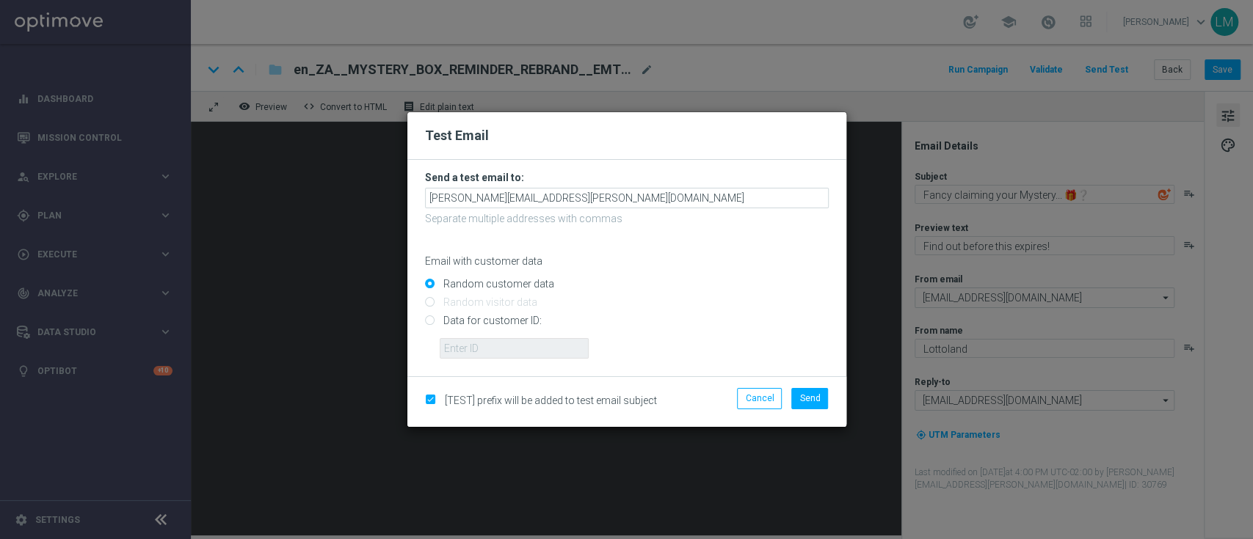
click at [631, 186] on form "Send a test email to: leslie.martinez@lottoland.com Separate multiple addresses…" at bounding box center [627, 265] width 404 height 188
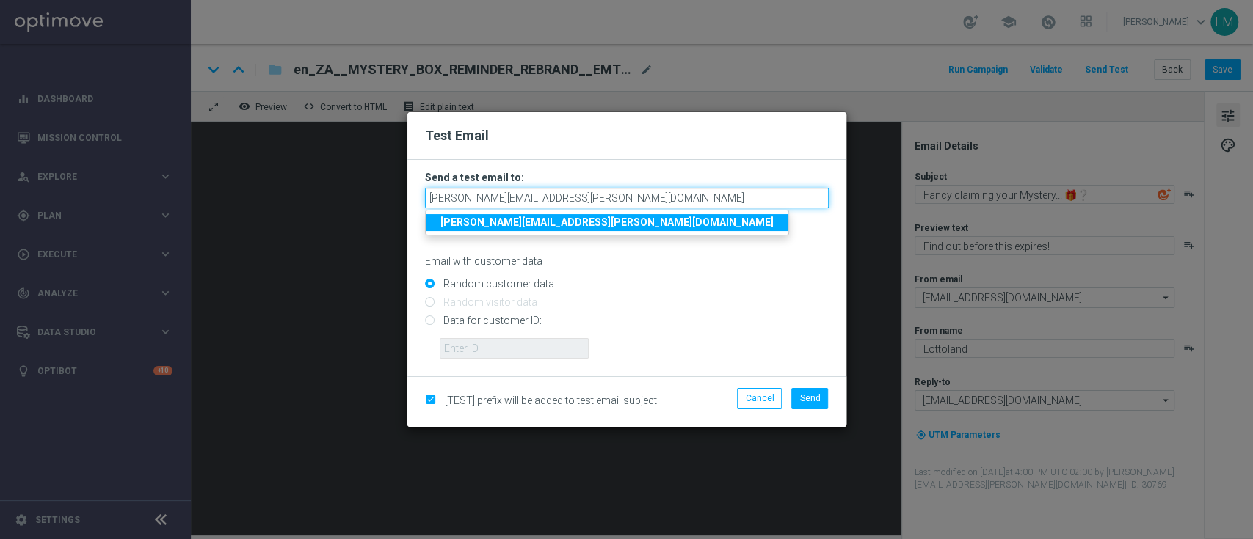
click at [616, 200] on input "leslie.martinez@lottoland.com" at bounding box center [627, 198] width 404 height 21
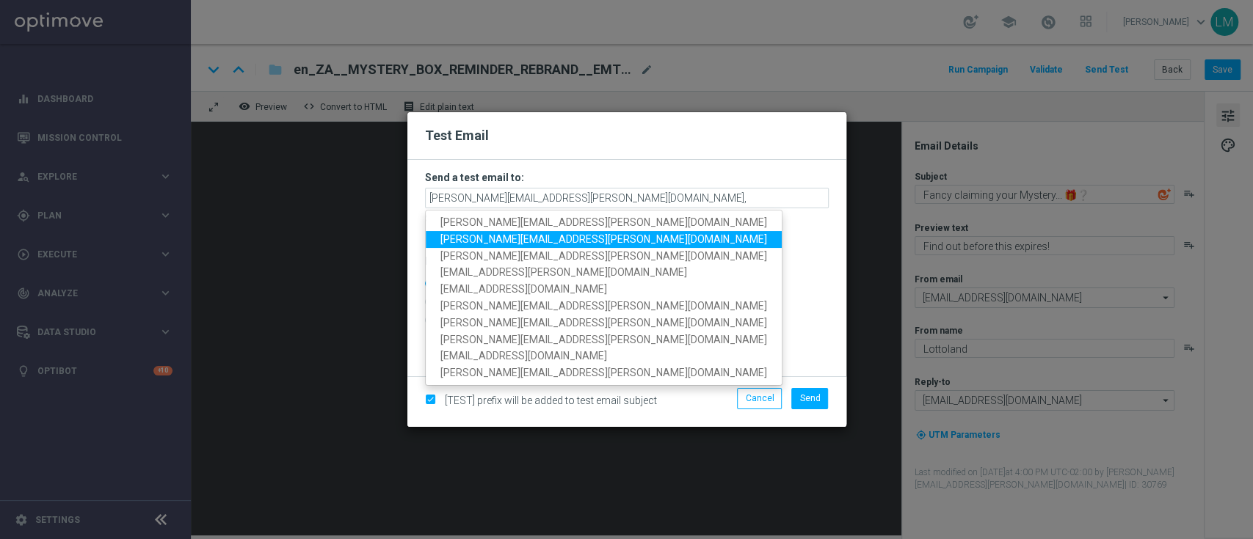
click at [522, 233] on span "ricky.hubbard@lottoland.com" at bounding box center [603, 239] width 327 height 12
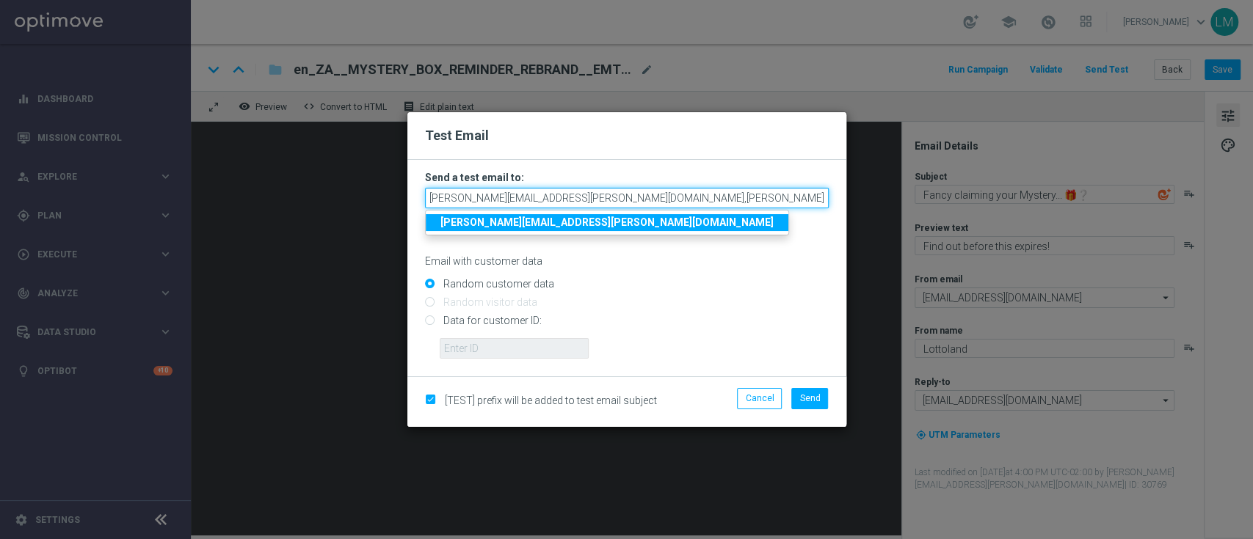
click at [713, 195] on input "leslie.martinez@lottoland.com,ricky.hubbard@lottoland.com" at bounding box center [627, 198] width 404 height 21
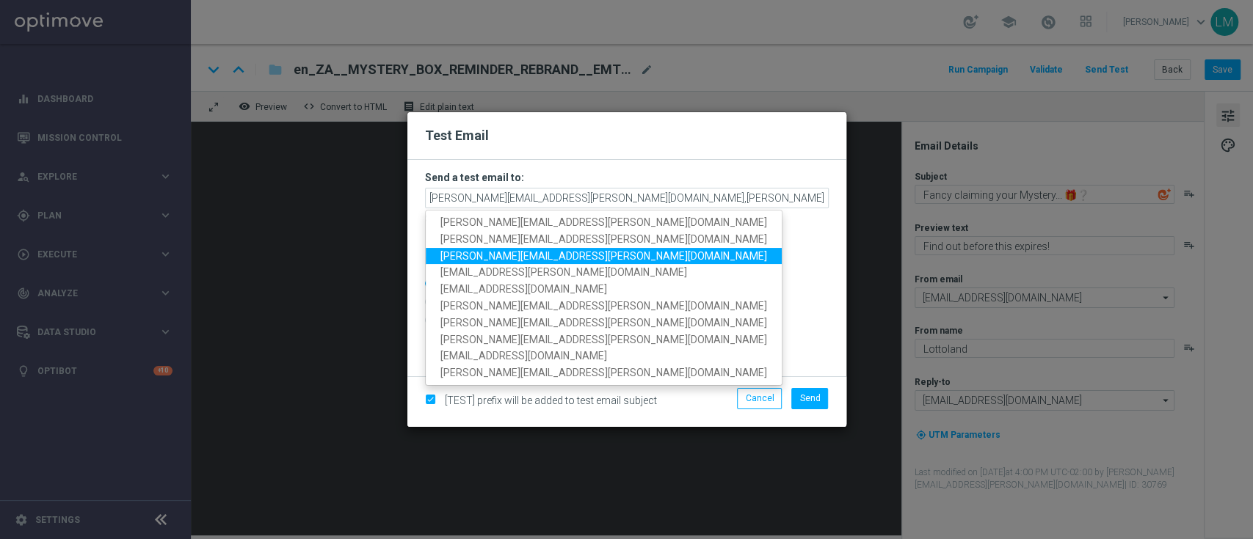
click at [540, 252] on span "millie.purcell@lottoland.com" at bounding box center [603, 256] width 327 height 12
type input "leslie.martinez@lottoland.com,ricky.hubbard@lottoland.com,millie.purcell@lottol…"
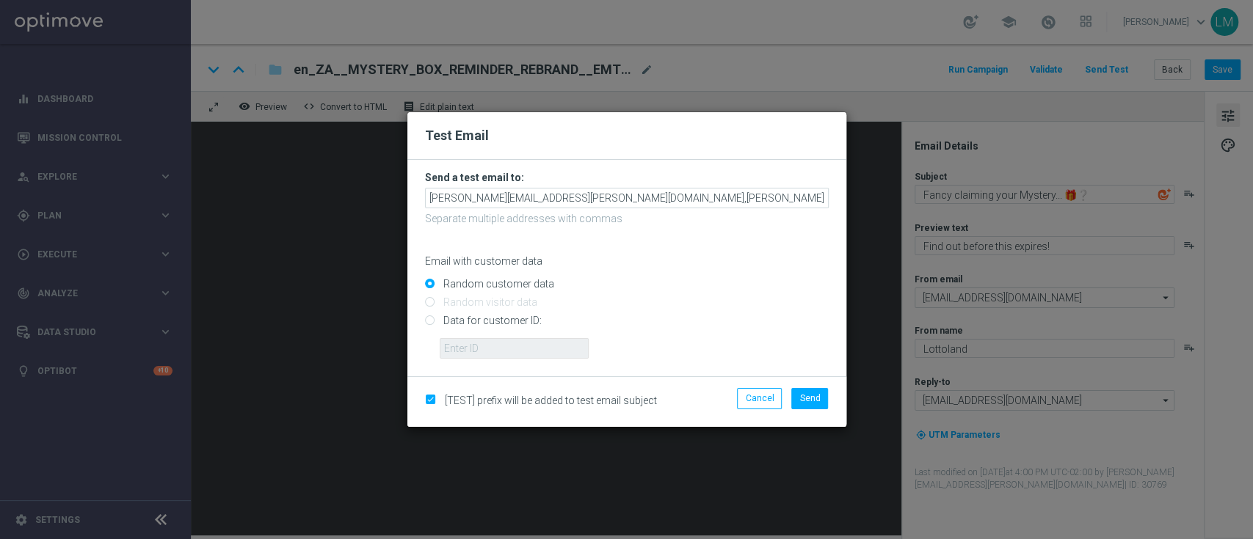
click at [487, 318] on input "Data for customer ID:" at bounding box center [627, 327] width 404 height 21
radio input "true"
click at [511, 276] on div "Random customer data" at bounding box center [627, 280] width 404 height 18
click at [511, 285] on input "Random customer data" at bounding box center [627, 290] width 404 height 21
radio input "true"
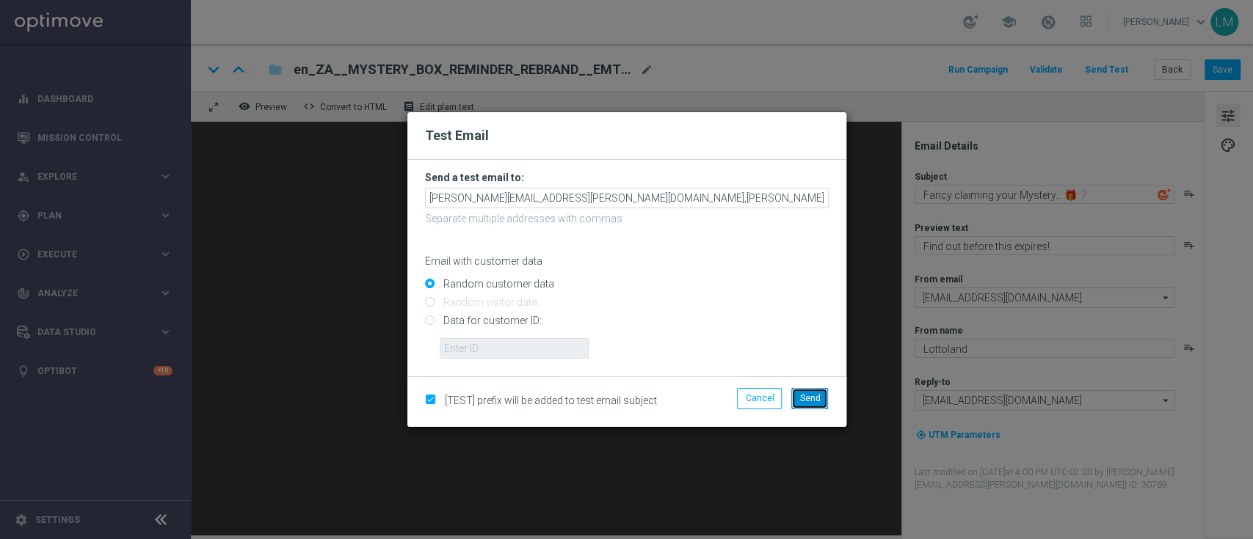
click at [805, 394] on span "Send" at bounding box center [809, 398] width 21 height 10
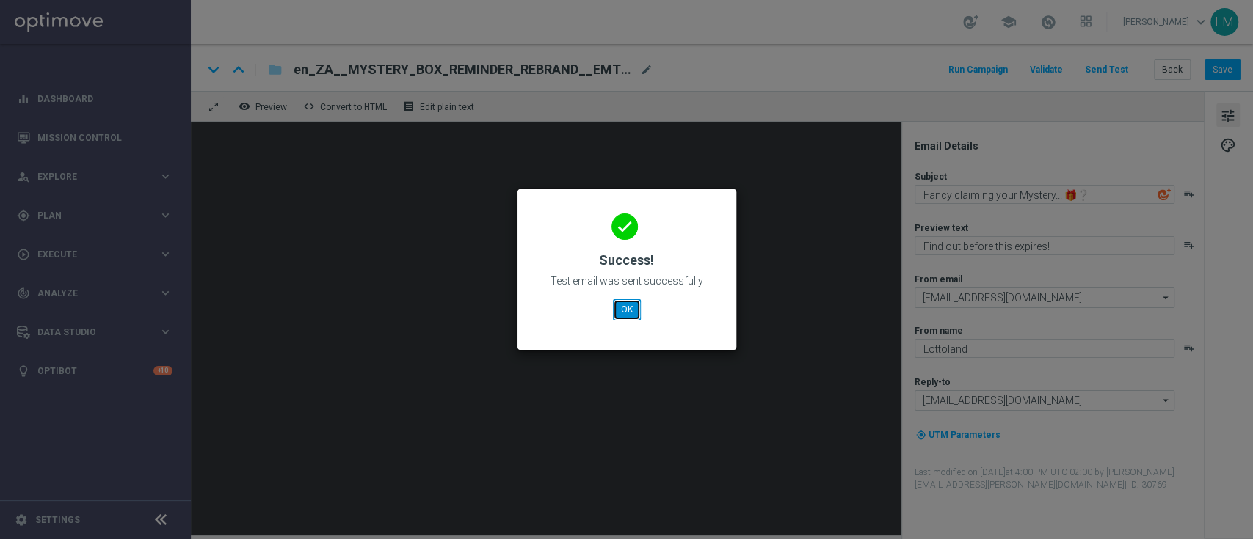
click at [621, 313] on button "OK" at bounding box center [627, 309] width 28 height 21
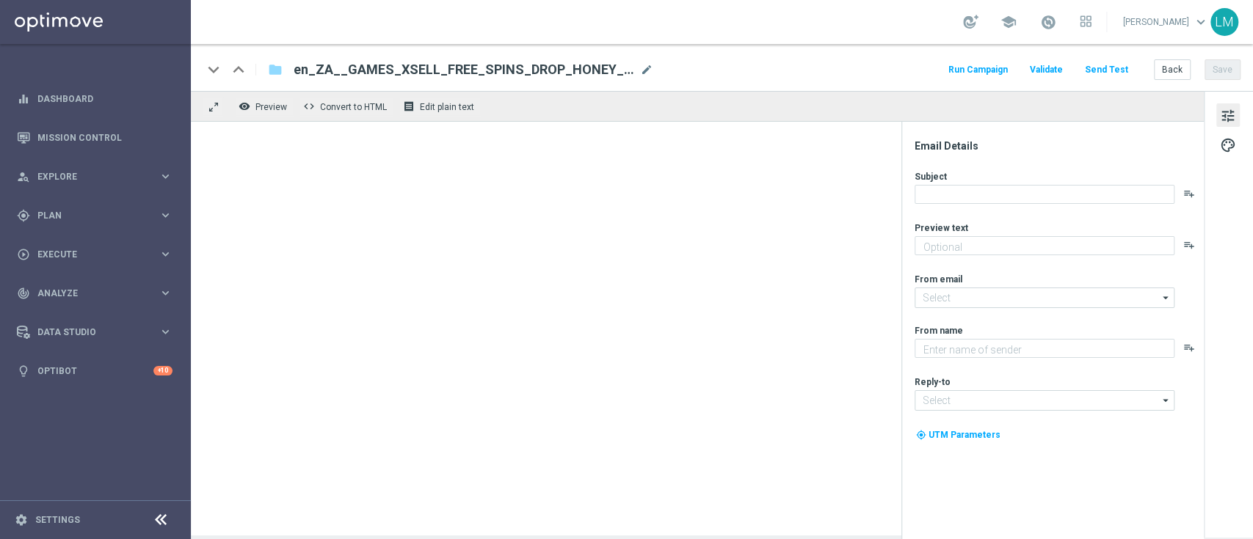
type textarea "Games are here to stay!"
type textarea "Lottoland"
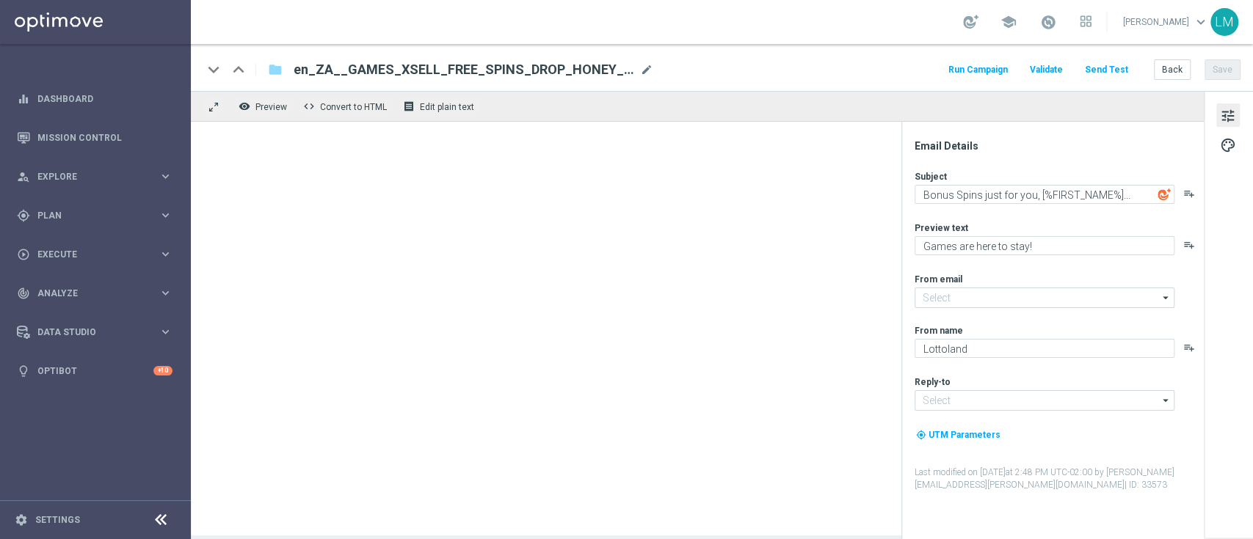
type input "mail@crm.lottoland.com"
type input "support@lottoland.co.za"
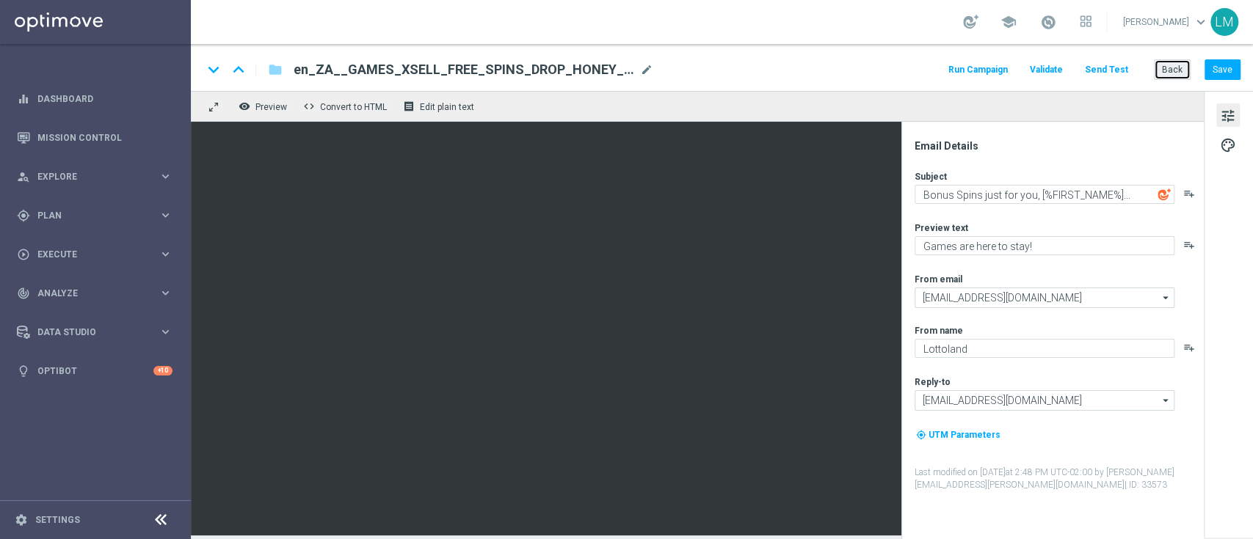
click at [1172, 73] on button "Back" at bounding box center [1171, 69] width 37 height 21
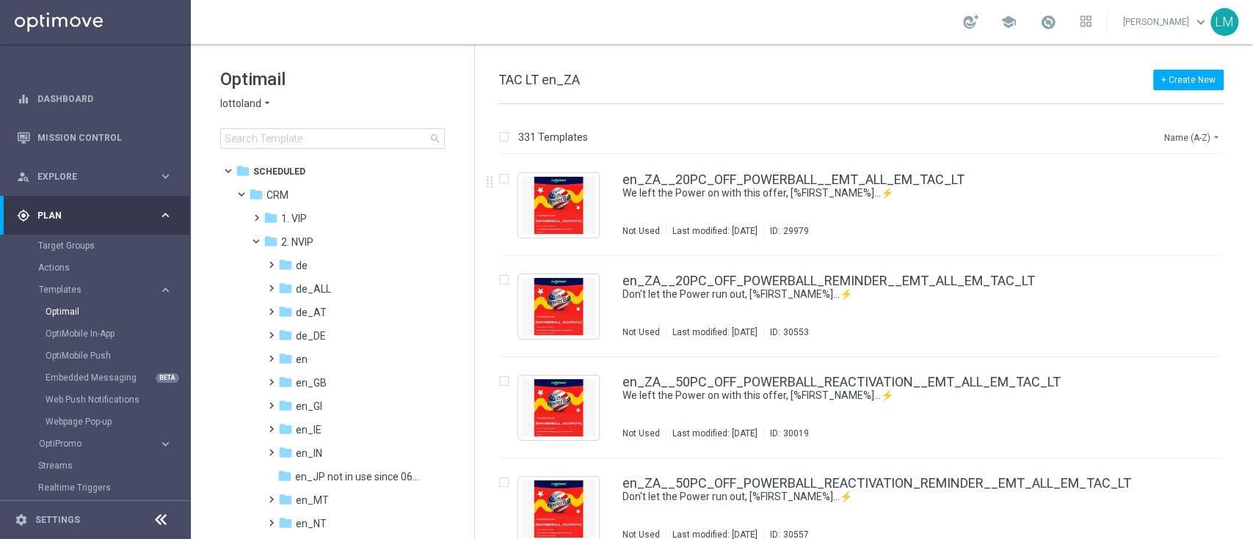
click at [1194, 141] on button "Name (A-Z) arrow_drop_down" at bounding box center [1192, 137] width 61 height 18
click at [1182, 205] on span "Date Modified (Newest)" at bounding box center [1167, 202] width 98 height 10
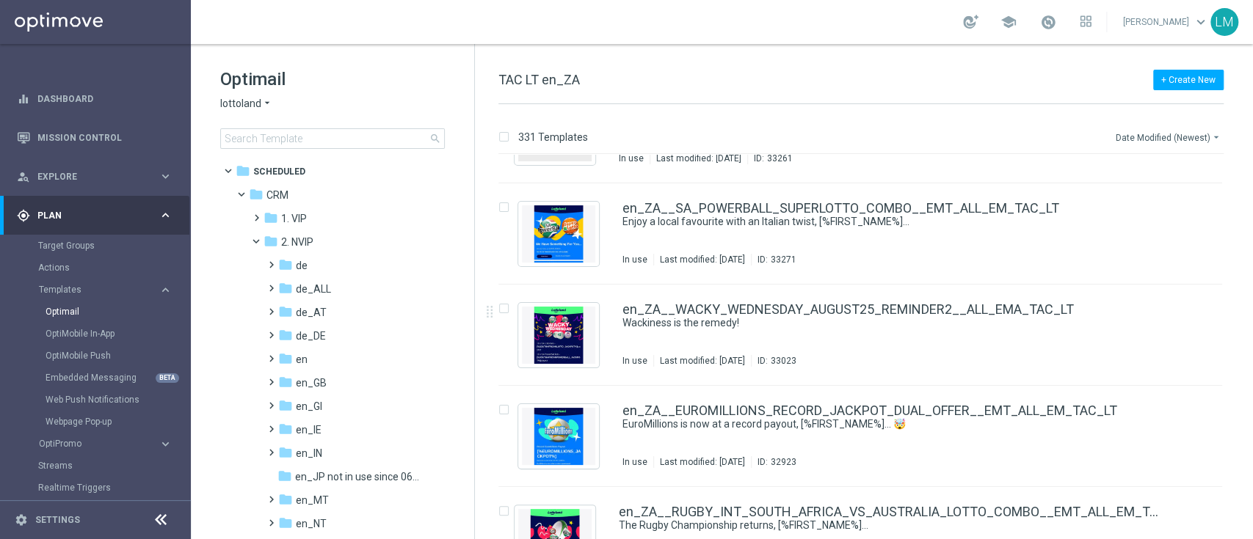
scroll to position [377, 0]
click at [1180, 302] on icon "file_copy" at bounding box center [1181, 305] width 12 height 12
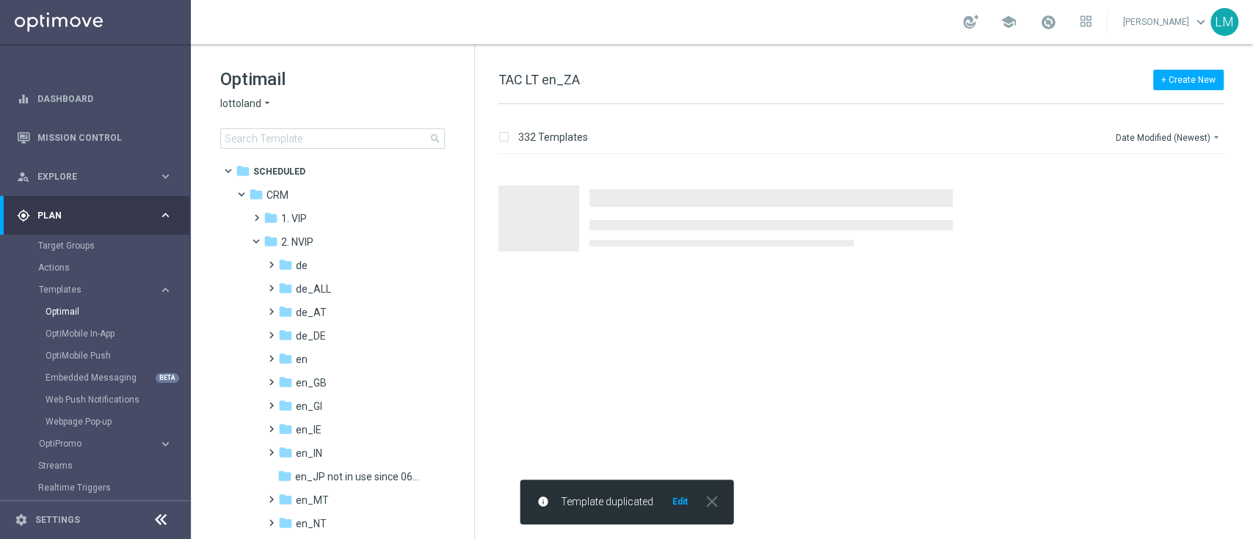
scroll to position [0, 0]
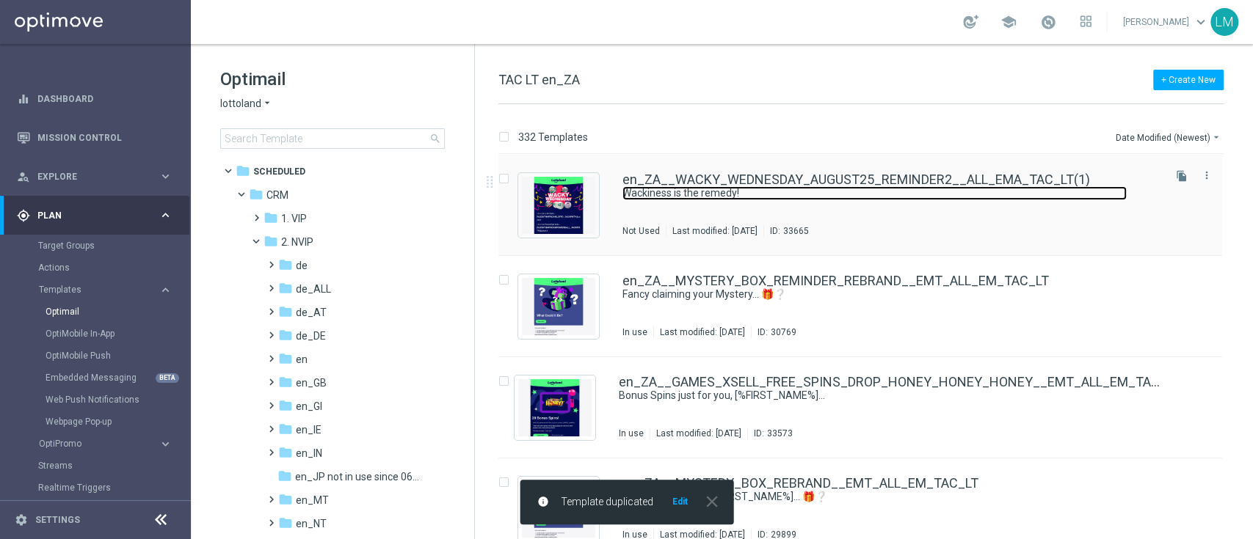
click at [685, 186] on link "Wackiness is the remedy!" at bounding box center [874, 193] width 504 height 14
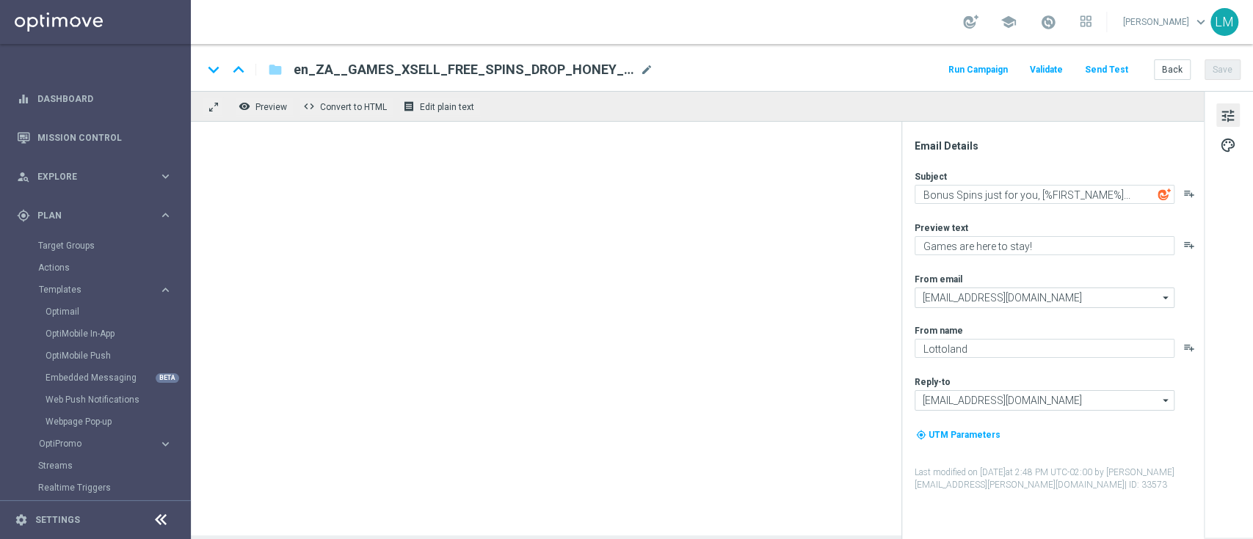
type textarea "Wackiness is the remedy!"
type textarea "Midweek madness as it's best..."
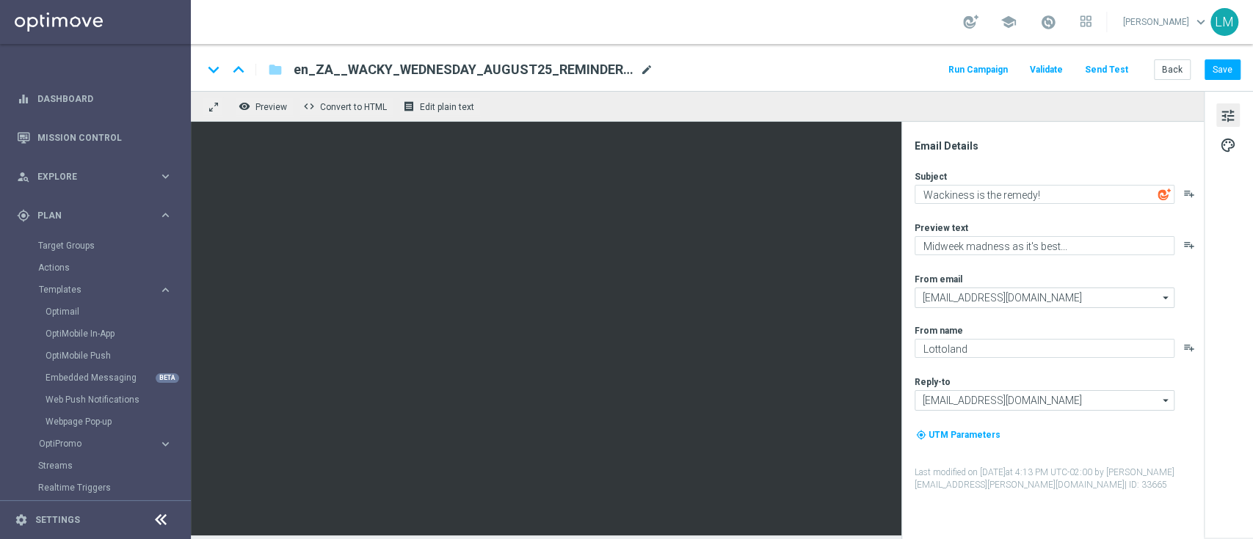
click at [642, 73] on span "mode_edit" at bounding box center [646, 69] width 13 height 13
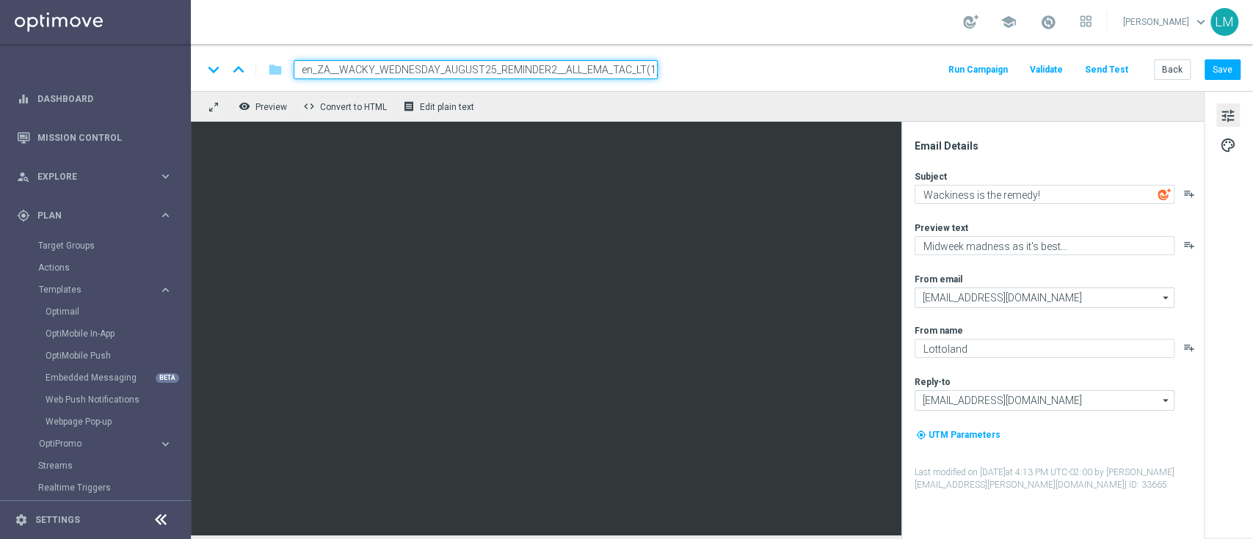
paste input "3__ALL_EMA_TAC_LT"
type input "en_ZA__WACKY_WEDNESDAY_AUGUST25_REMINDER3__ALL_EMA_TAC_LT"
click at [633, 84] on div "keyboard_arrow_down keyboard_arrow_up folder en_ZA__WACKY_WEDNESDAY_AUGUST25_RE…" at bounding box center [722, 67] width 1062 height 47
click at [616, 69] on input "en_ZA__WACKY_WEDNESDAY_AUGUST25_REMINDER3__ALL_EMA_TAC_LT" at bounding box center [476, 69] width 364 height 19
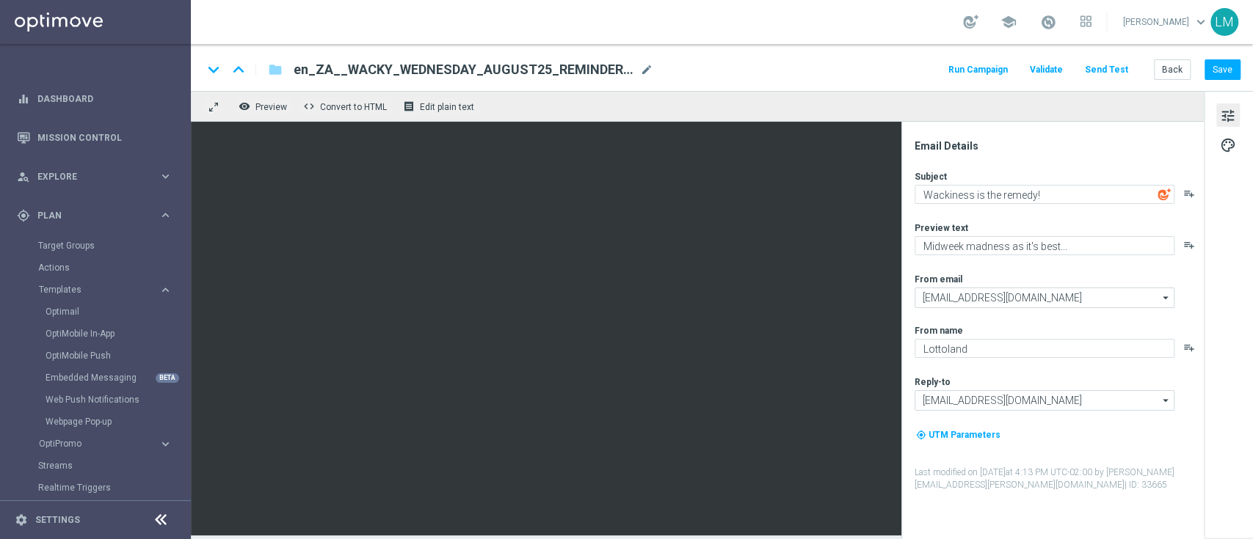
click at [616, 82] on div "keyboard_arrow_down keyboard_arrow_up folder en_ZA__WACKY_WEDNESDAY_AUGUST25_RE…" at bounding box center [722, 67] width 1062 height 47
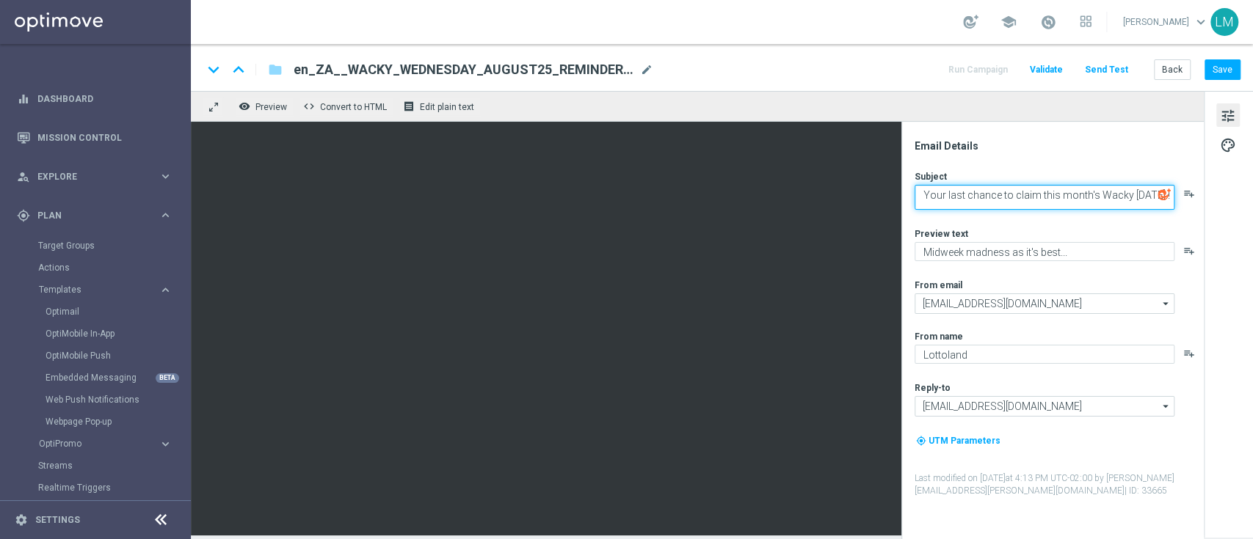
scroll to position [5, 0]
click at [994, 202] on textarea "Your last chance to claim this month's Wacky Wednesday offer!" at bounding box center [1044, 197] width 260 height 25
type textarea "Your last chance to claim this month's Wacky Wednesday offer!"
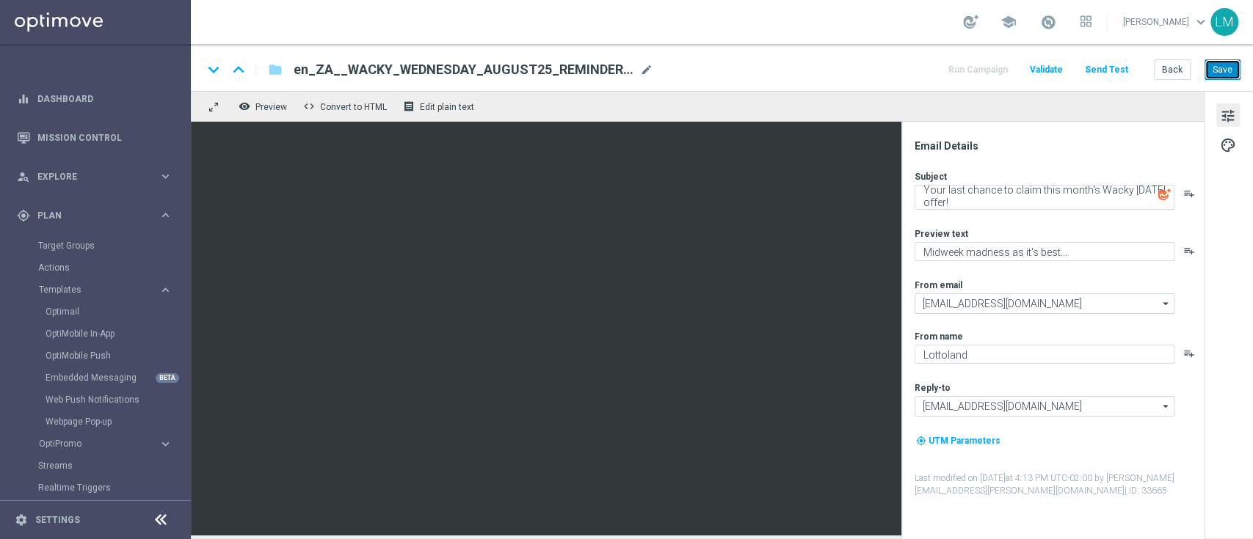
click at [1228, 73] on button "Save" at bounding box center [1222, 69] width 36 height 21
click at [1100, 80] on div "keyboard_arrow_down keyboard_arrow_up folder en_ZA__WACKY_WEDNESDAY_AUGUST25_RE…" at bounding box center [722, 67] width 1062 height 47
click at [1108, 73] on button "Send Test" at bounding box center [1106, 70] width 48 height 20
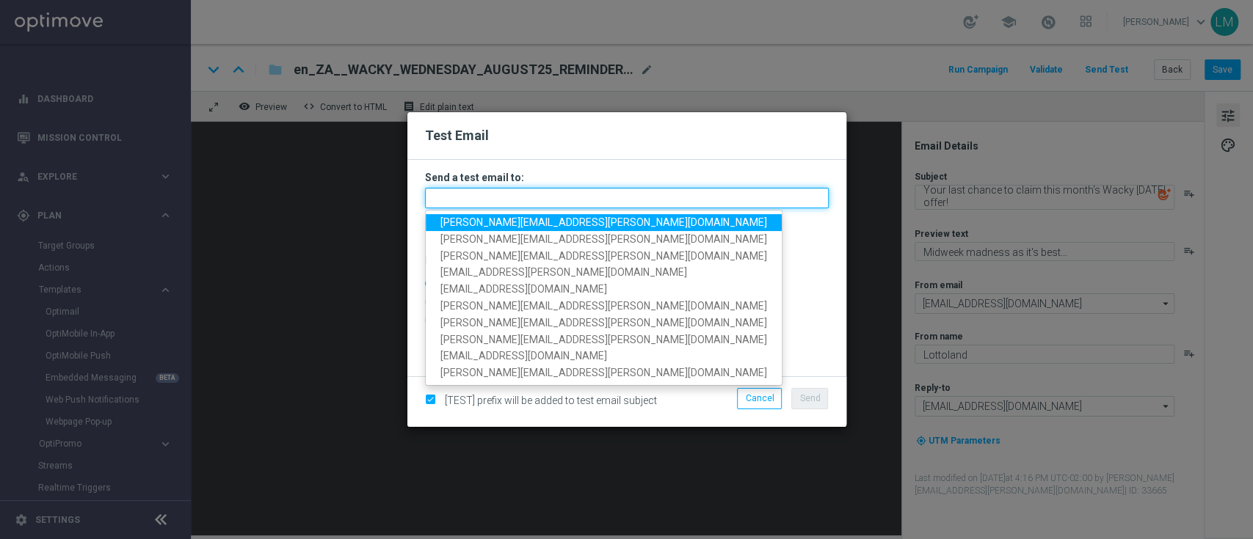
click at [706, 193] on input "text" at bounding box center [627, 198] width 404 height 21
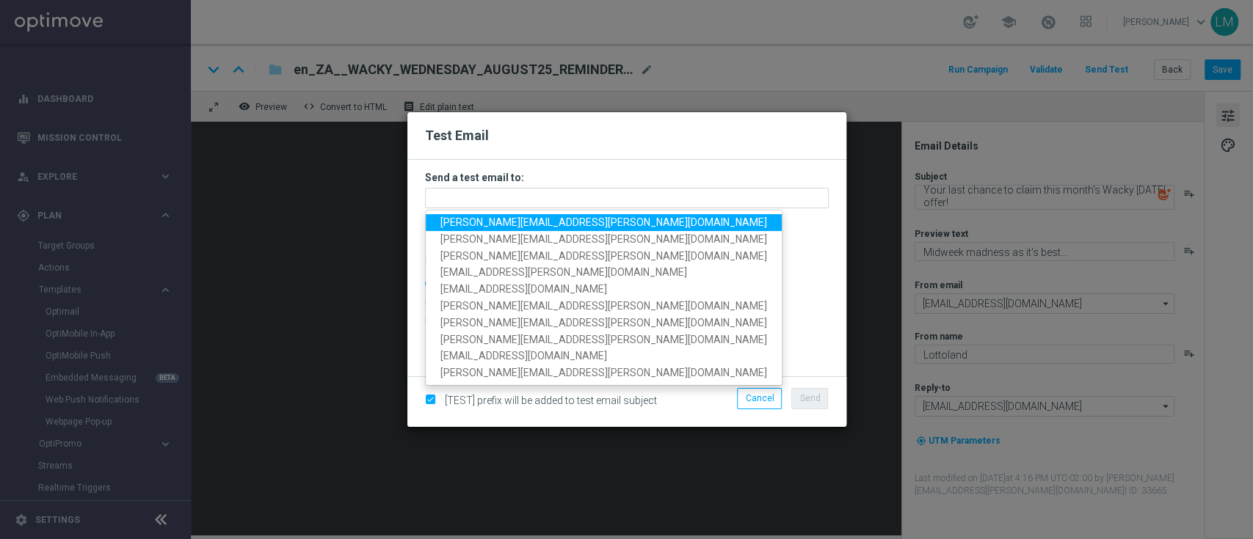
click at [547, 222] on span "leslie.martinez@lottoland.com" at bounding box center [603, 222] width 327 height 12
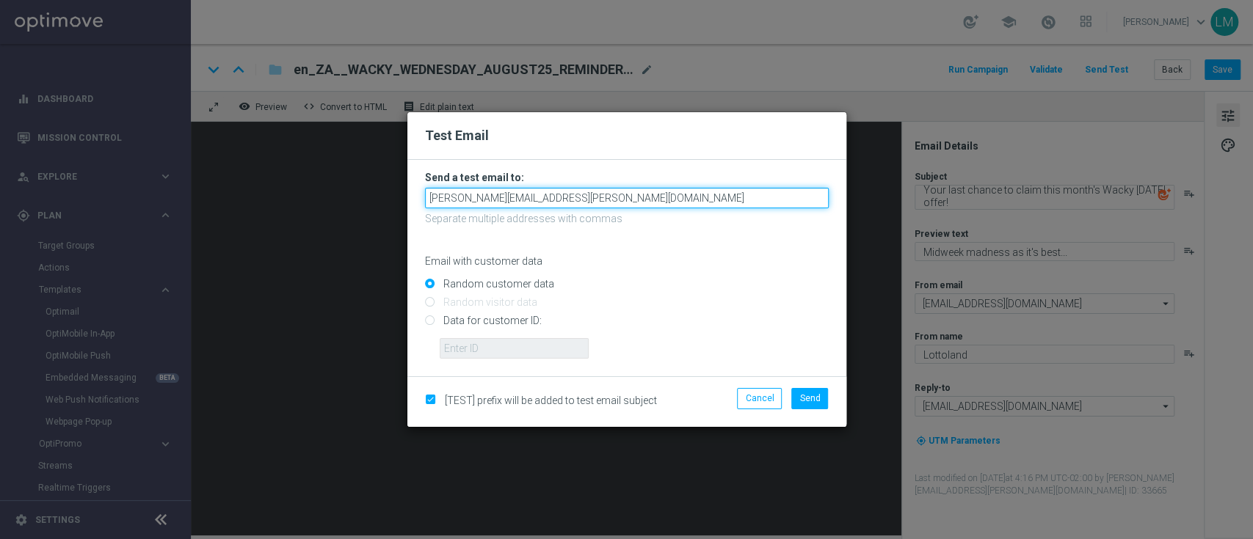
click at [594, 200] on input "leslie.martinez@lottoland.com" at bounding box center [627, 198] width 404 height 21
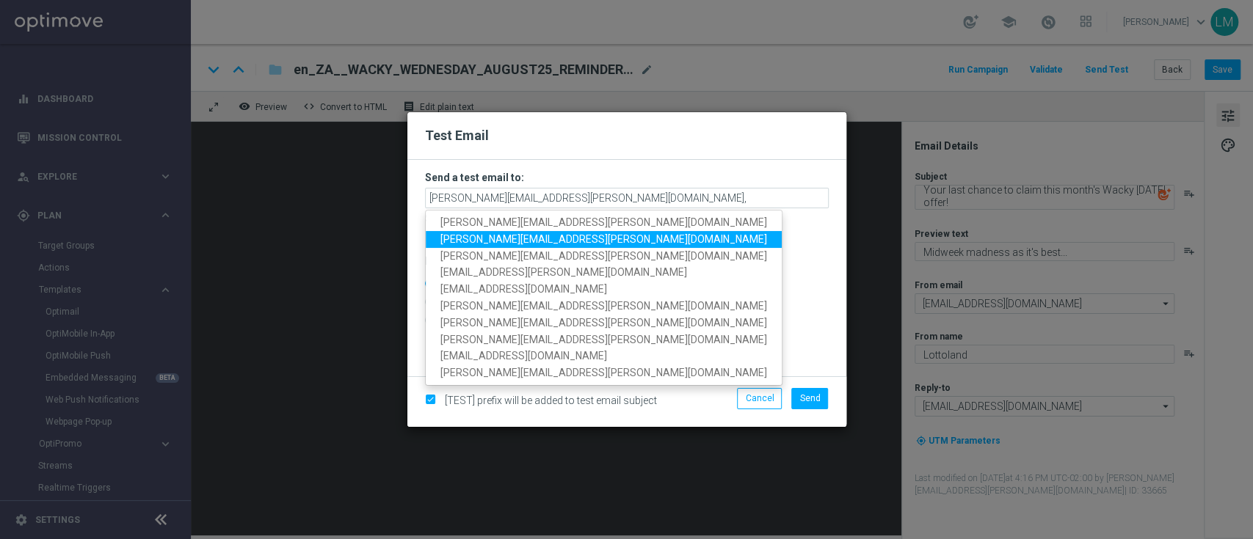
click at [528, 239] on span "ricky.hubbard@lottoland.com" at bounding box center [603, 239] width 327 height 12
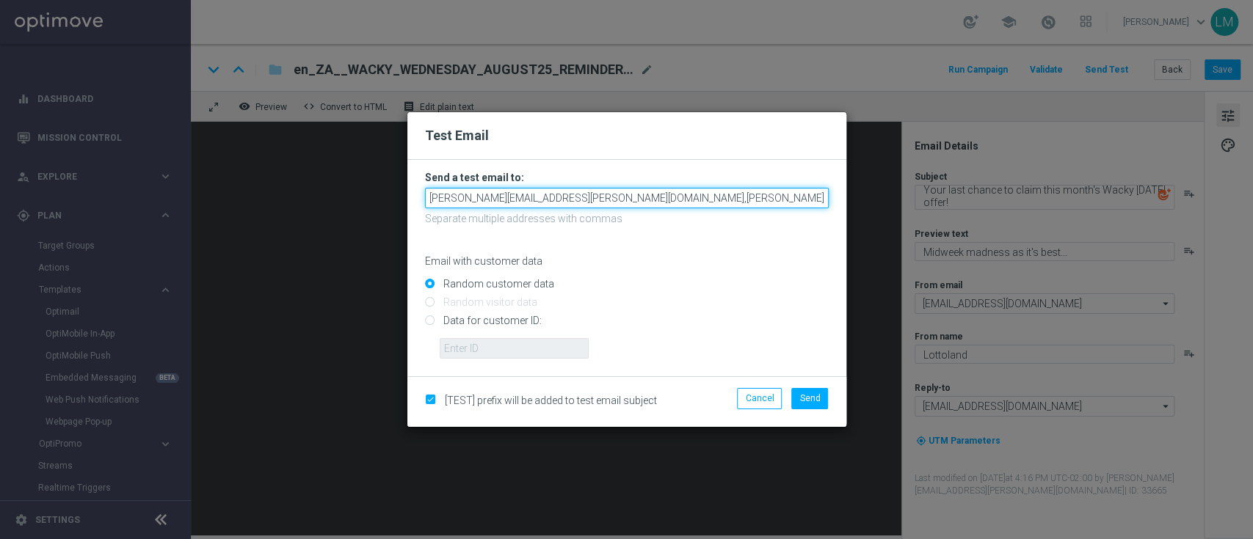
click at [710, 200] on input "leslie.martinez@lottoland.com,ricky.hubbard@lottoland.com" at bounding box center [627, 198] width 404 height 21
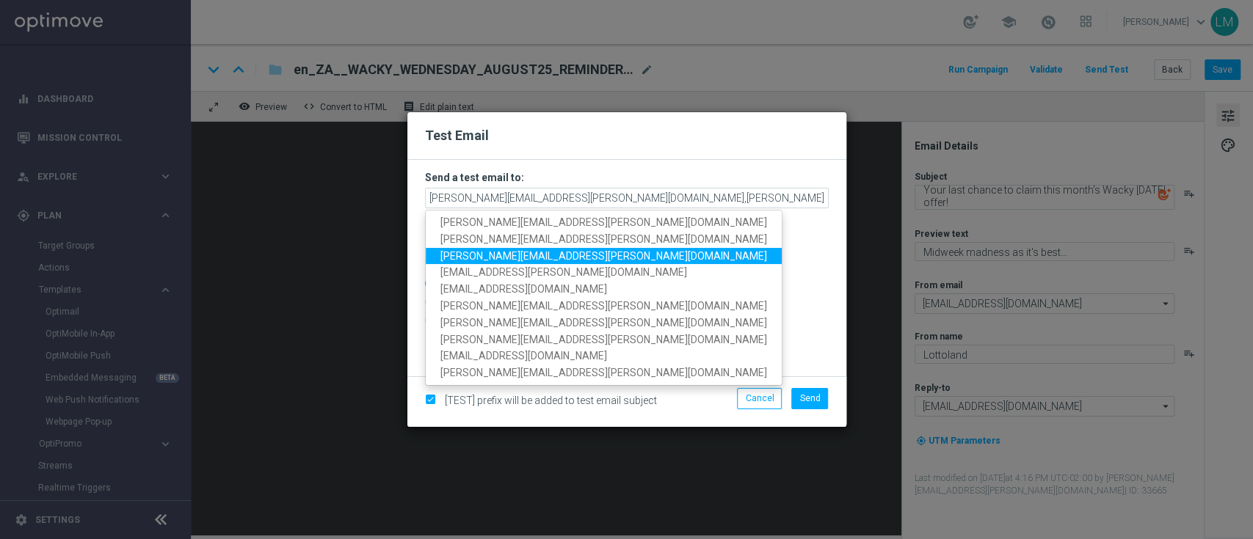
click at [491, 250] on span "millie.purcell@lottoland.com" at bounding box center [603, 256] width 327 height 12
type input "leslie.martinez@lottoland.com,ricky.hubbard@lottoland.com,millie.purcell@lottol…"
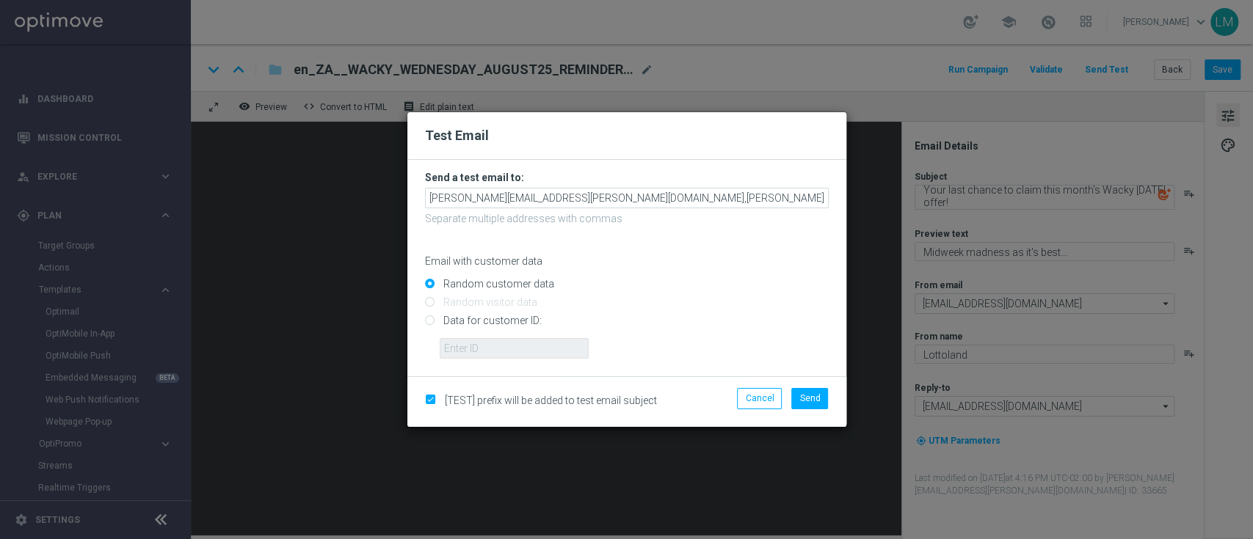
click at [507, 318] on input "Data for customer ID:" at bounding box center [627, 327] width 404 height 21
radio input "true"
drag, startPoint x: 501, startPoint y: 340, endPoint x: 544, endPoint y: 376, distance: 56.3
click at [544, 376] on div "Test Email Send a test email to: leslie.martinez@lottoland.com,ricky.hubbard@lo…" at bounding box center [626, 269] width 439 height 314
type input "10505907"
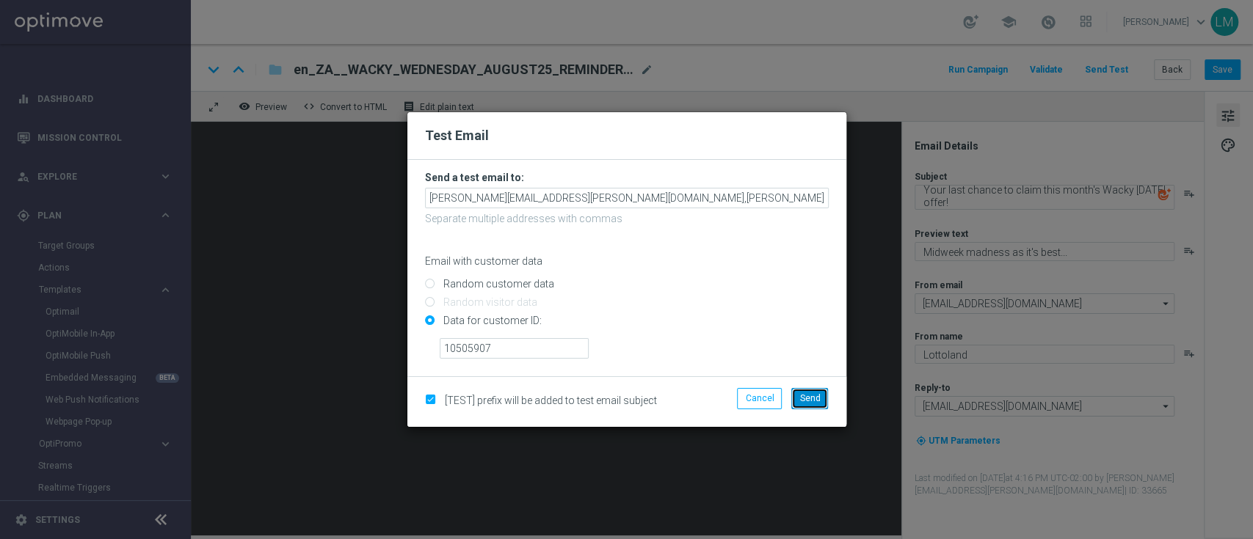
click at [803, 393] on span "Send" at bounding box center [809, 398] width 21 height 10
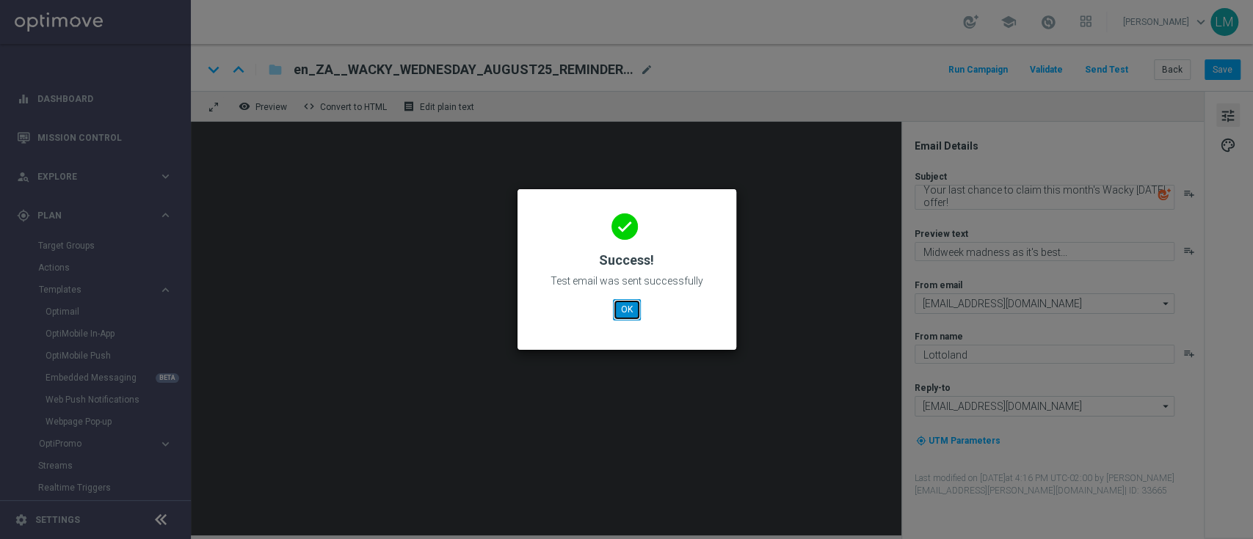
click at [640, 305] on button "OK" at bounding box center [627, 309] width 28 height 21
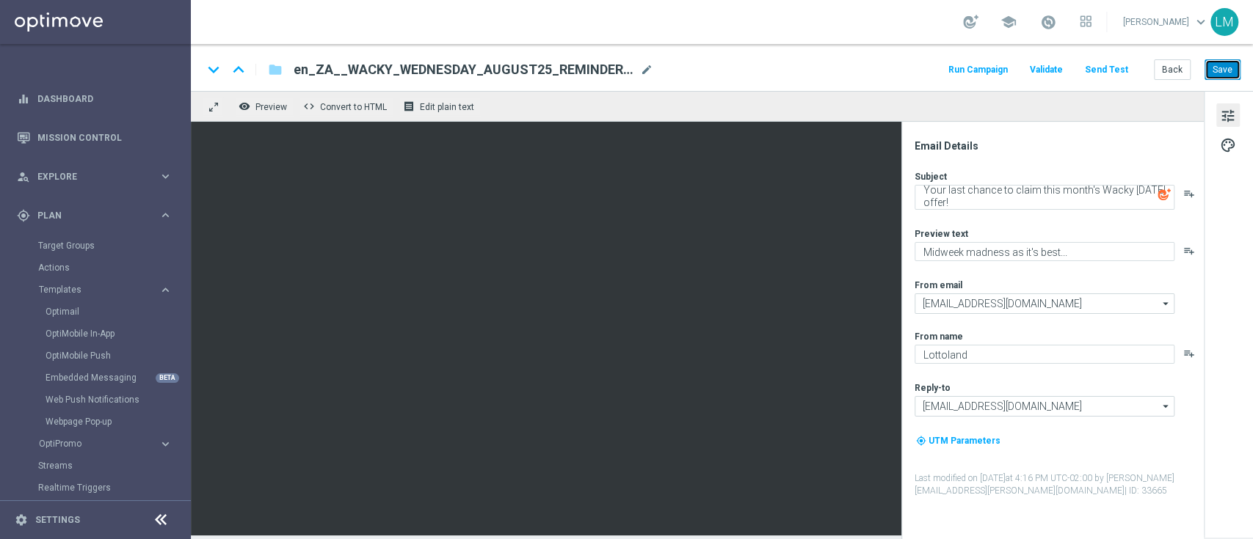
click at [1225, 76] on button "Save" at bounding box center [1222, 69] width 36 height 21
